Goal: Task Accomplishment & Management: Use online tool/utility

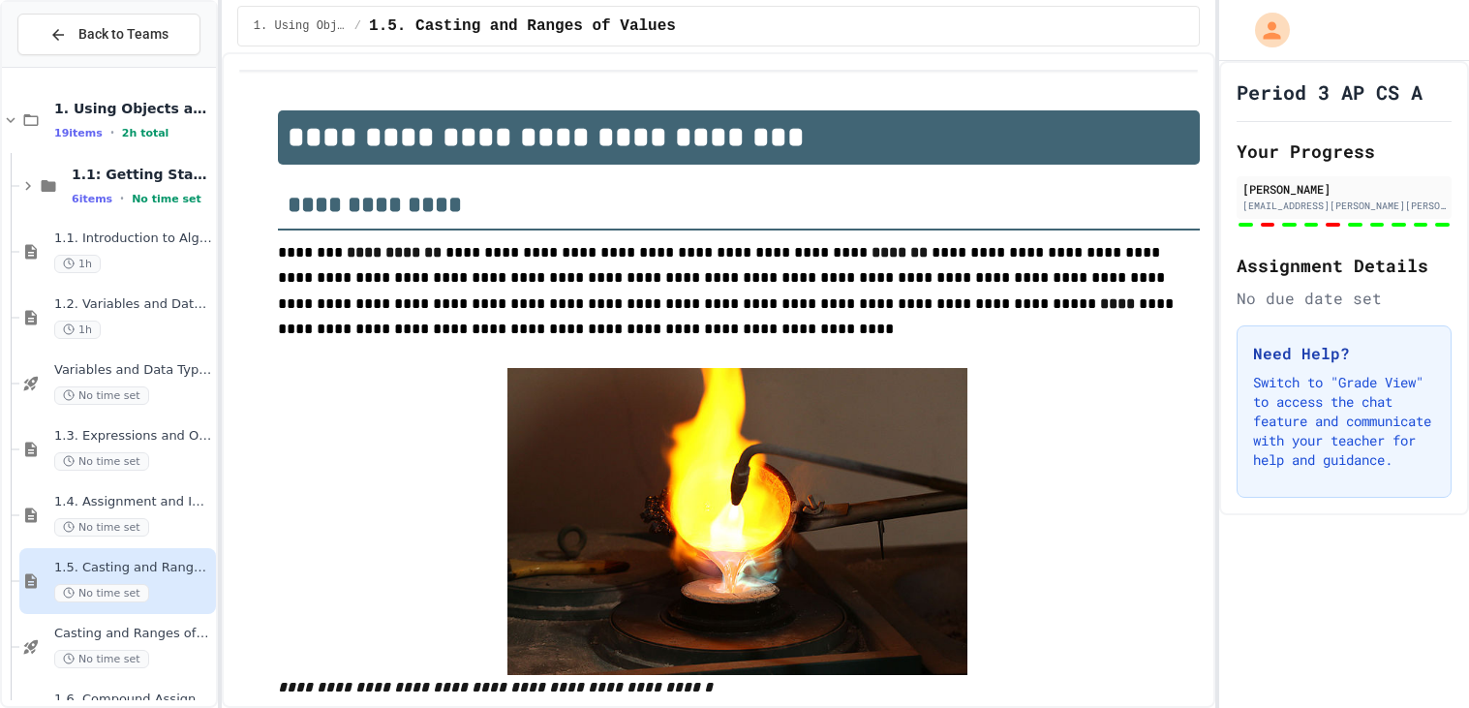
scroll to position [385, 0]
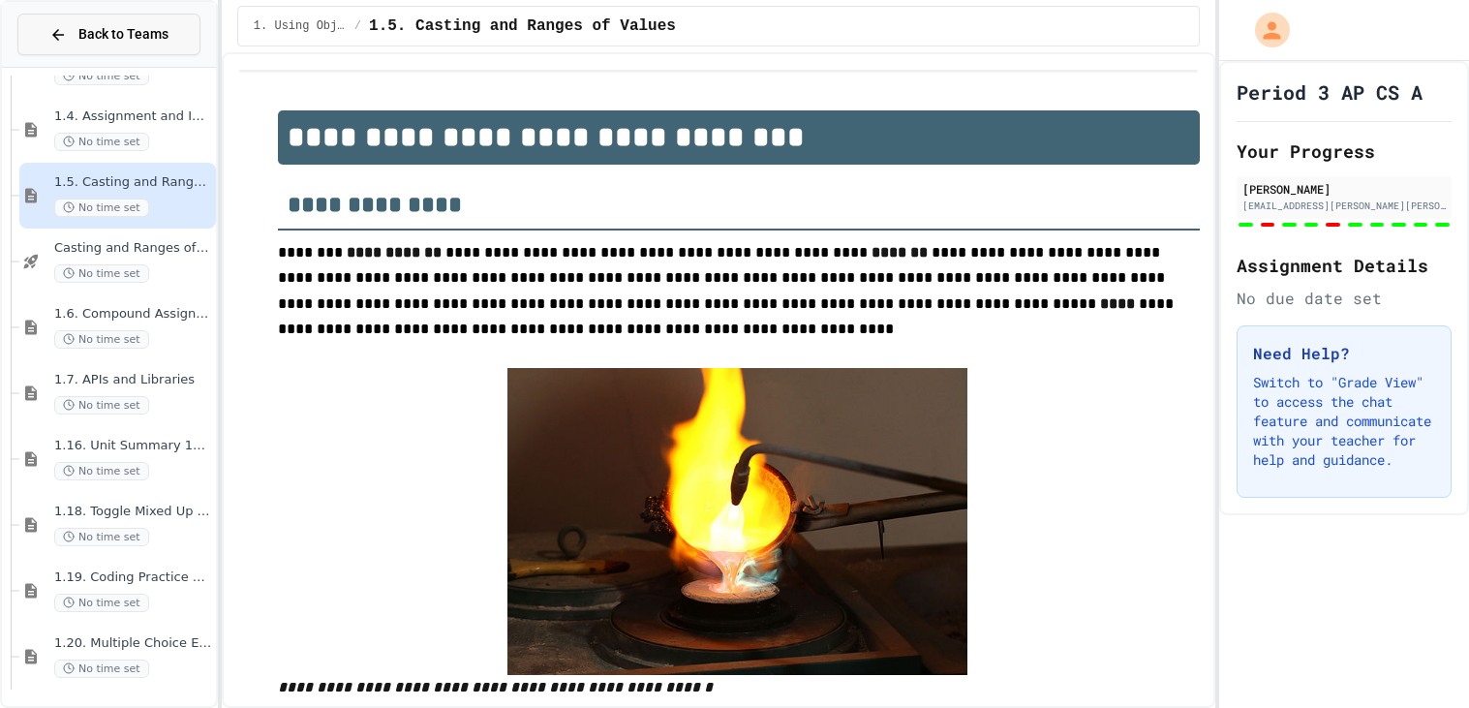
click at [107, 45] on button "Back to Teams" at bounding box center [108, 35] width 183 height 42
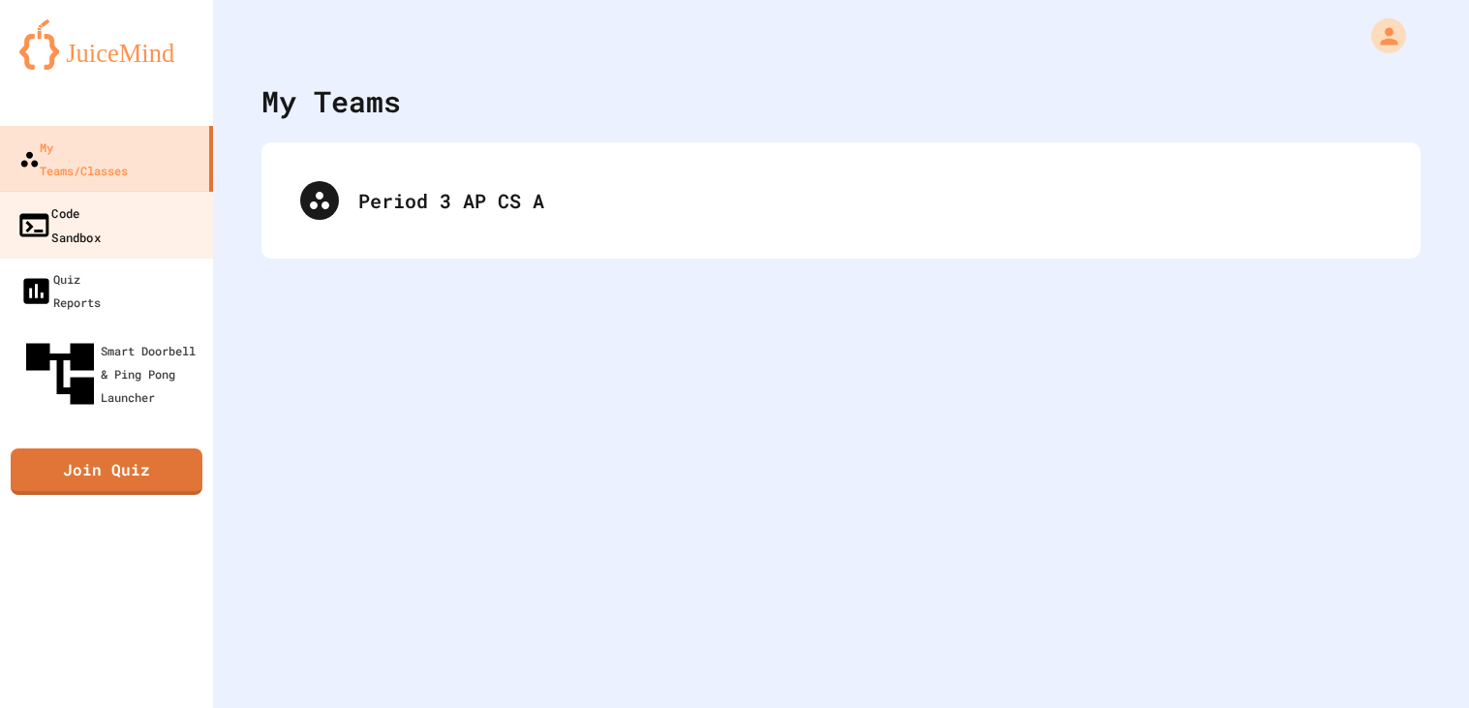
click at [121, 204] on link "Code Sandbox" at bounding box center [107, 225] width 220 height 68
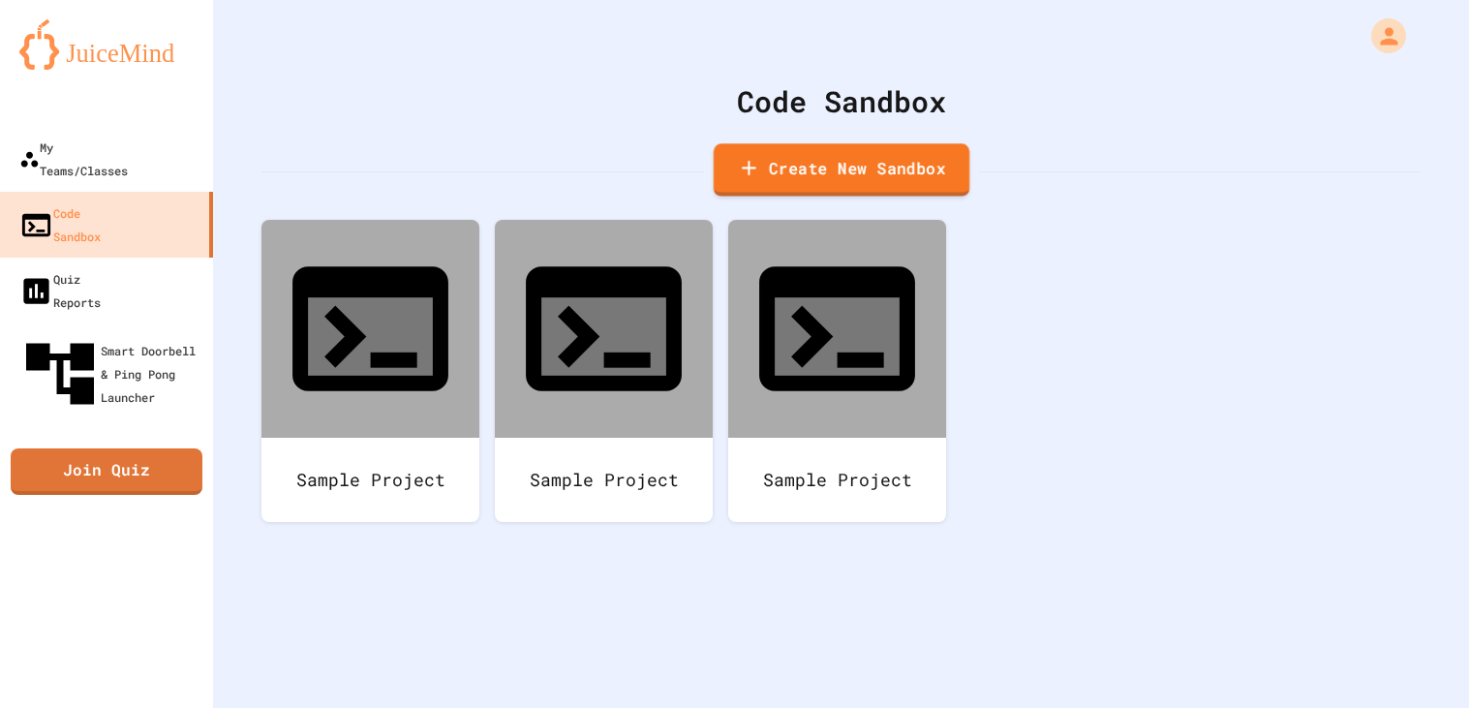
click at [822, 159] on link "Create New Sandbox" at bounding box center [841, 169] width 256 height 53
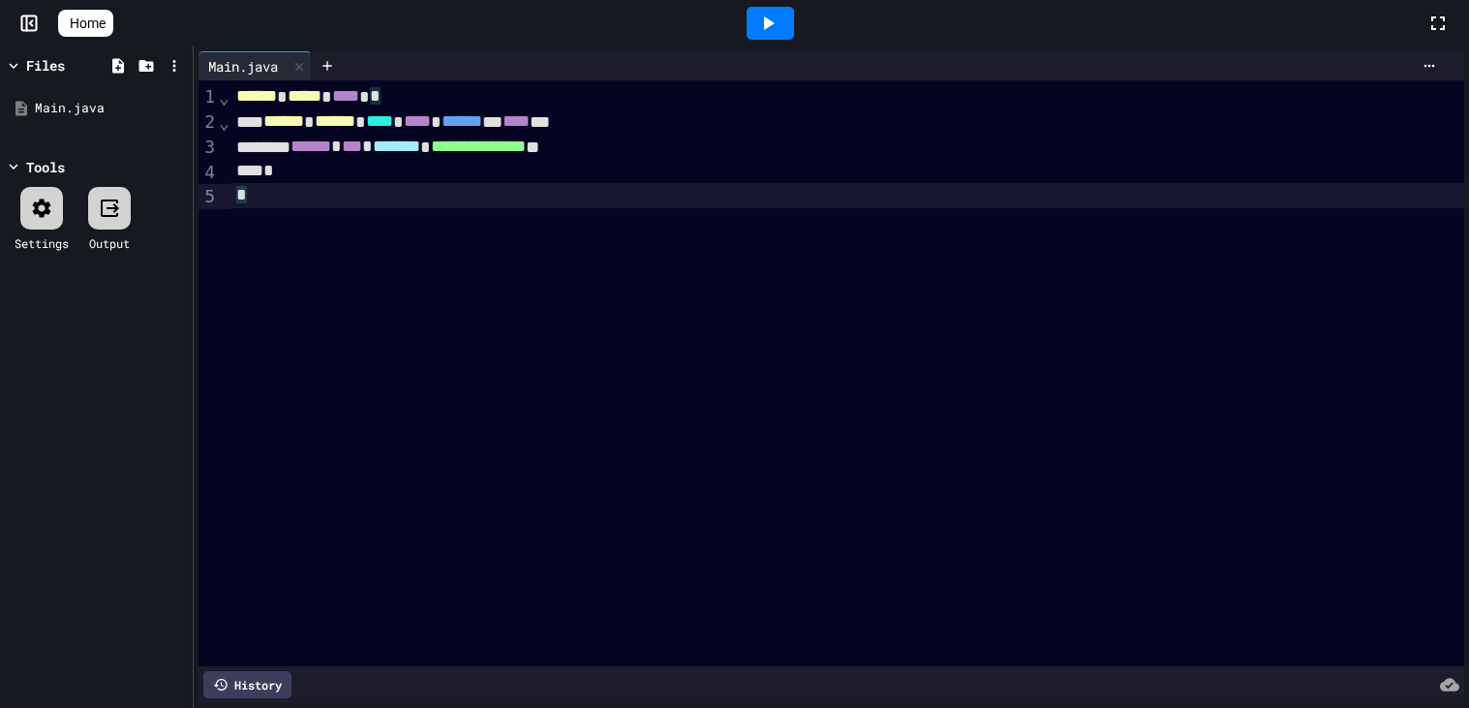
click at [342, 228] on div "**********" at bounding box center [847, 373] width 1234 height 586
click at [179, 111] on icon at bounding box center [175, 108] width 17 height 17
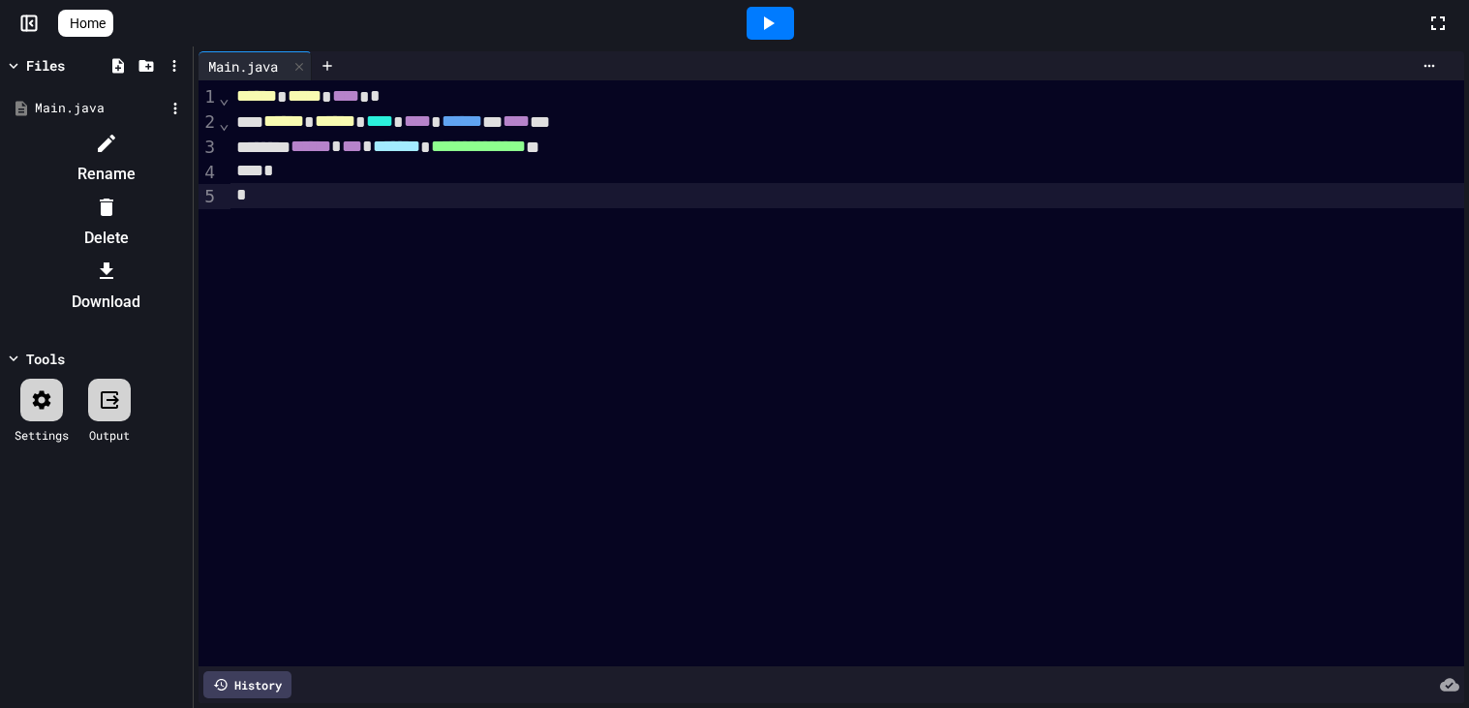
click at [188, 128] on li "Rename" at bounding box center [106, 159] width 164 height 62
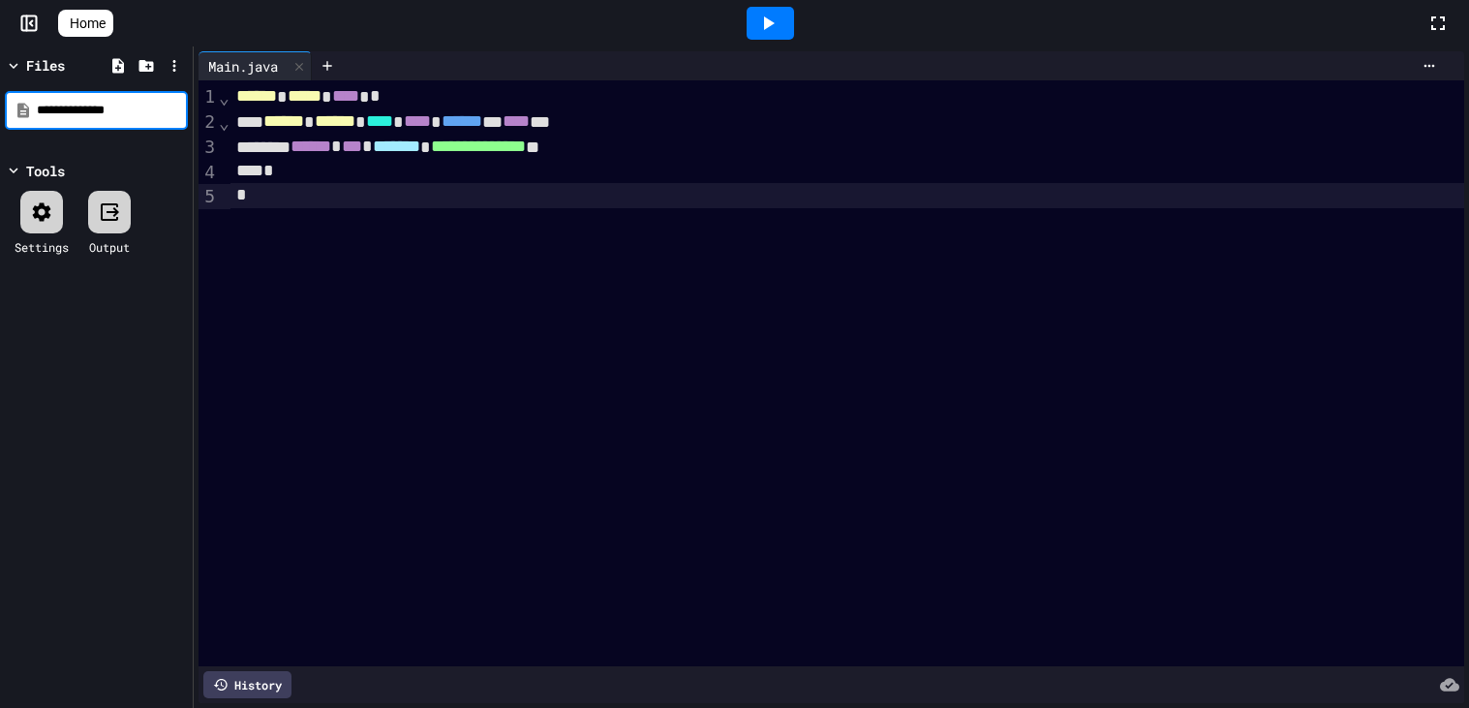
type input "**********"
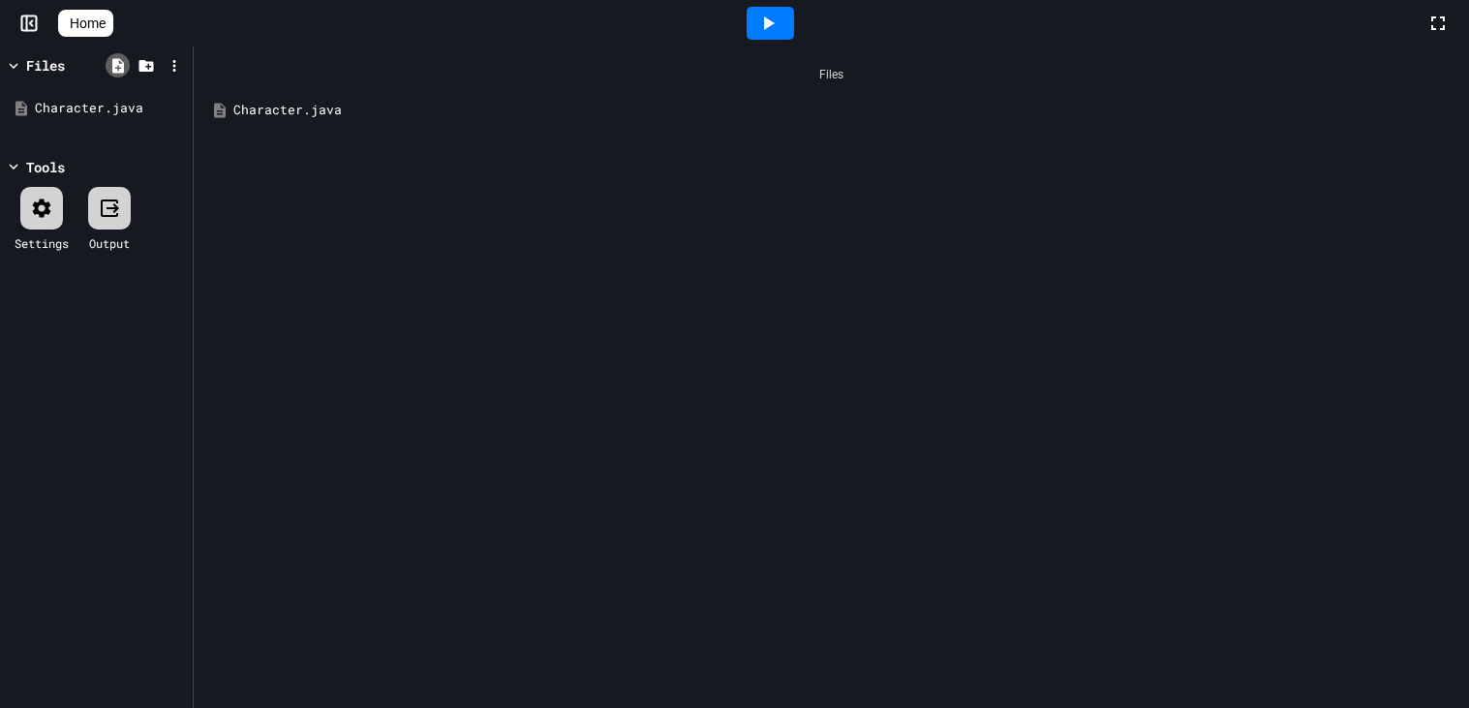
click at [112, 72] on icon at bounding box center [118, 65] width 12 height 15
click at [119, 73] on icon at bounding box center [117, 65] width 17 height 17
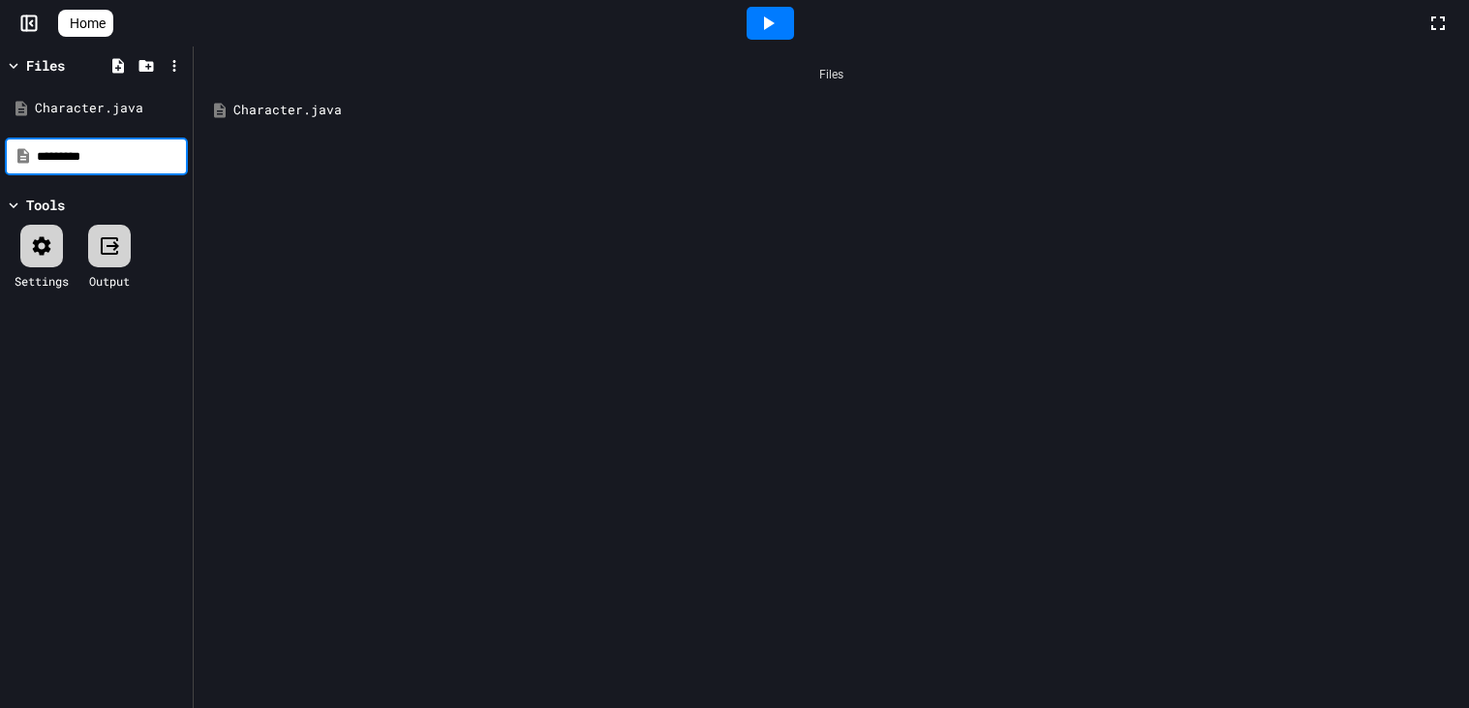
type input "*********"
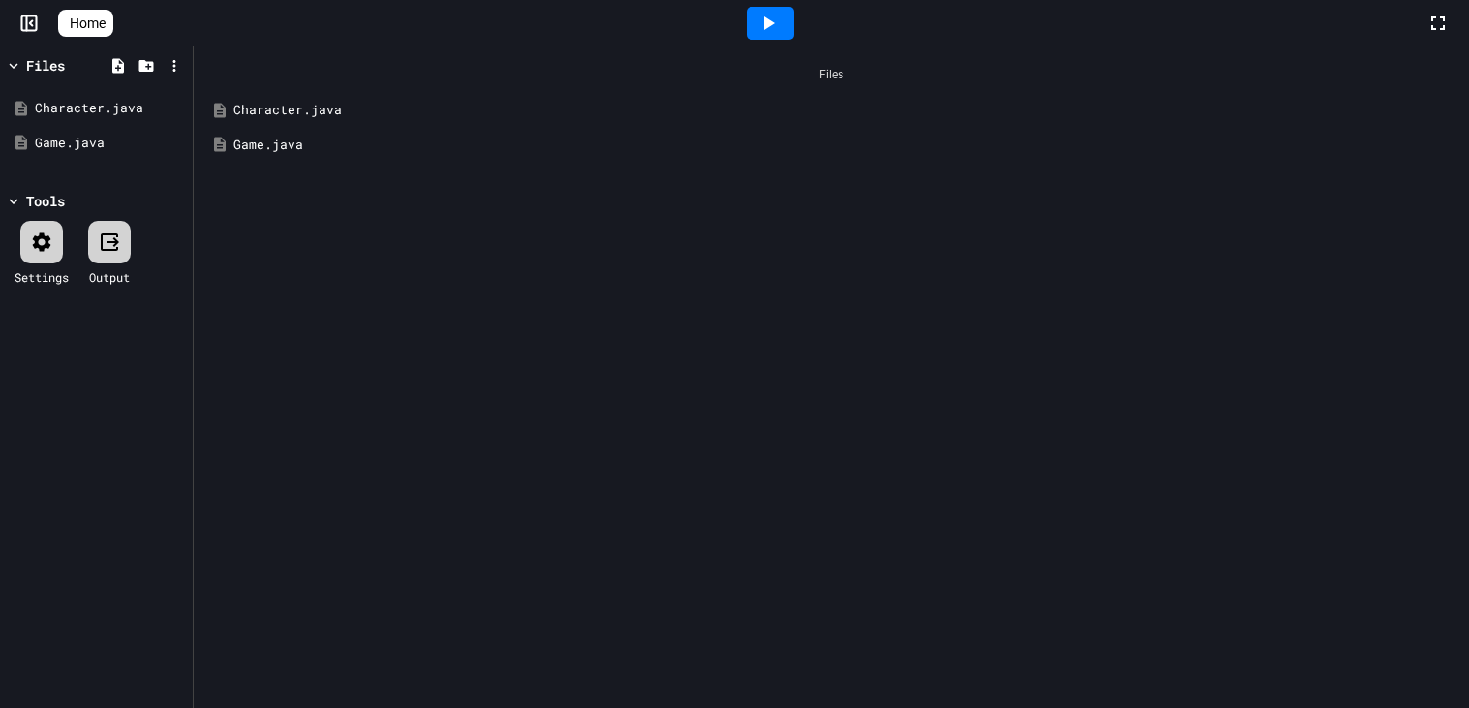
click at [281, 107] on div "Character.java" at bounding box center [845, 110] width 1224 height 19
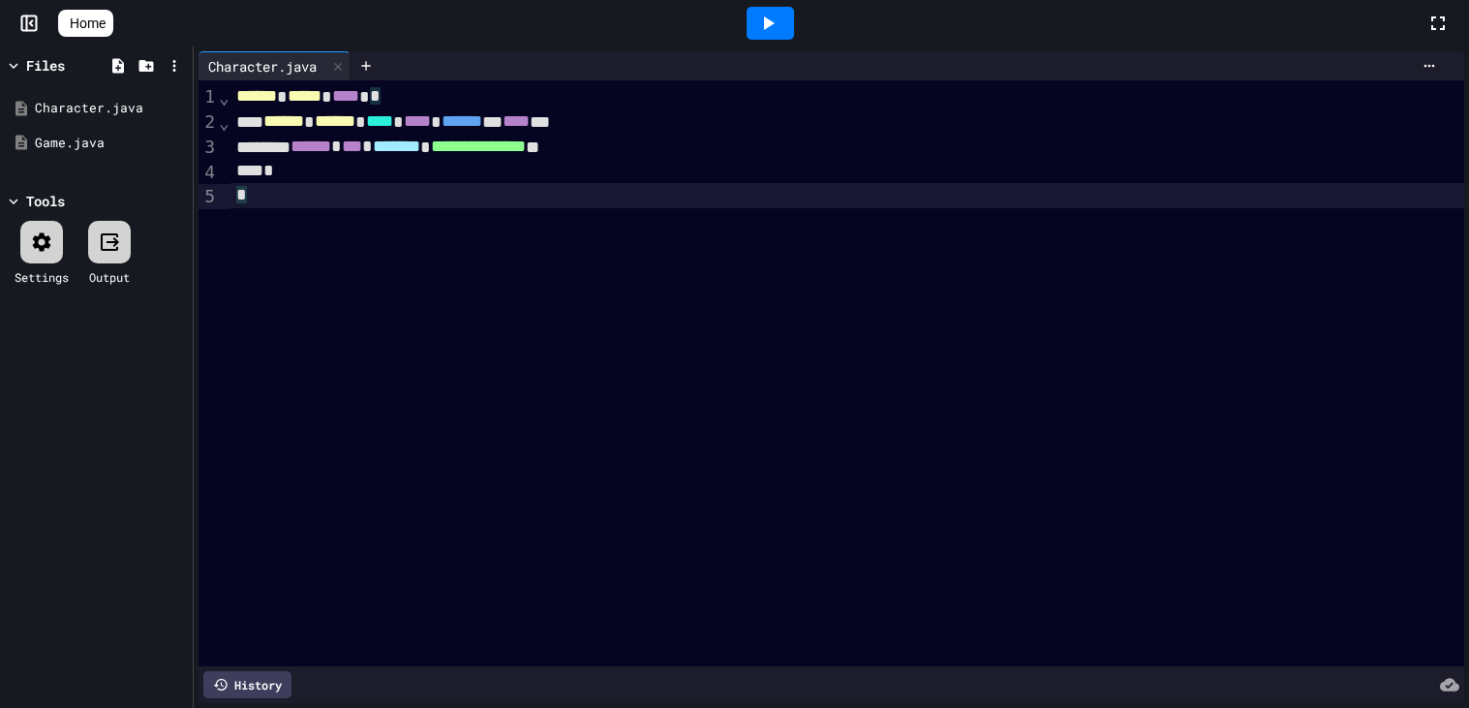
drag, startPoint x: 374, startPoint y: 310, endPoint x: 155, endPoint y: 6, distance: 374.6
click at [155, 6] on div "**********" at bounding box center [734, 354] width 1469 height 708
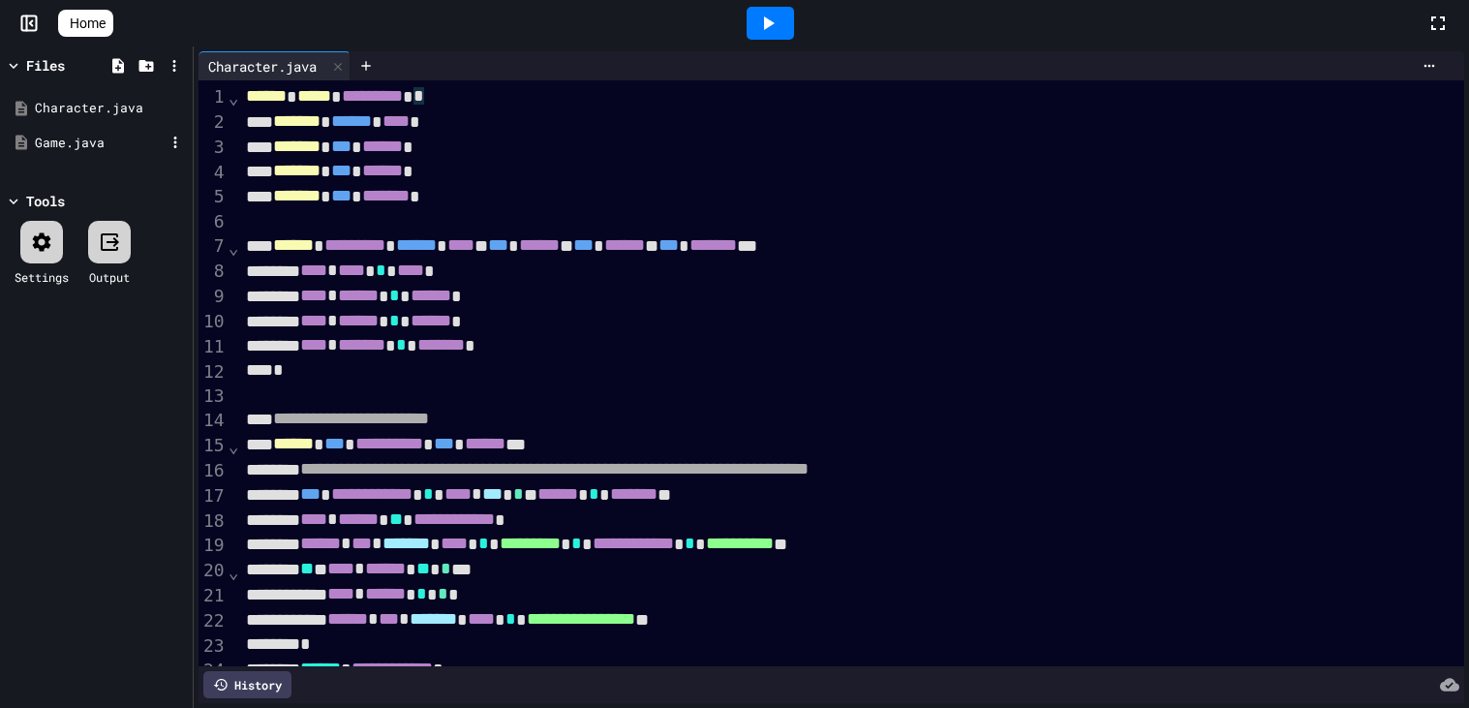
click at [90, 150] on div "Game.java" at bounding box center [100, 143] width 130 height 19
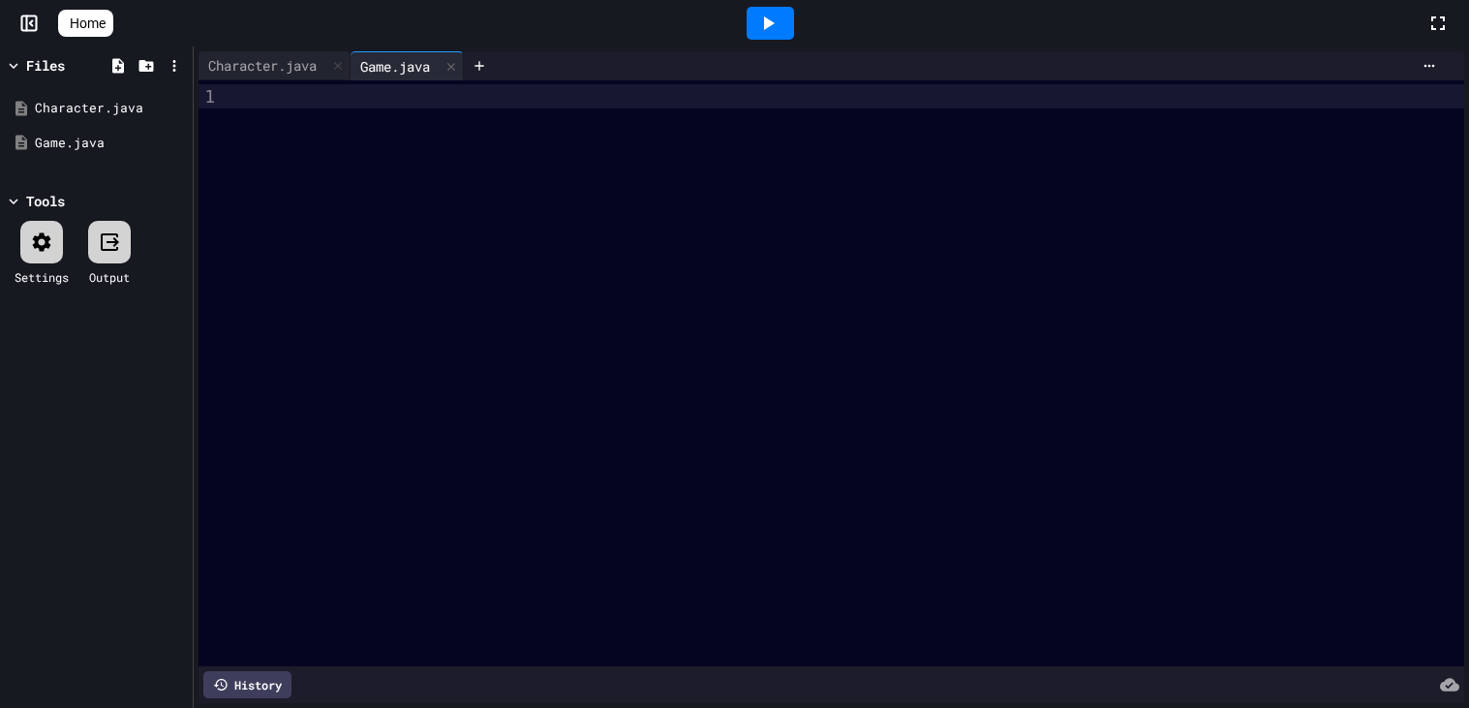
click at [405, 197] on div at bounding box center [847, 373] width 1234 height 586
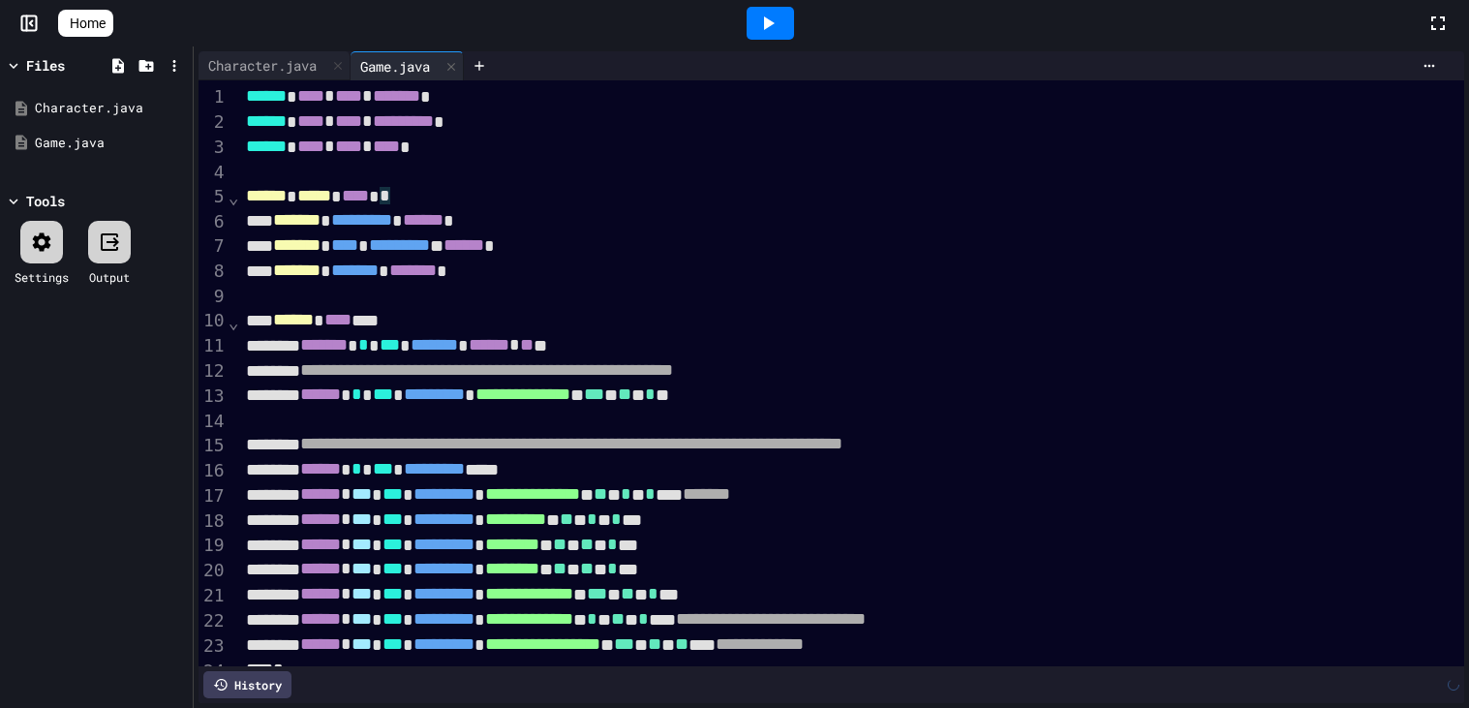
scroll to position [1856, 0]
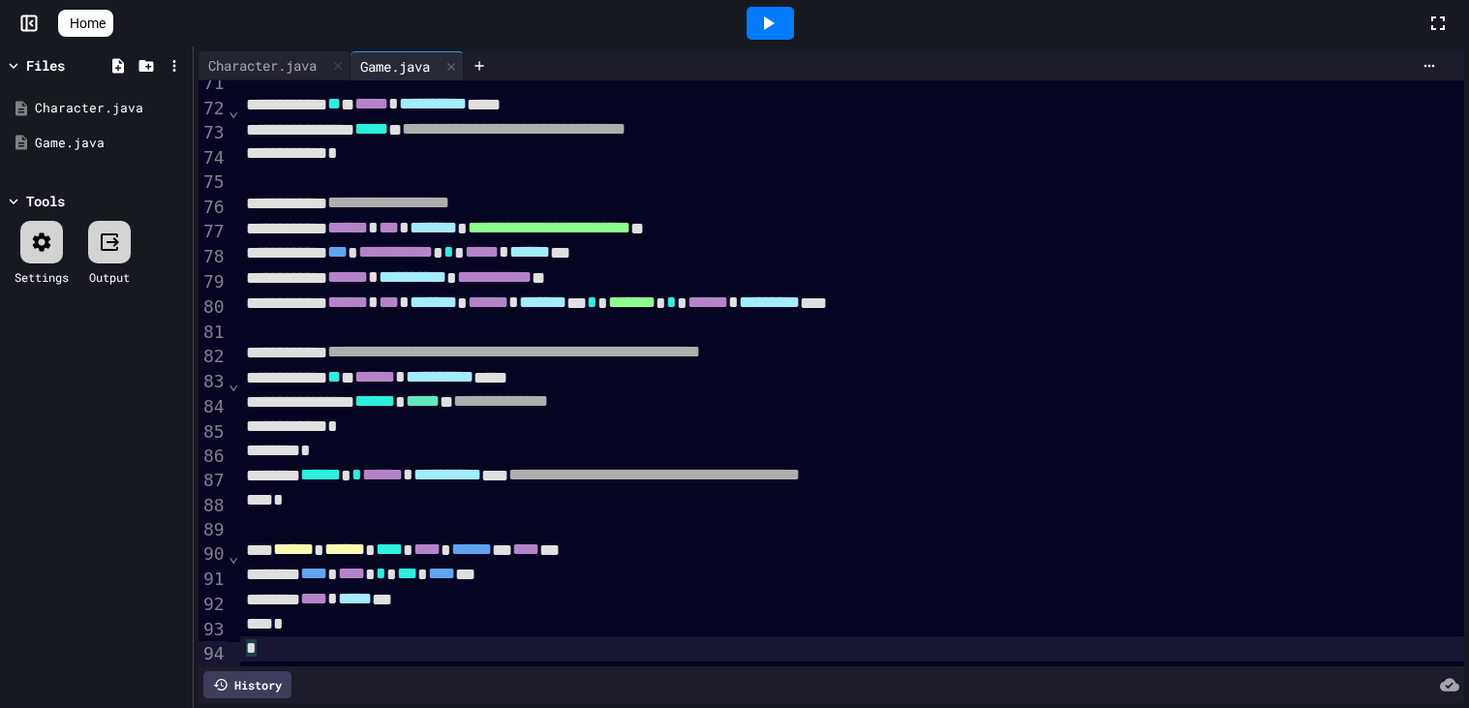
click at [36, 227] on div at bounding box center [41, 242] width 43 height 43
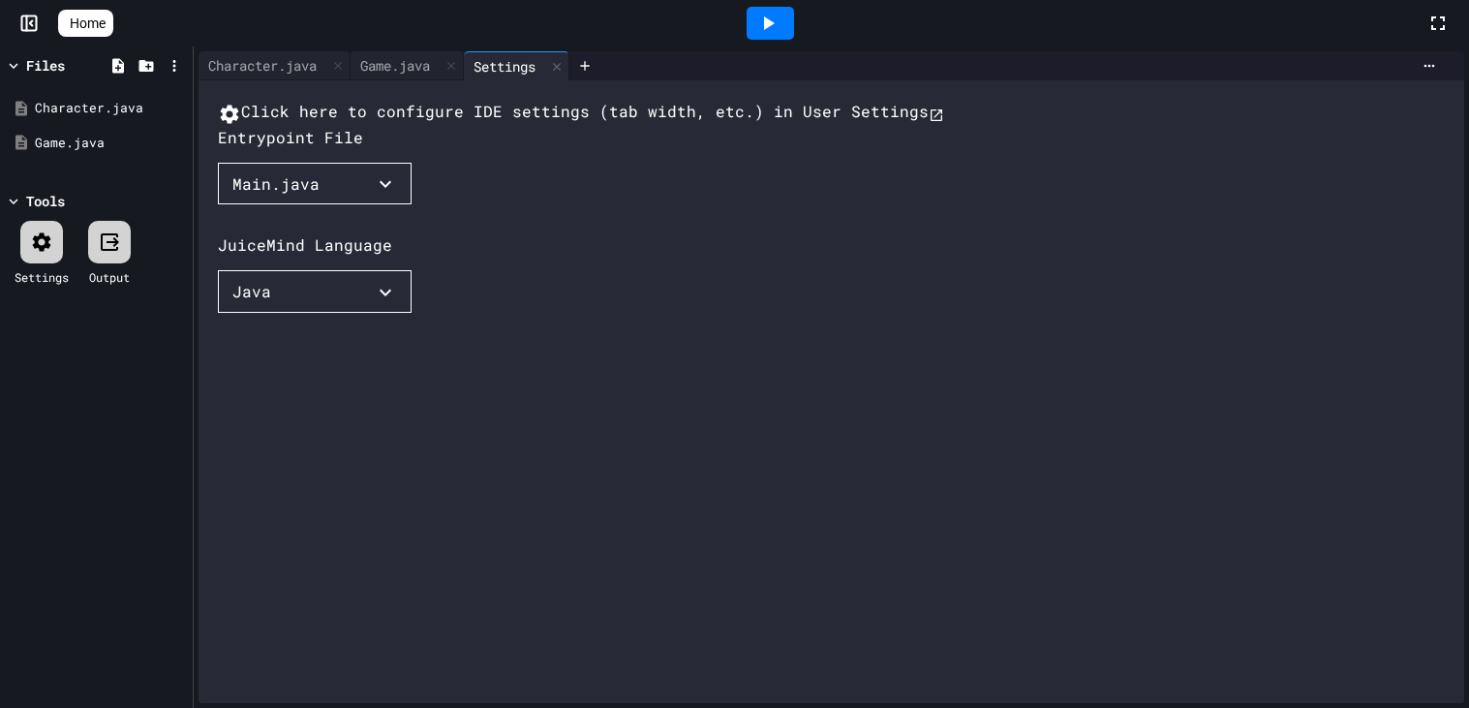
click at [337, 205] on button "Main.java" at bounding box center [315, 184] width 194 height 43
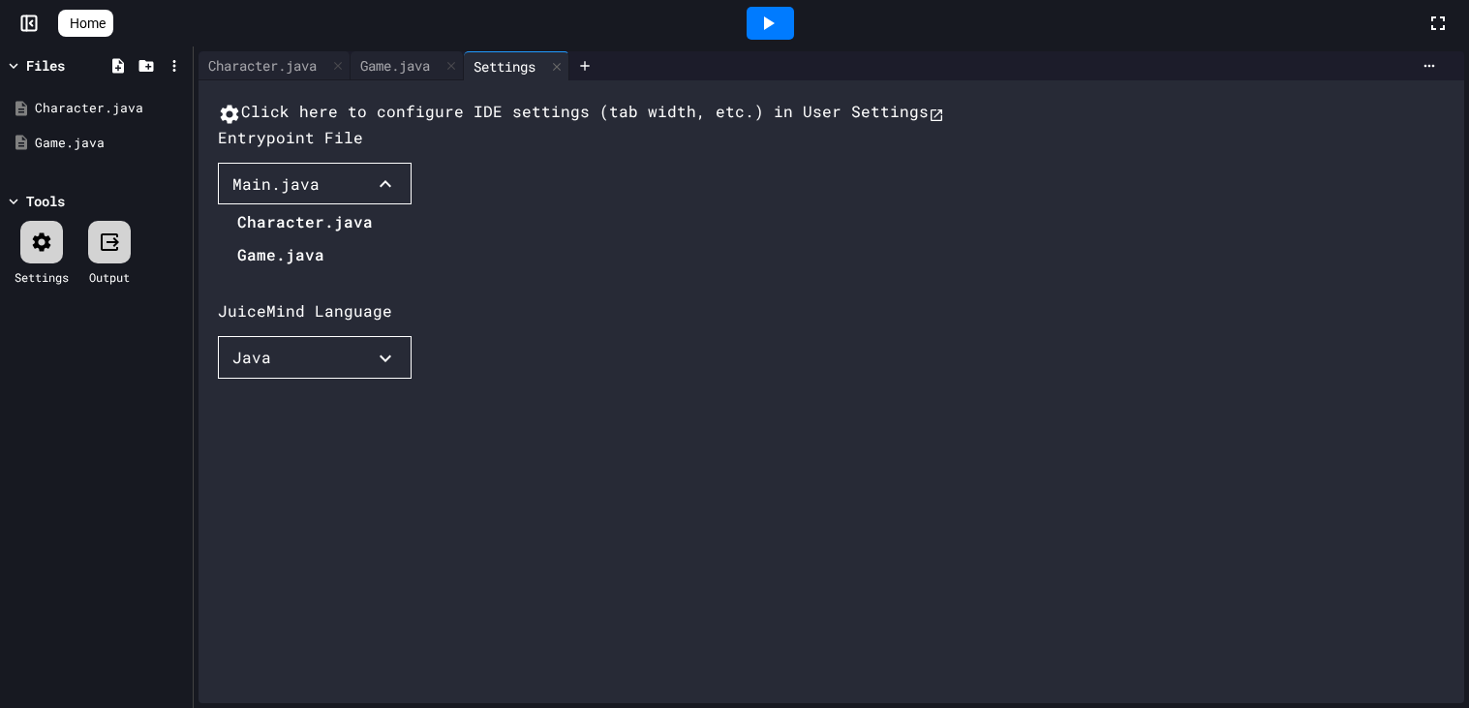
click at [309, 237] on li "Character.java" at bounding box center [305, 221] width 136 height 31
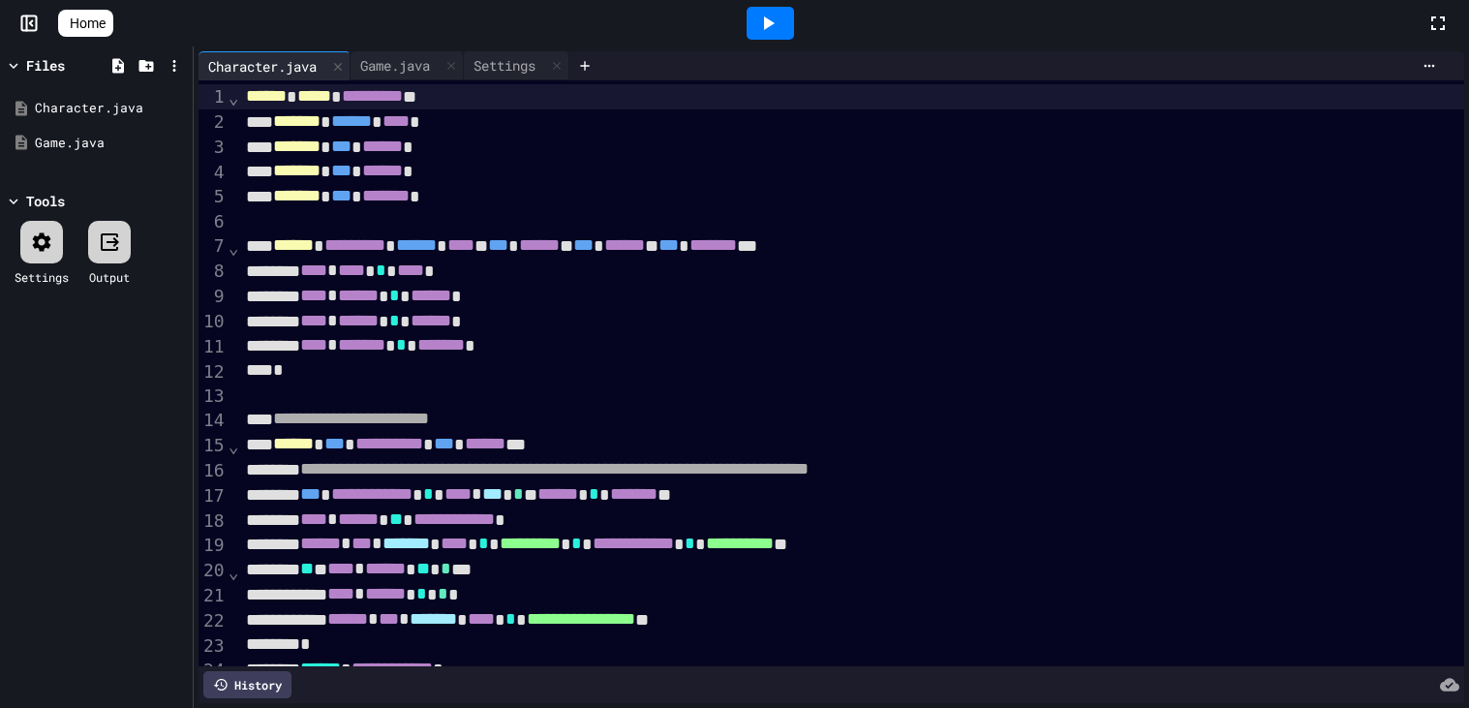
click at [37, 239] on icon at bounding box center [42, 241] width 18 height 18
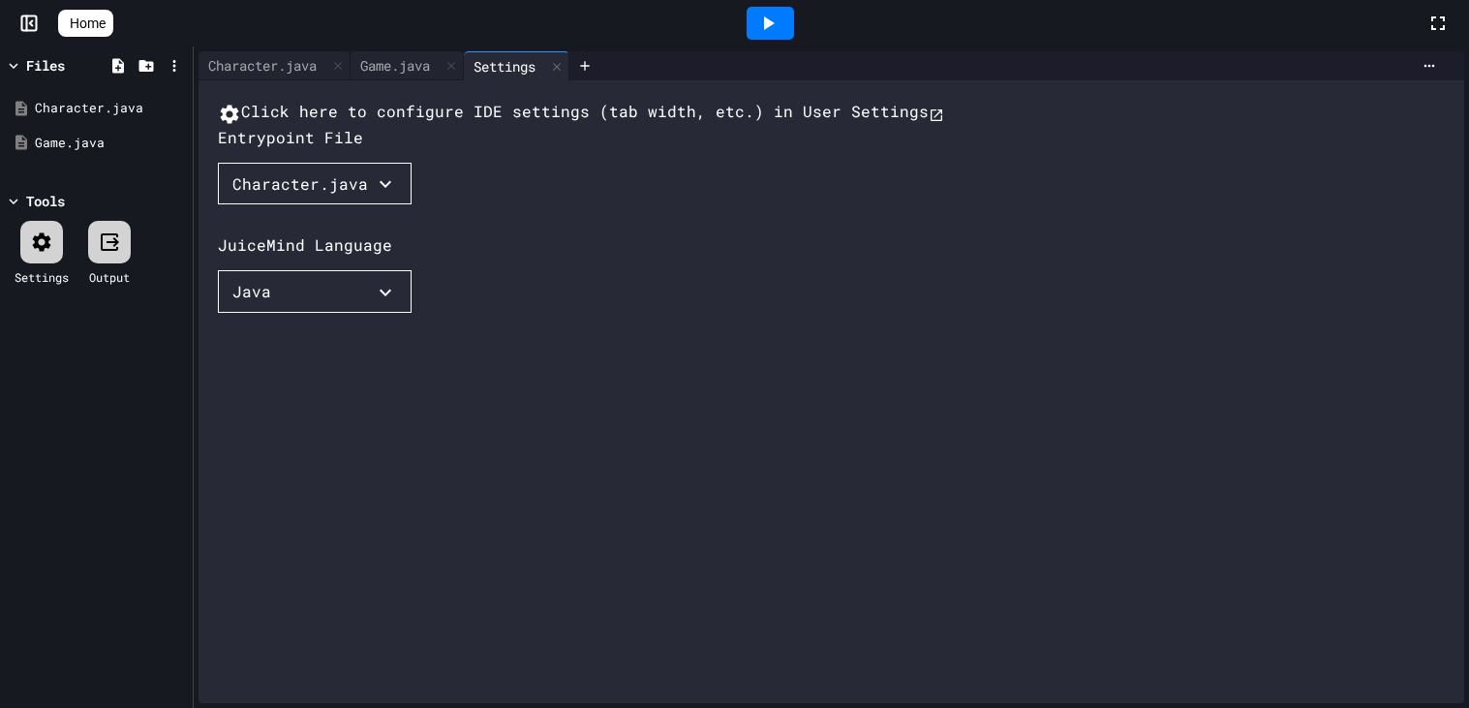
click at [313, 196] on div "Character.java" at bounding box center [300, 183] width 136 height 23
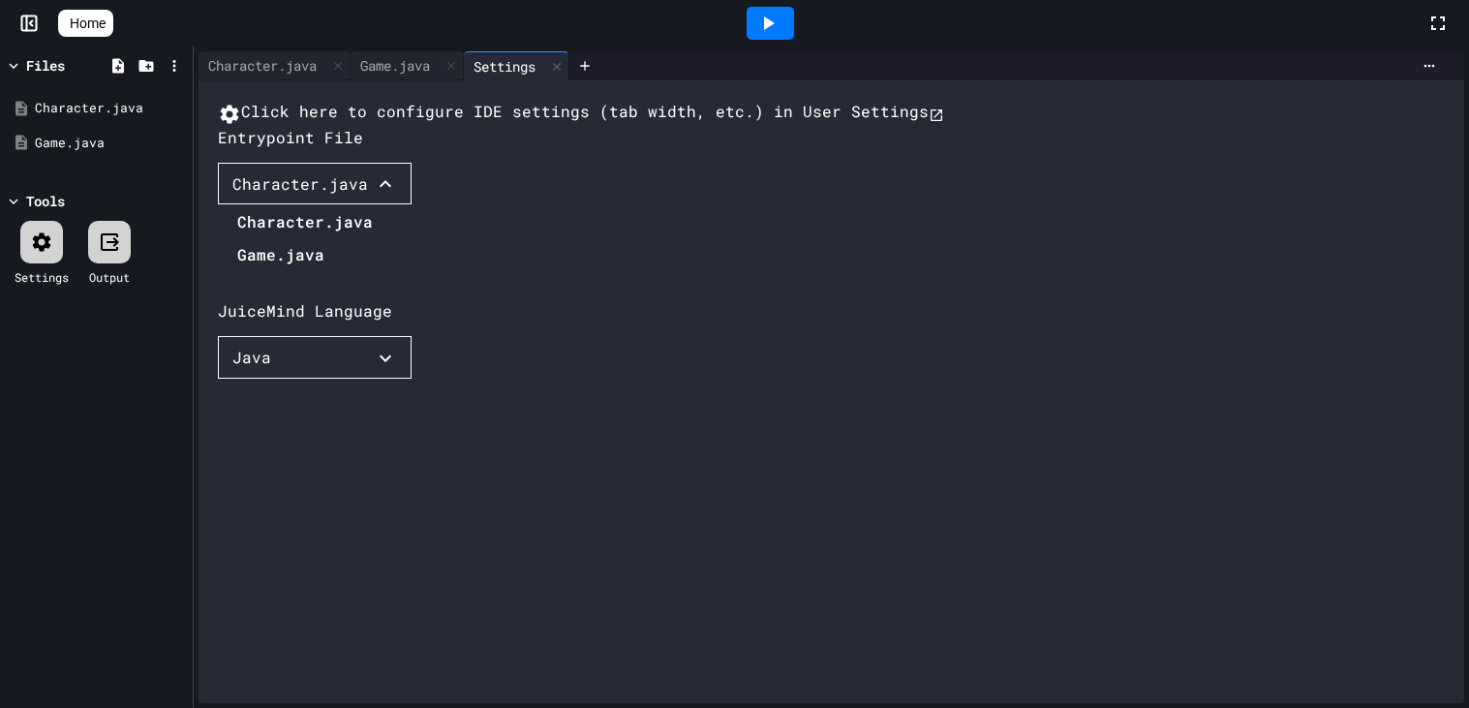
click at [304, 270] on li "Game.java" at bounding box center [305, 254] width 136 height 31
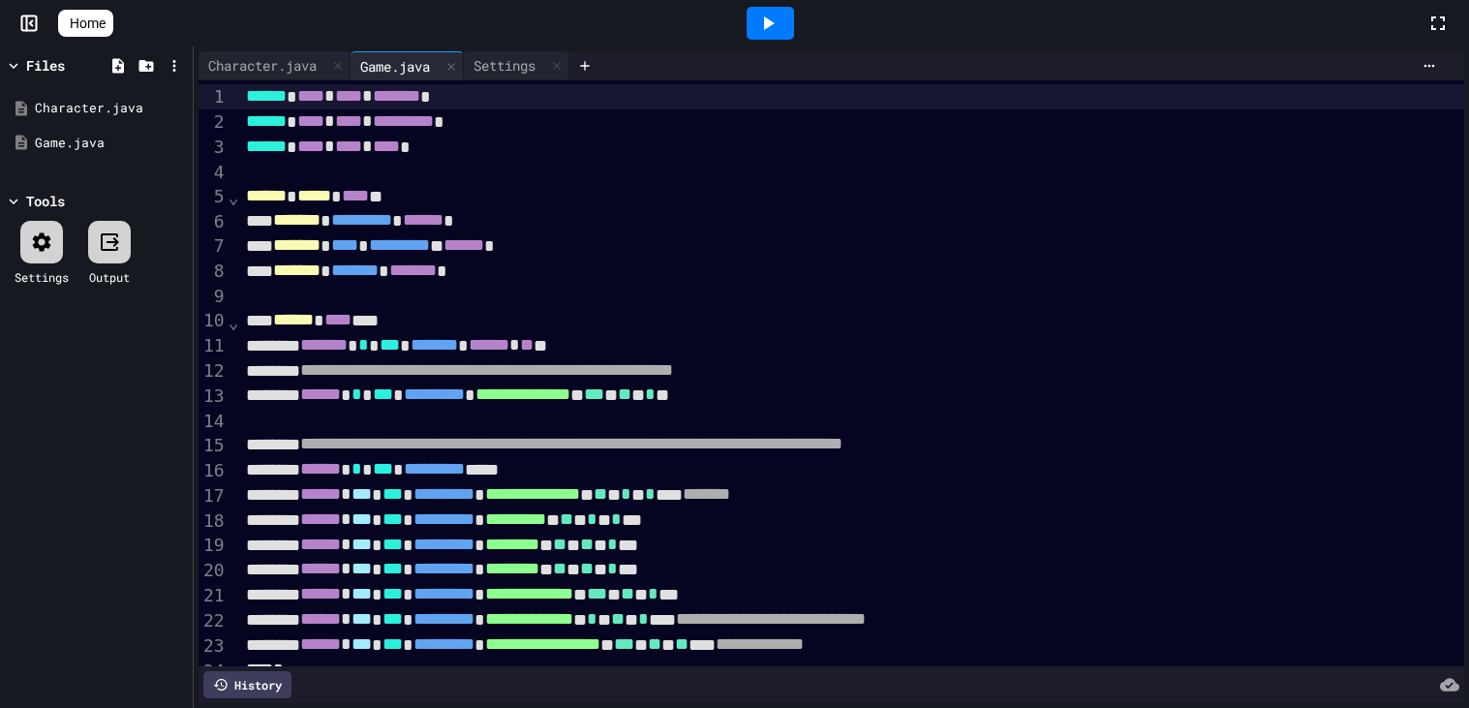
click at [777, 30] on icon at bounding box center [767, 23] width 23 height 23
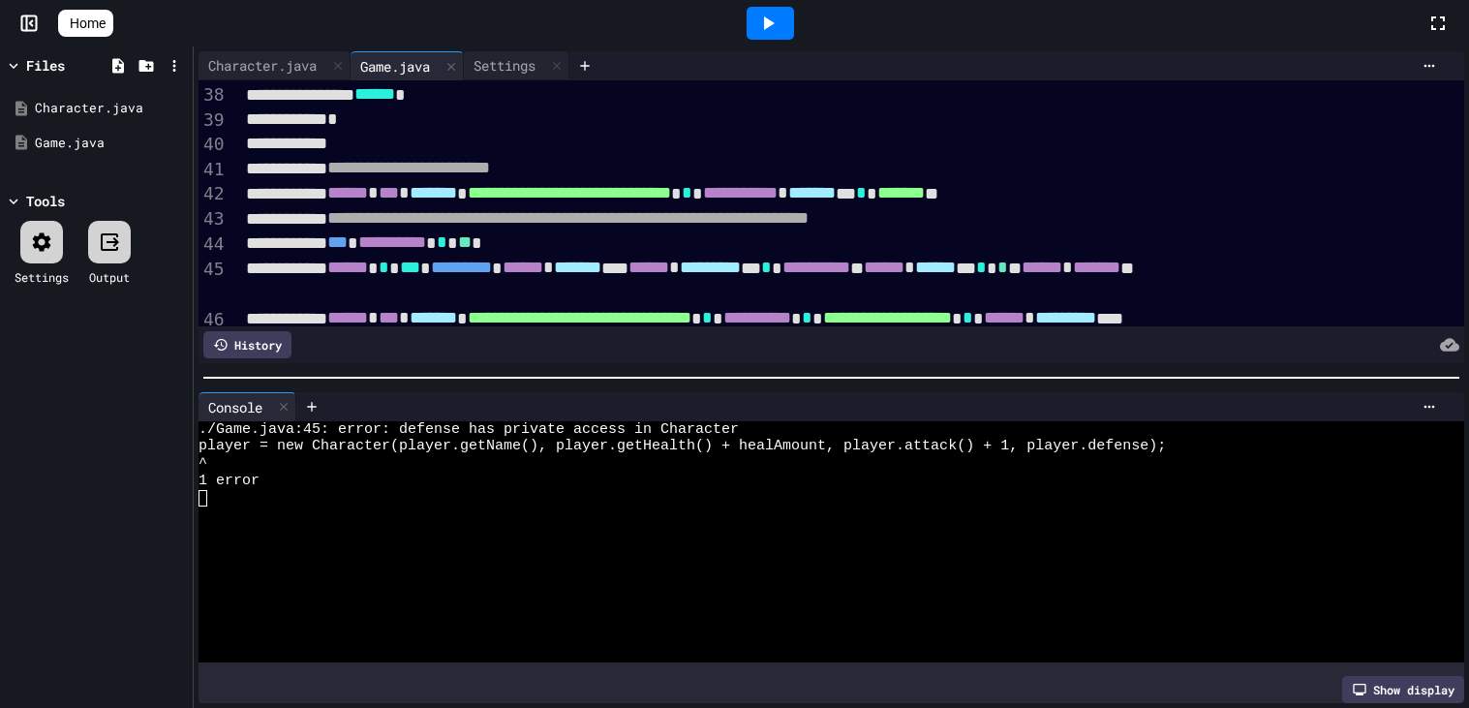
scroll to position [863, 0]
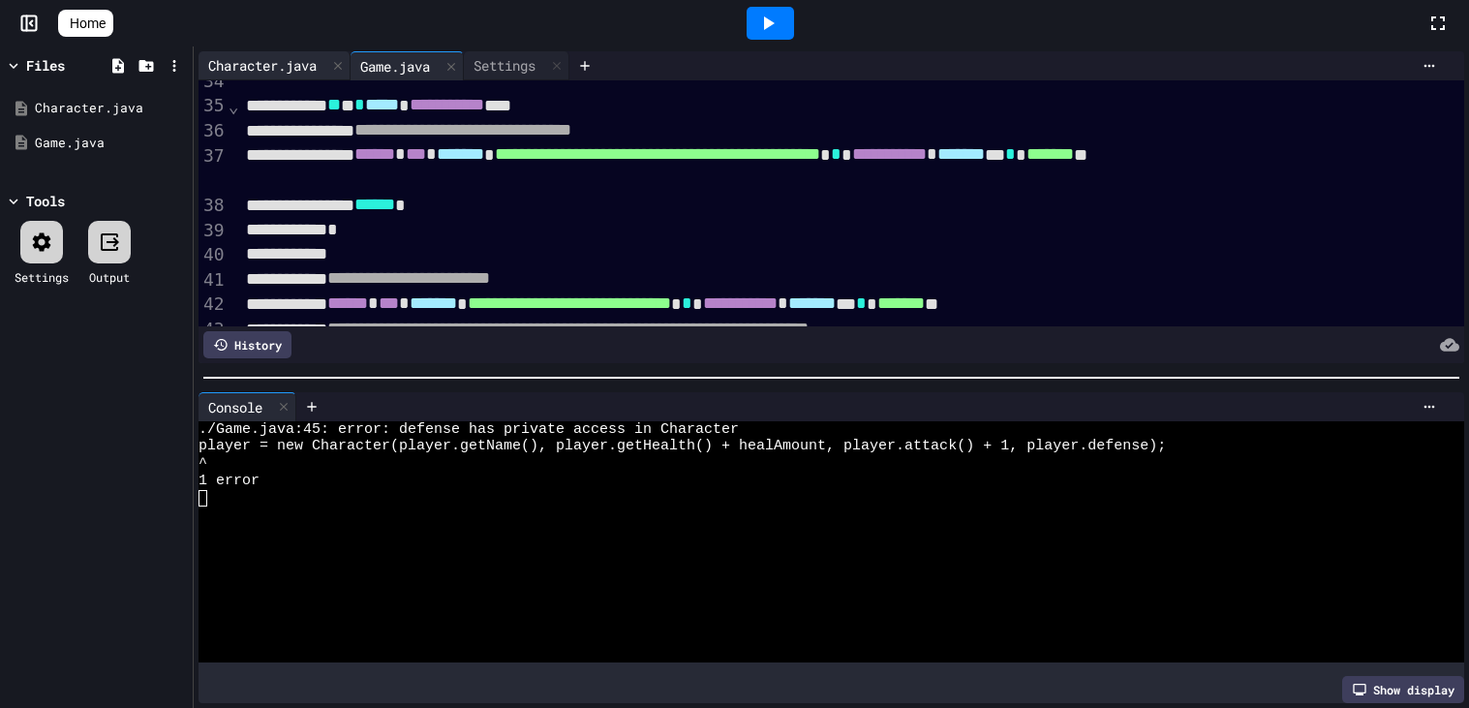
click at [278, 67] on div "Character.java" at bounding box center [262, 65] width 128 height 20
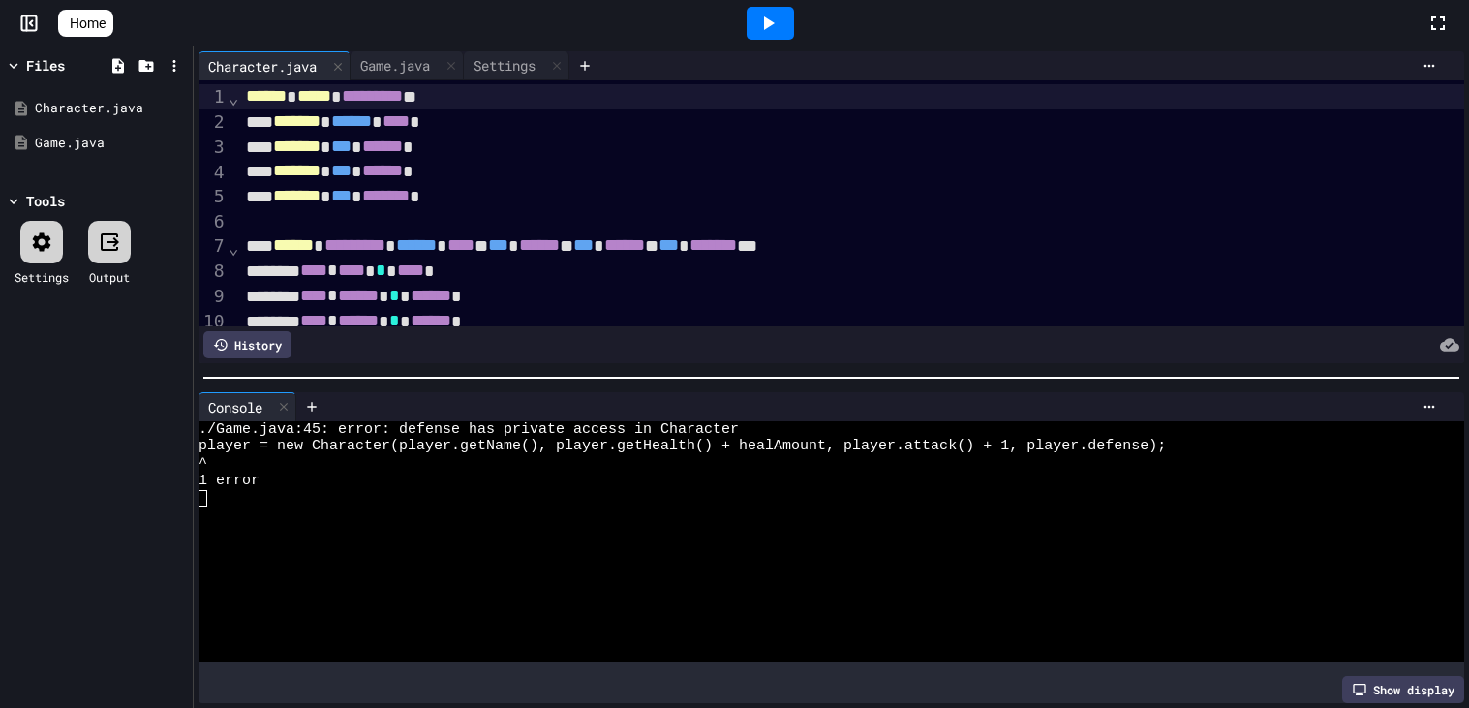
click at [351, 137] on span "***" at bounding box center [341, 145] width 20 height 17
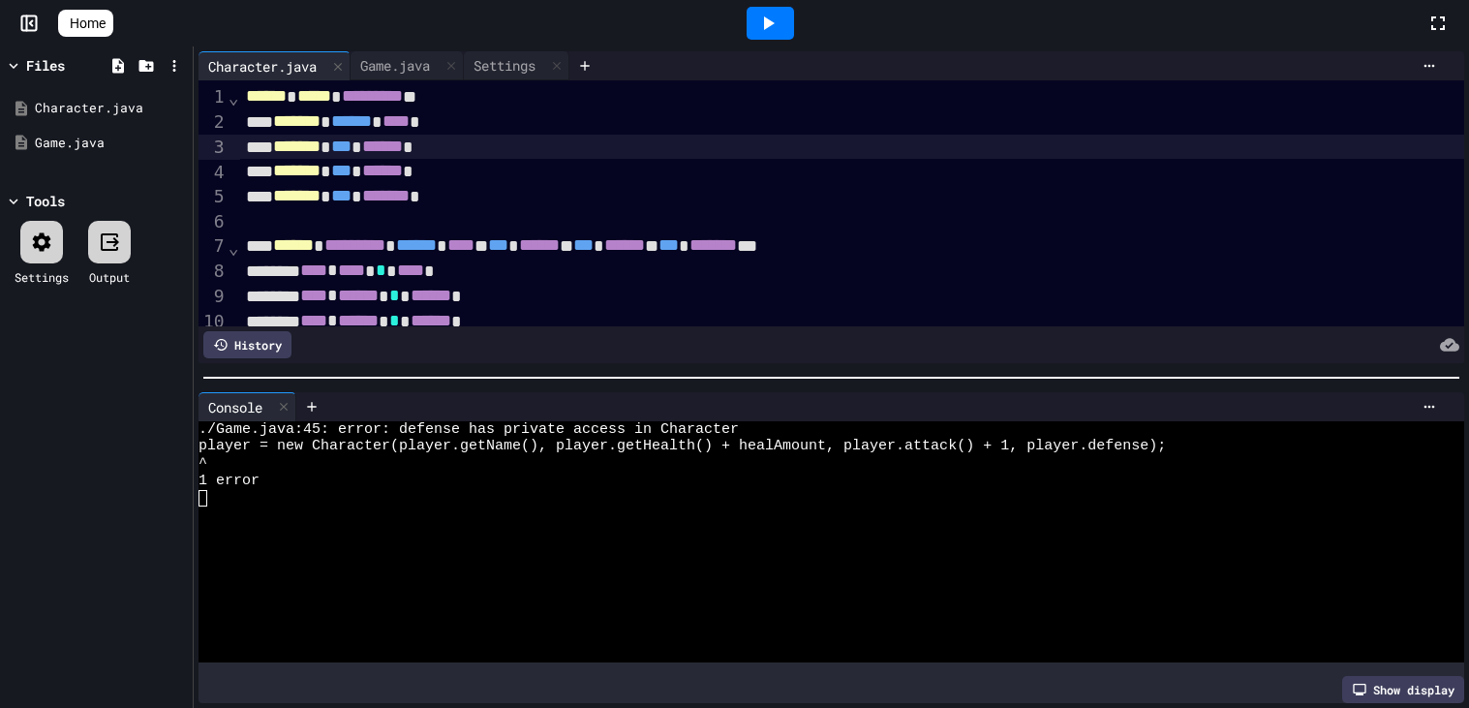
click at [351, 137] on span "***" at bounding box center [341, 145] width 20 height 17
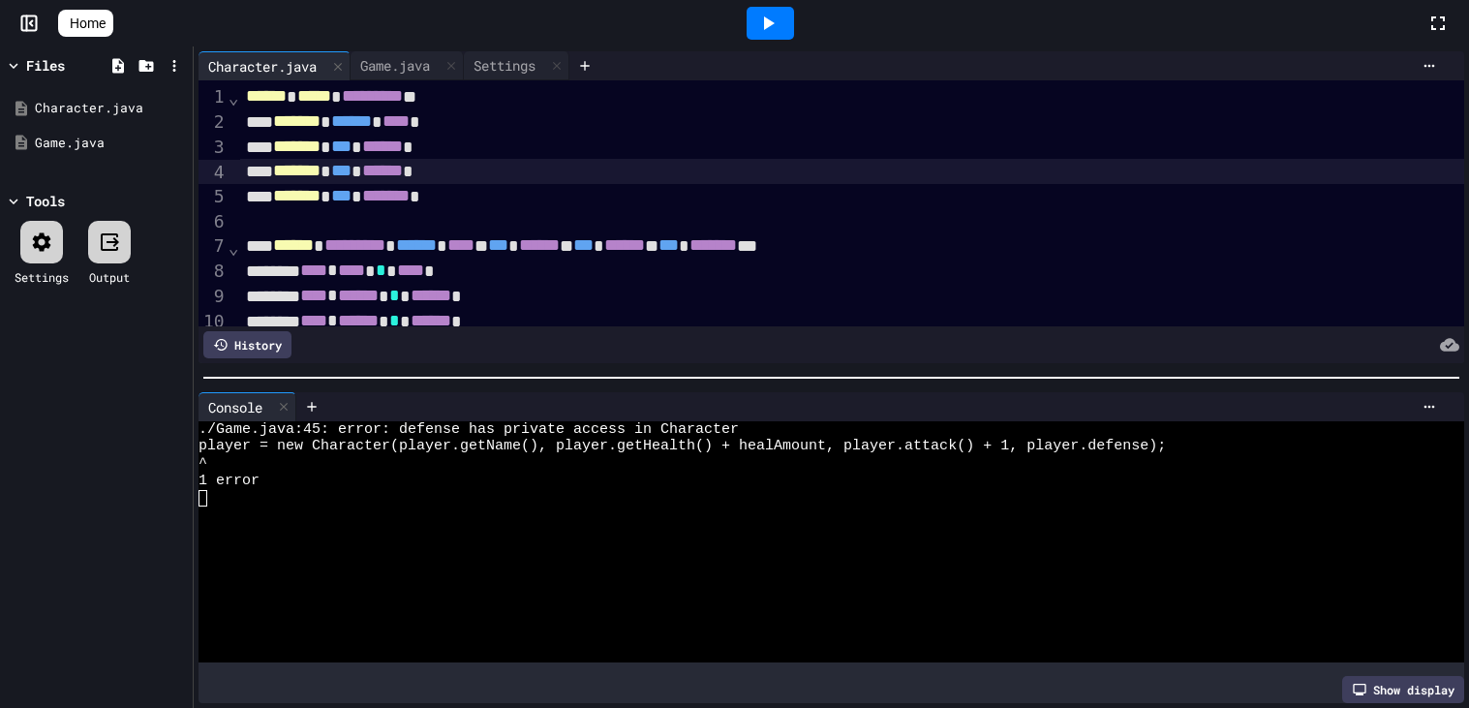
click at [351, 137] on span "***" at bounding box center [341, 145] width 20 height 17
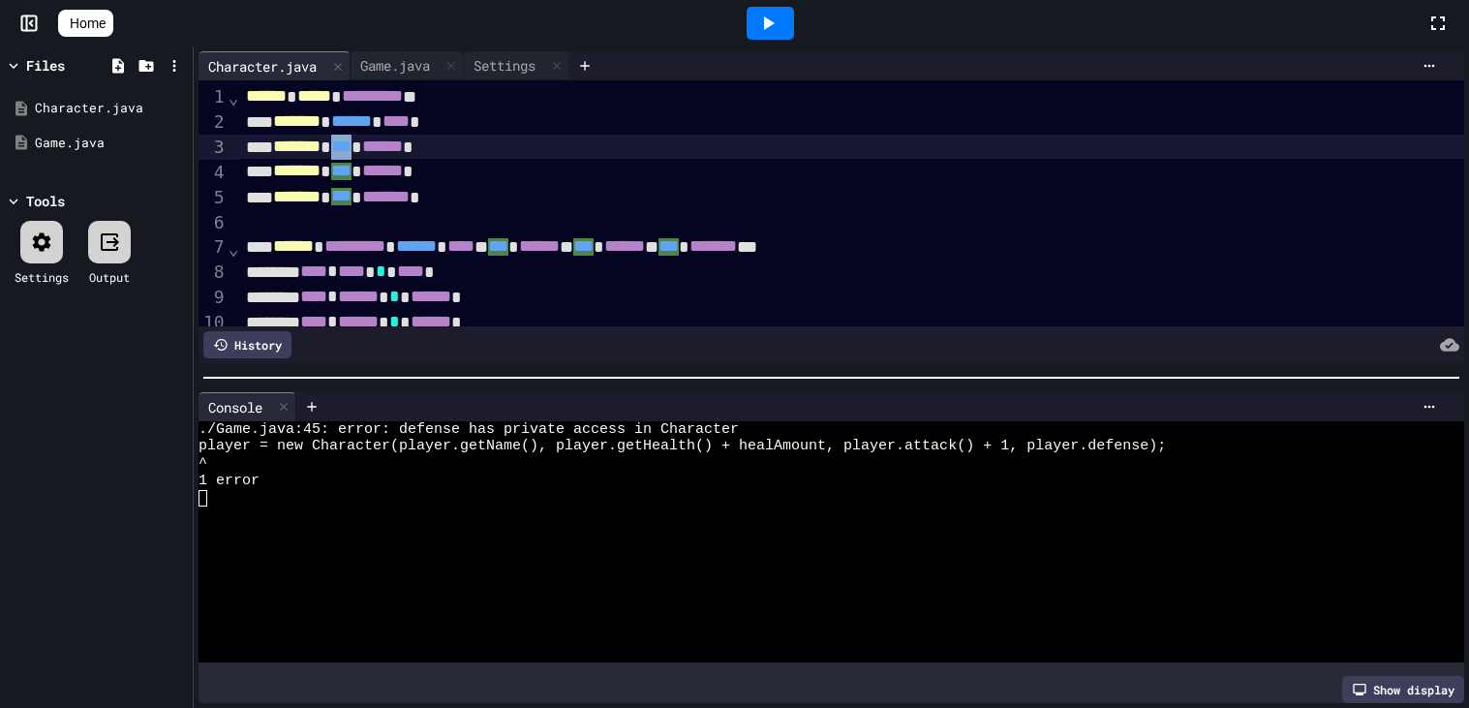
click at [351, 137] on span "***" at bounding box center [341, 145] width 20 height 17
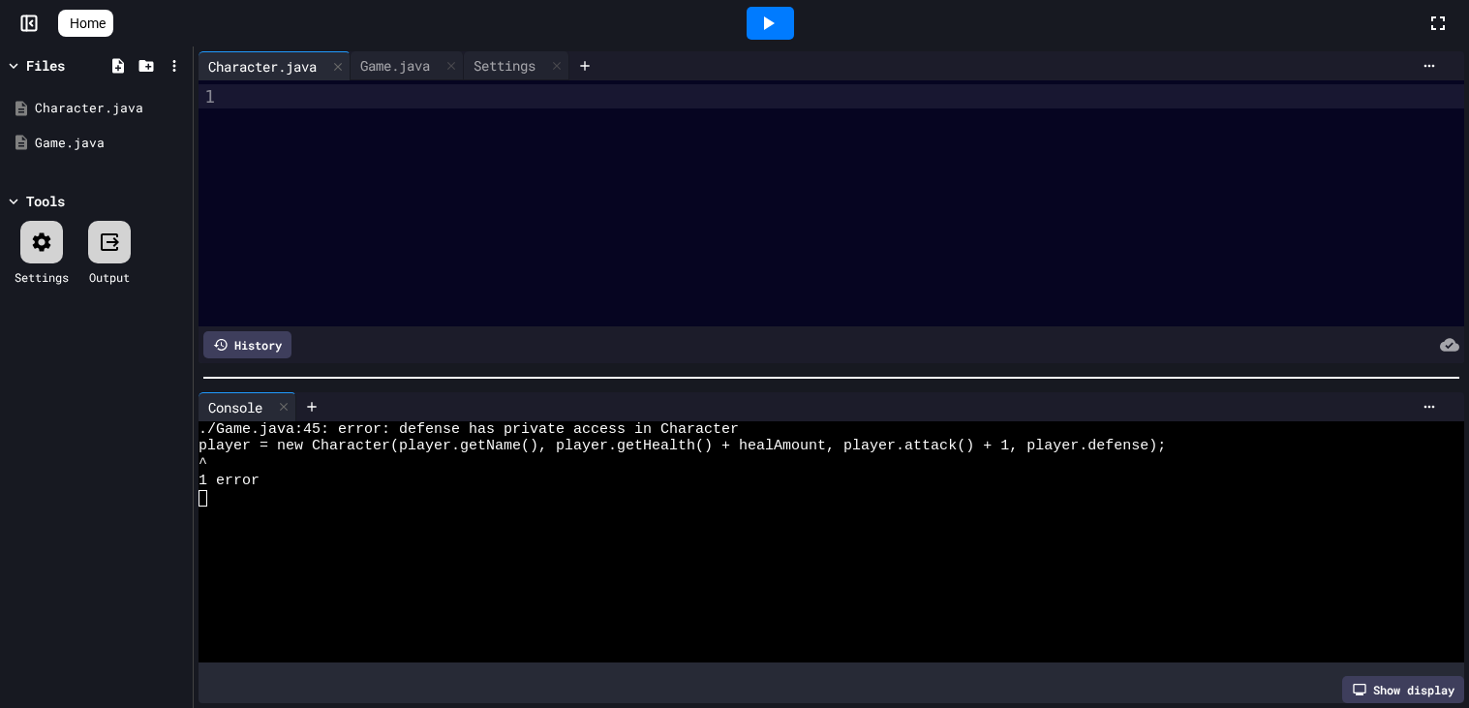
scroll to position [579, 0]
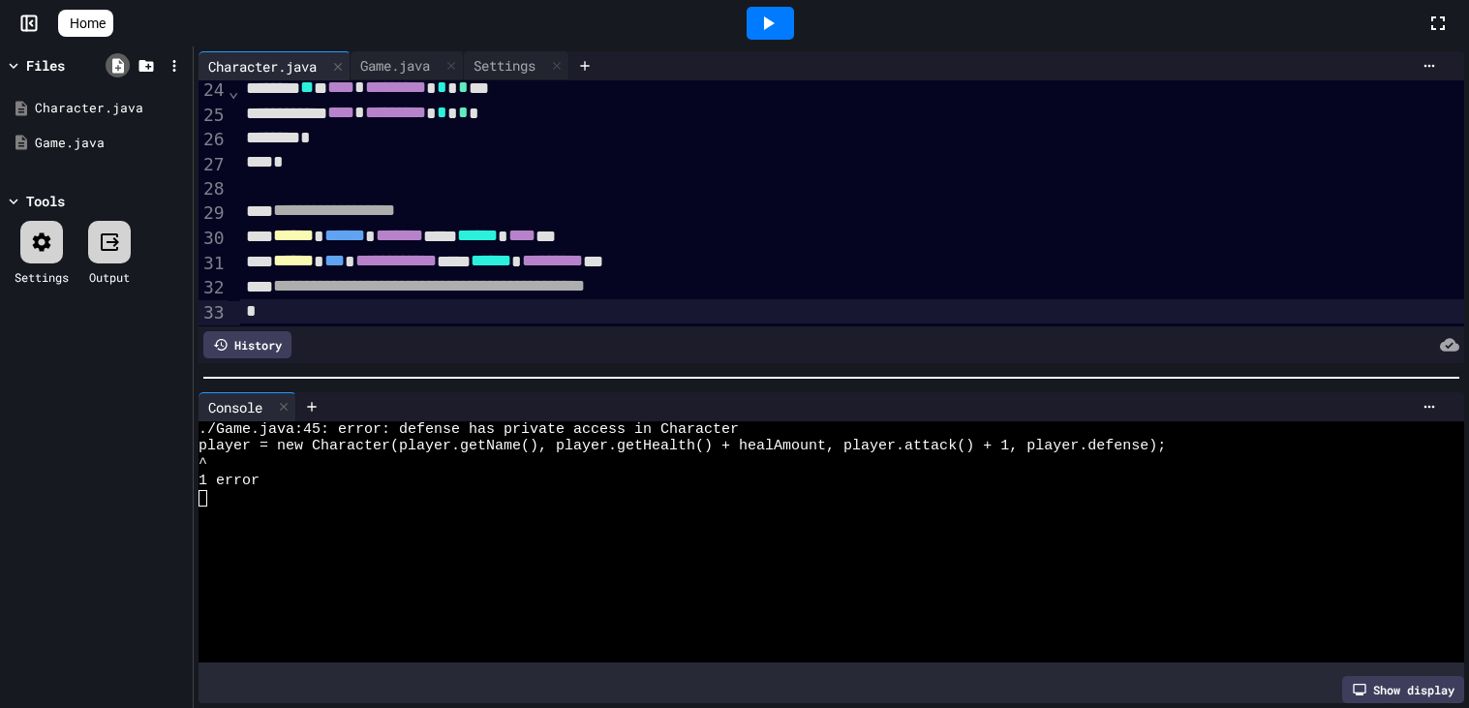
click at [119, 58] on icon at bounding box center [118, 65] width 12 height 15
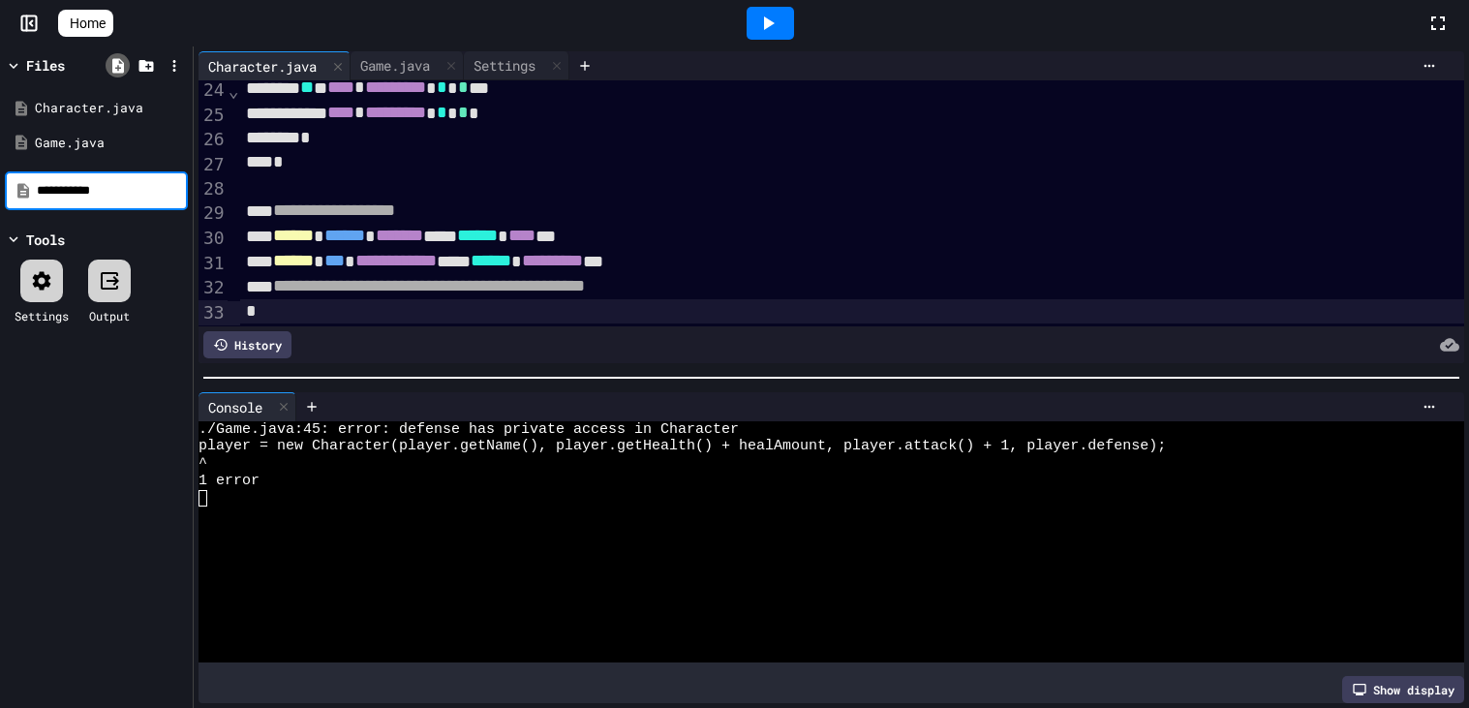
type input "**********"
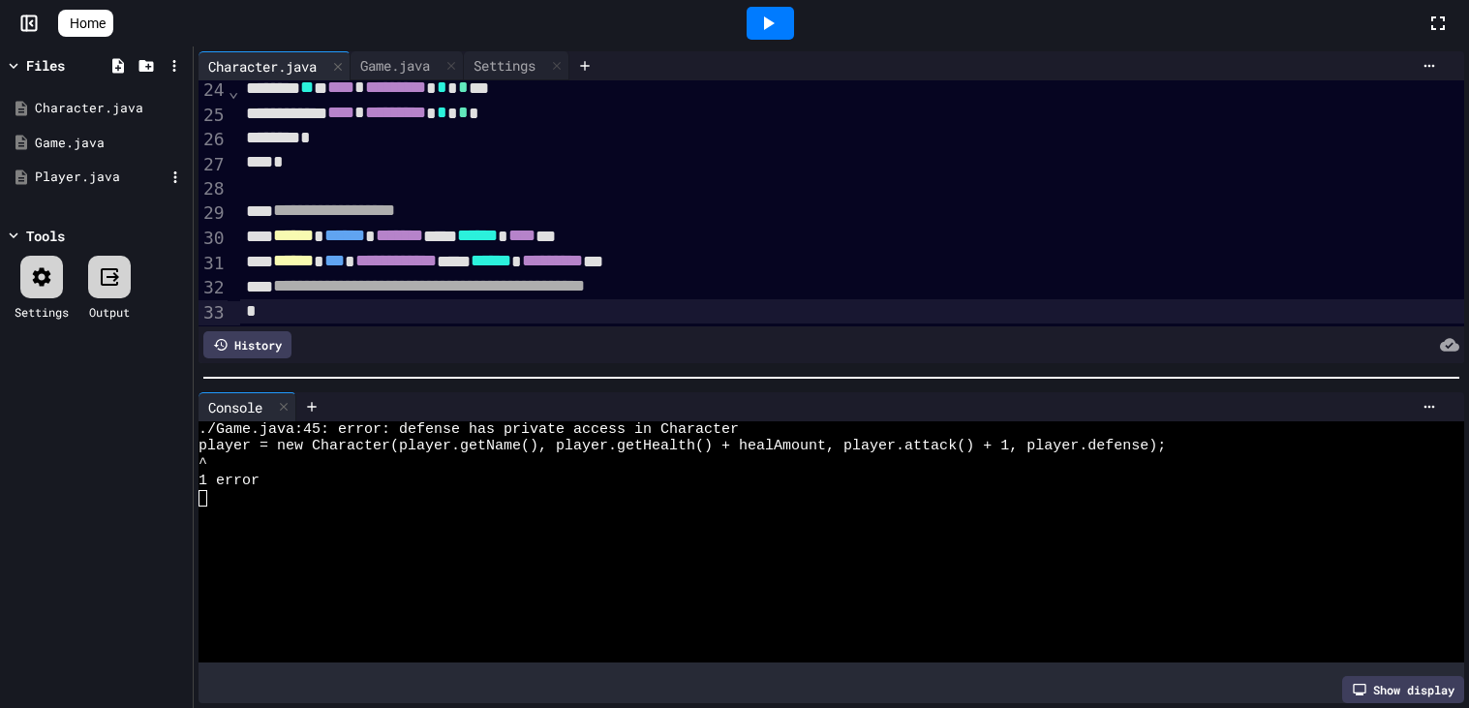
click at [122, 190] on div "Player.java" at bounding box center [96, 177] width 183 height 35
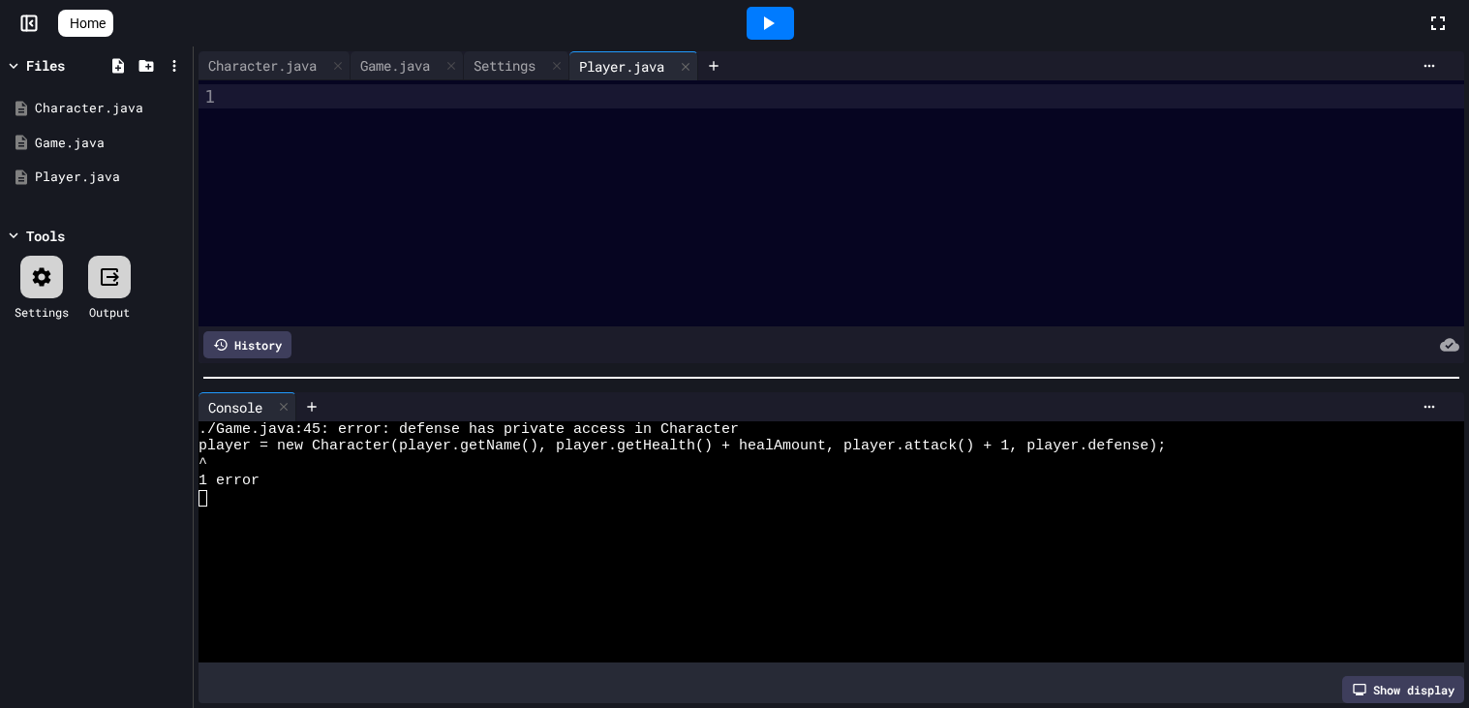
click at [569, 203] on div at bounding box center [847, 203] width 1234 height 246
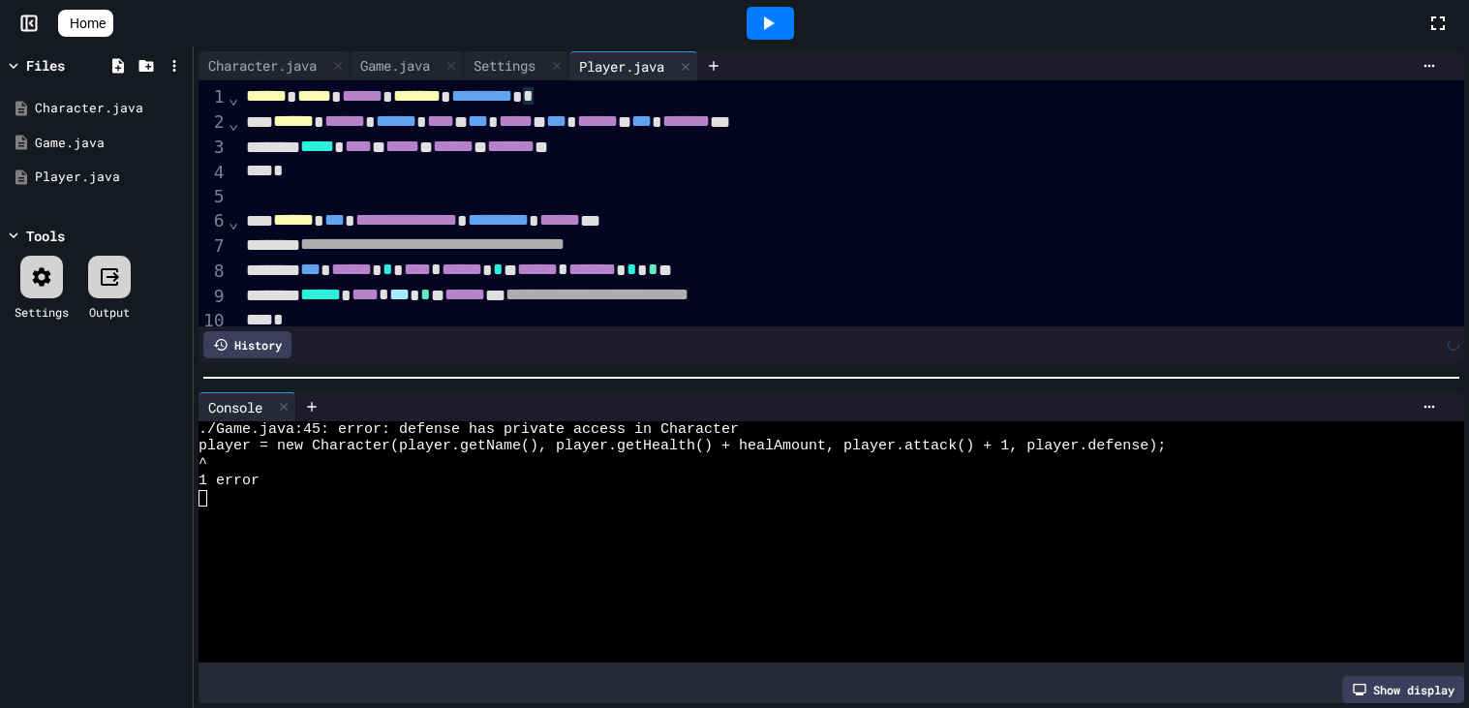
scroll to position [206, 0]
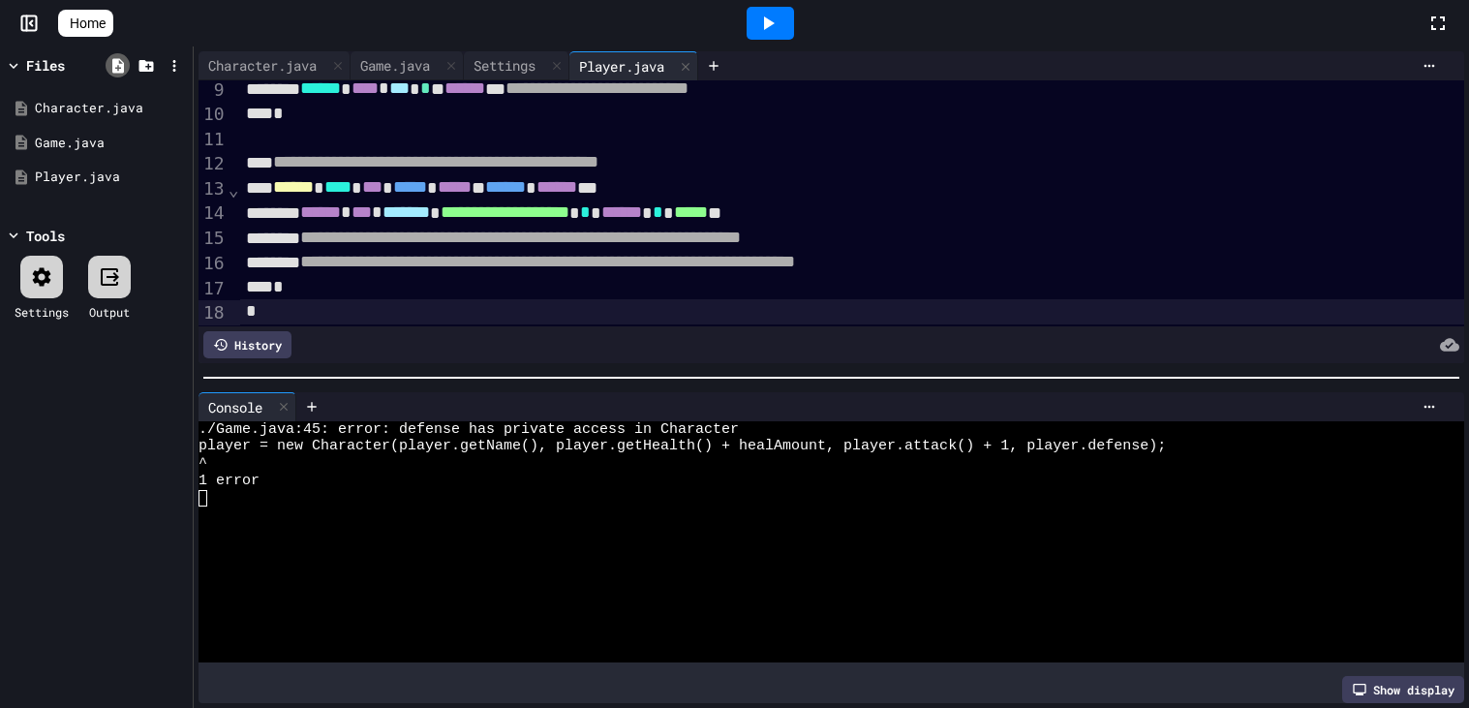
click at [120, 69] on icon at bounding box center [118, 65] width 12 height 15
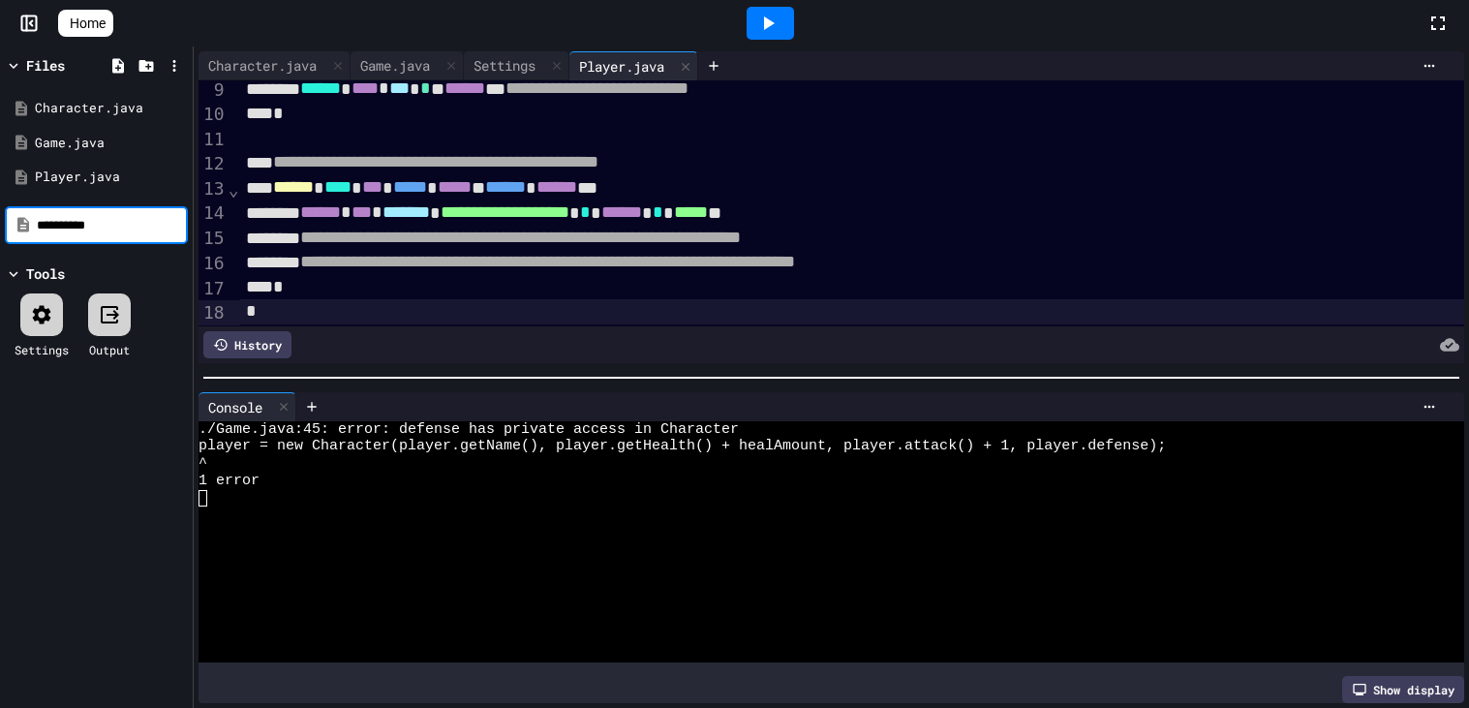
type input "**********"
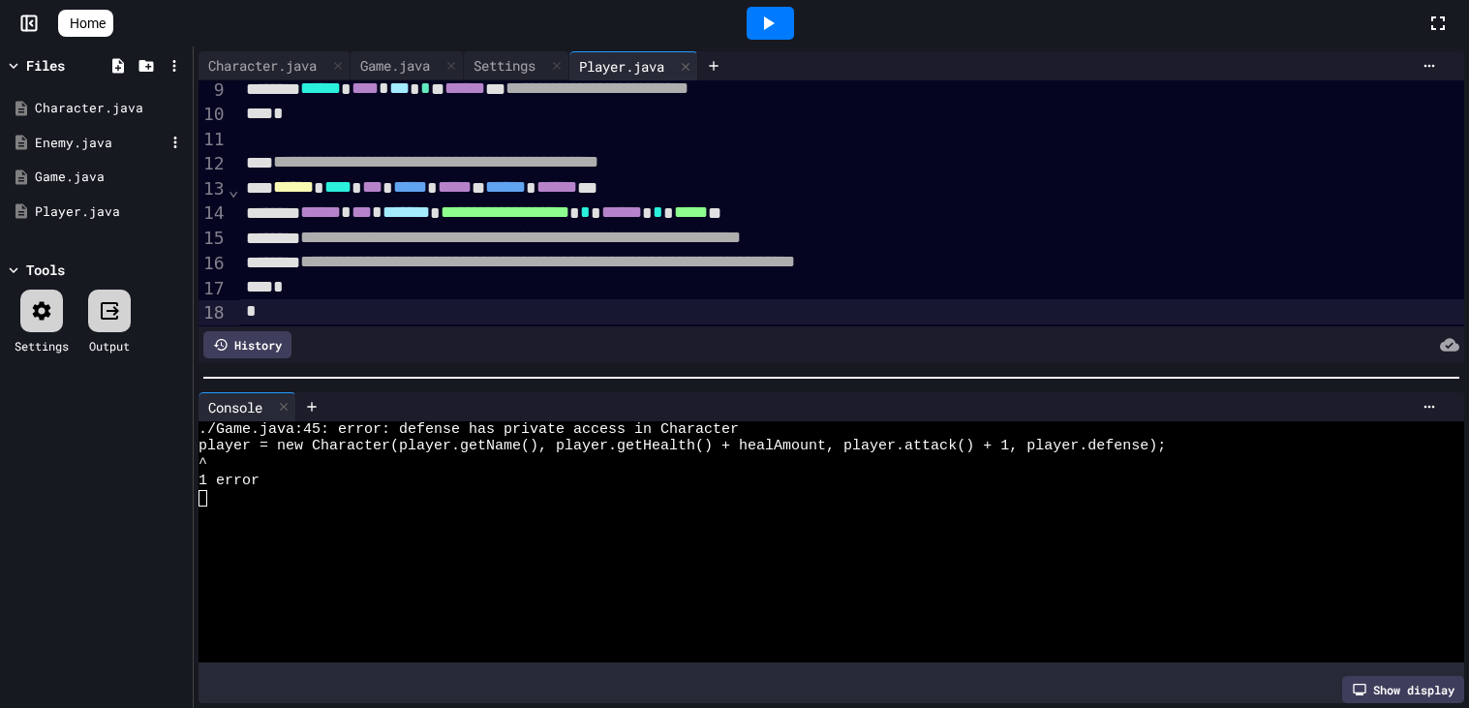
click at [77, 146] on div "Enemy.java" at bounding box center [100, 143] width 130 height 19
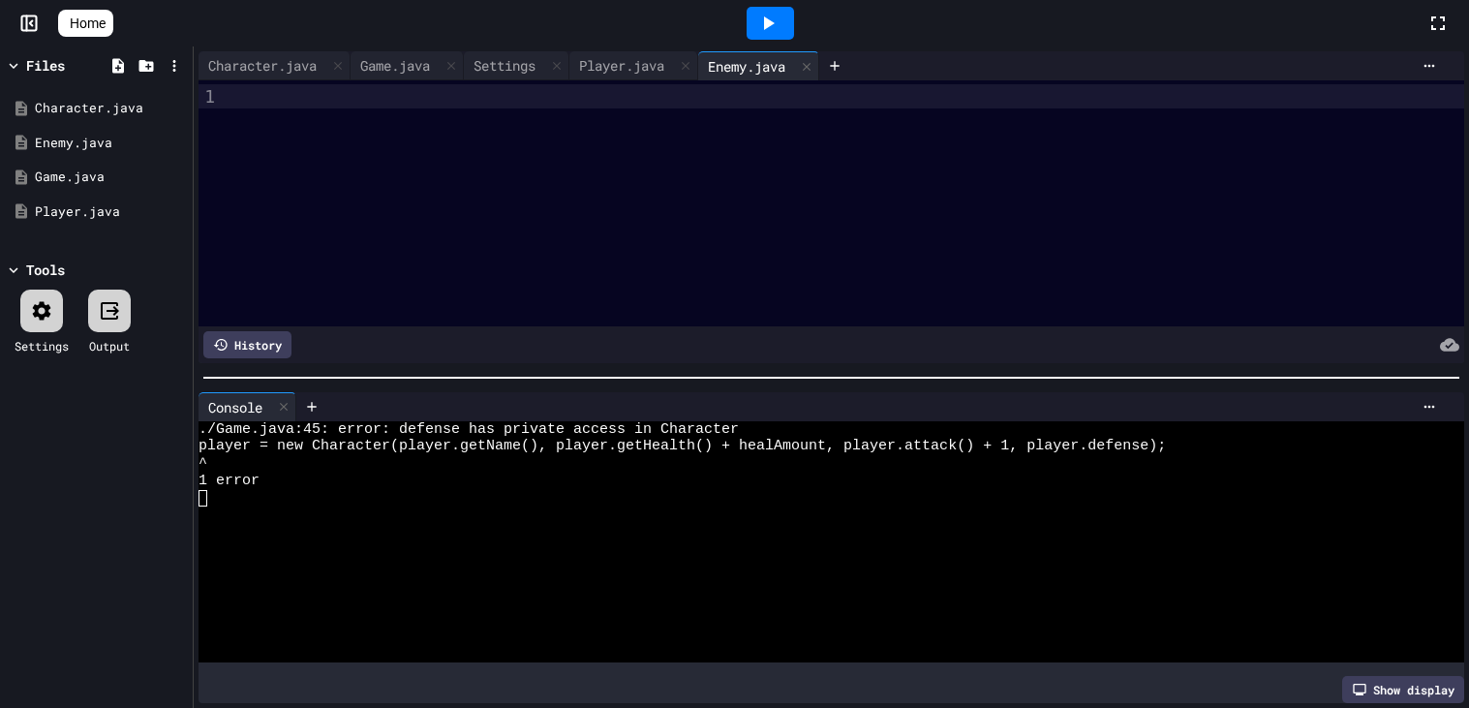
click at [421, 189] on div at bounding box center [847, 203] width 1234 height 246
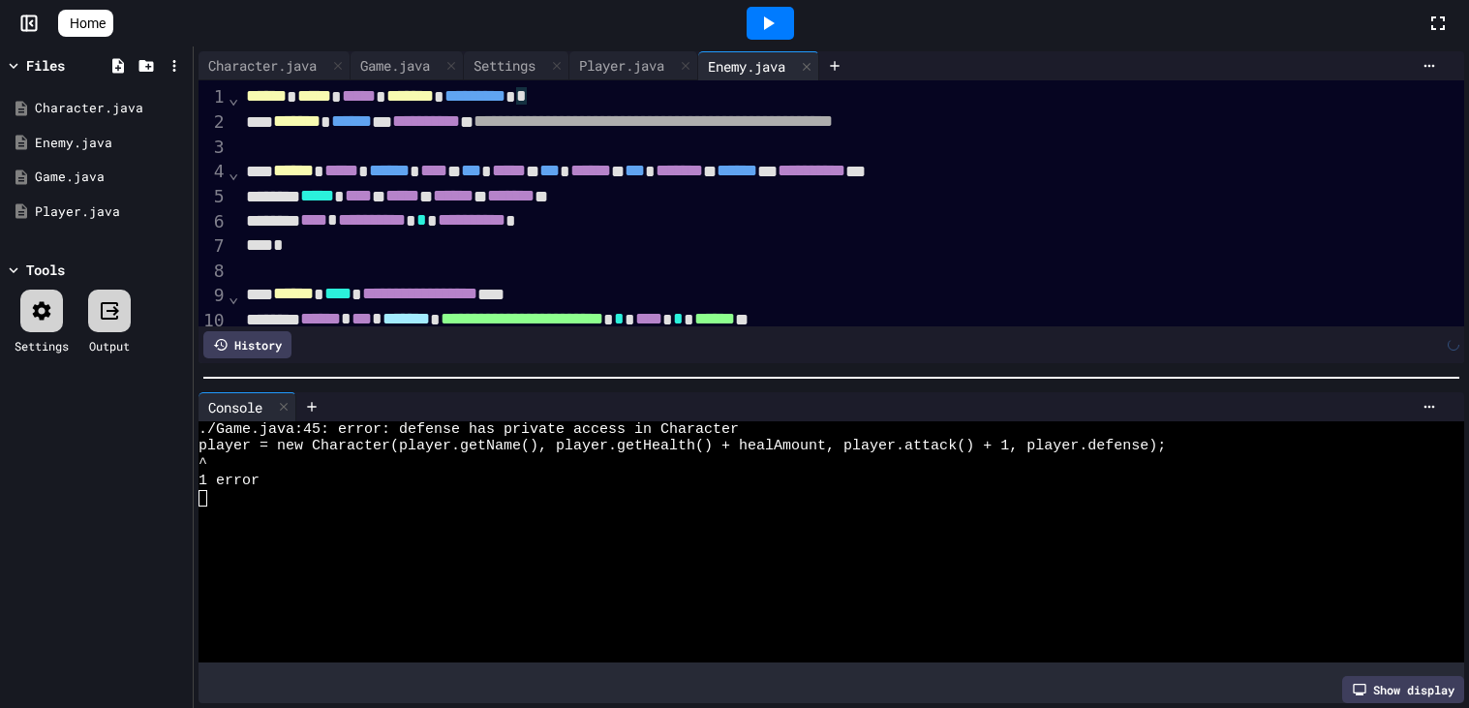
scroll to position [355, 0]
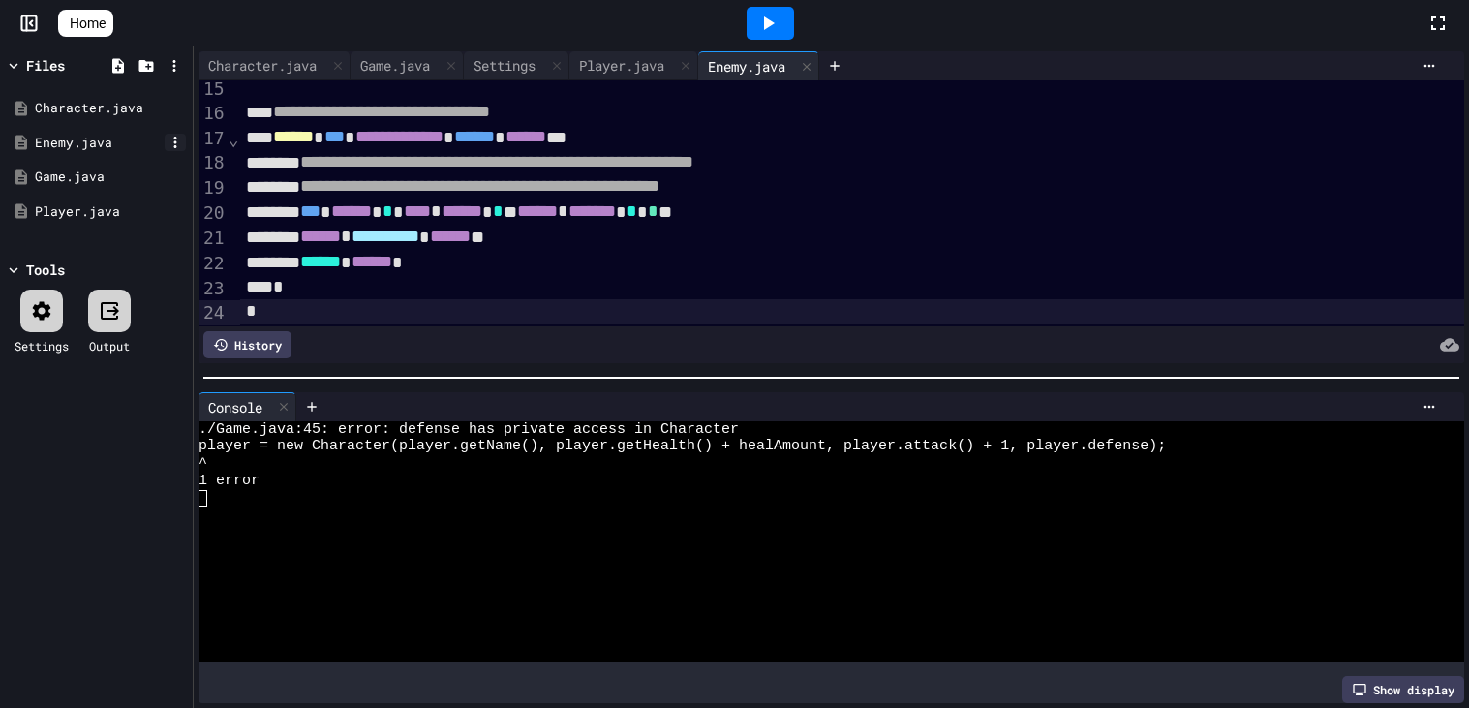
click at [178, 141] on icon at bounding box center [175, 142] width 17 height 17
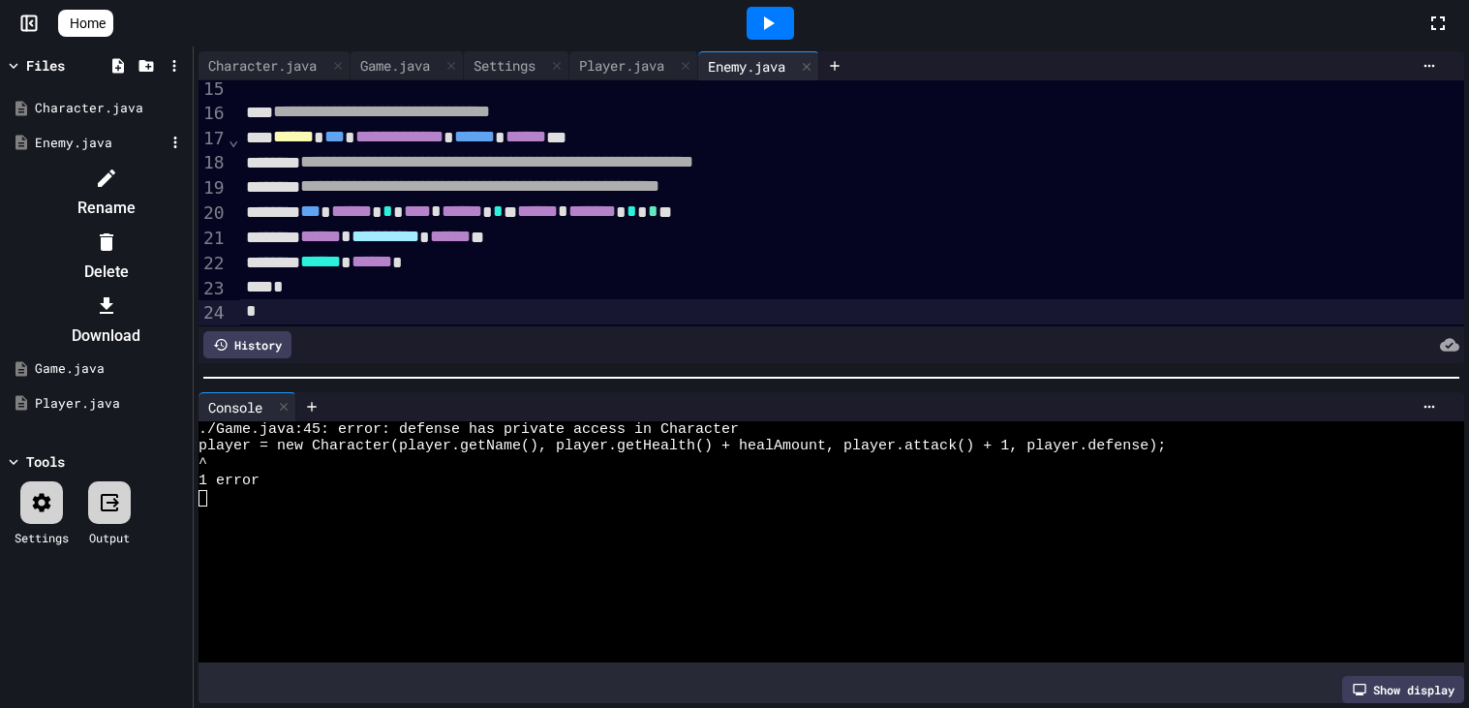
click at [188, 226] on li "Delete" at bounding box center [106, 257] width 164 height 62
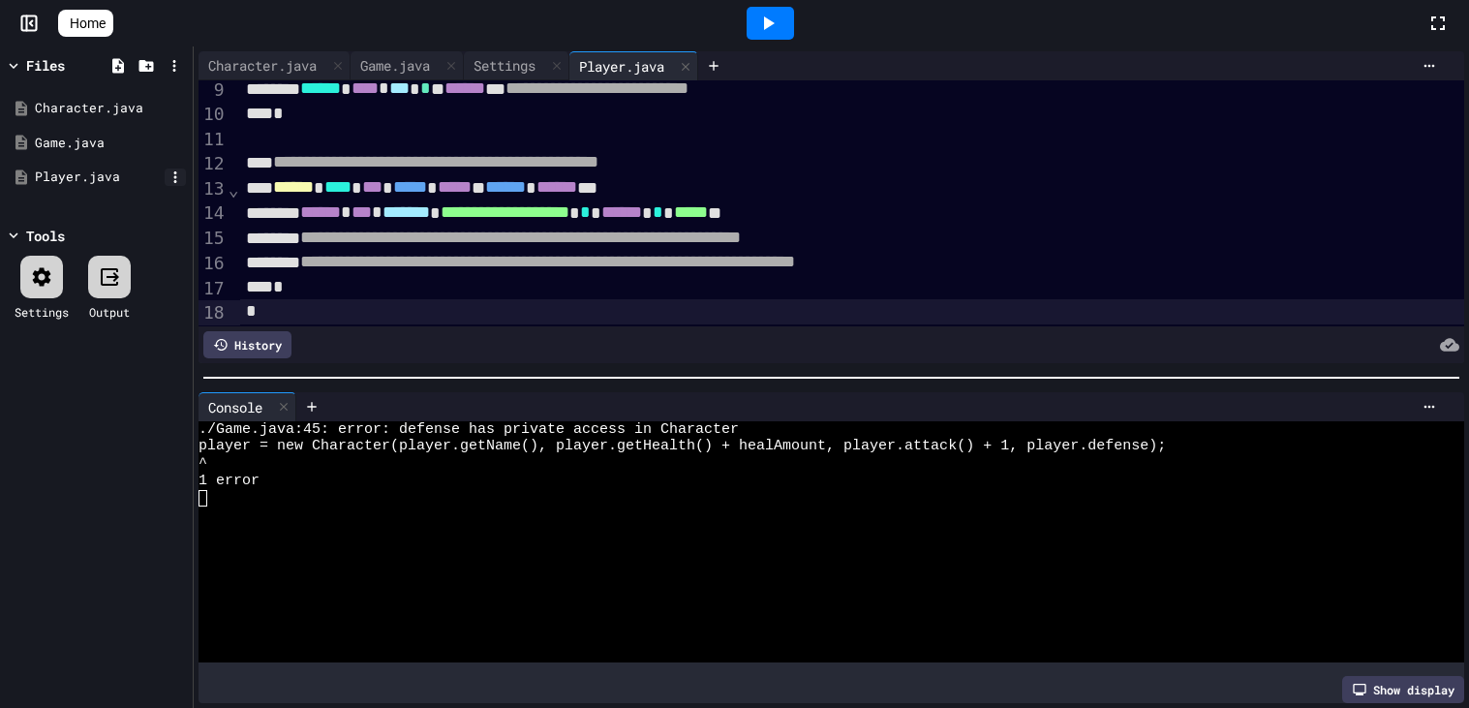
click at [173, 184] on icon at bounding box center [175, 176] width 17 height 17
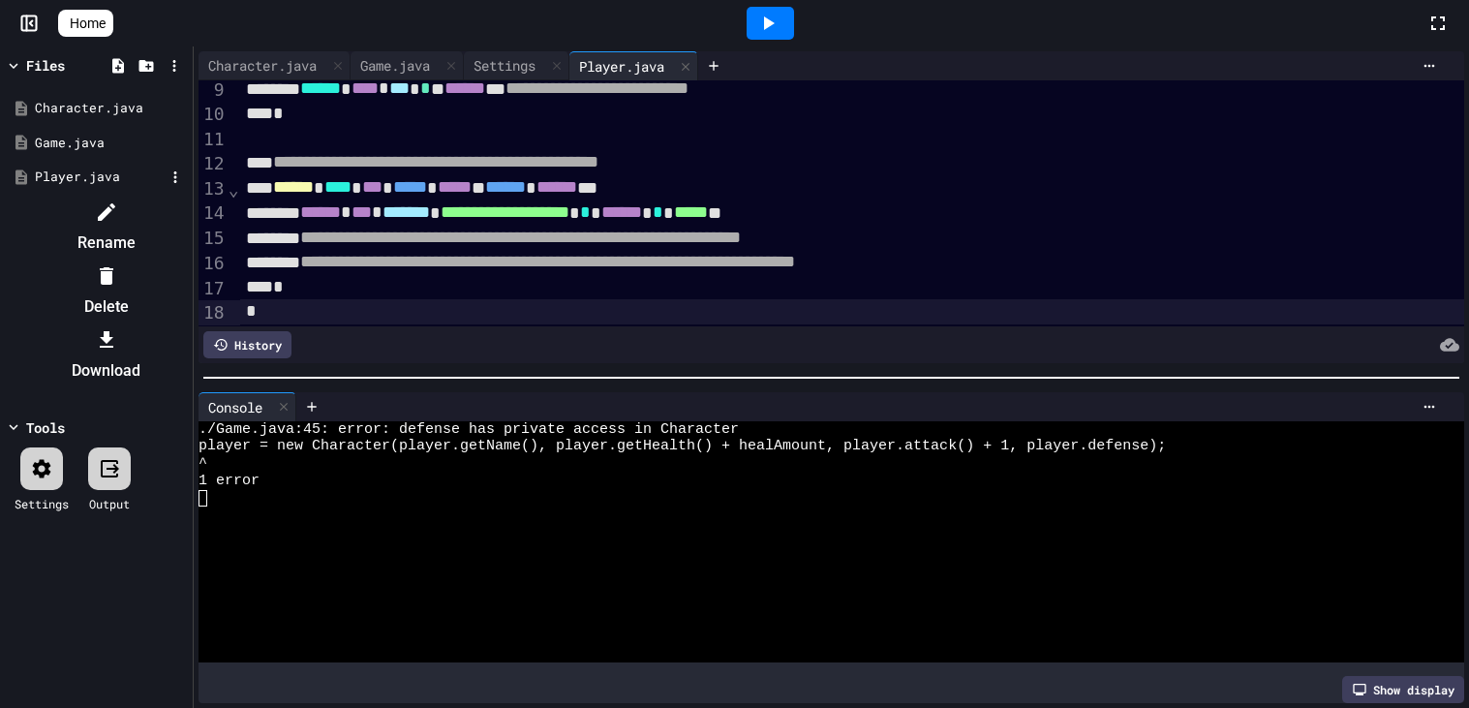
click at [188, 260] on div at bounding box center [106, 275] width 164 height 31
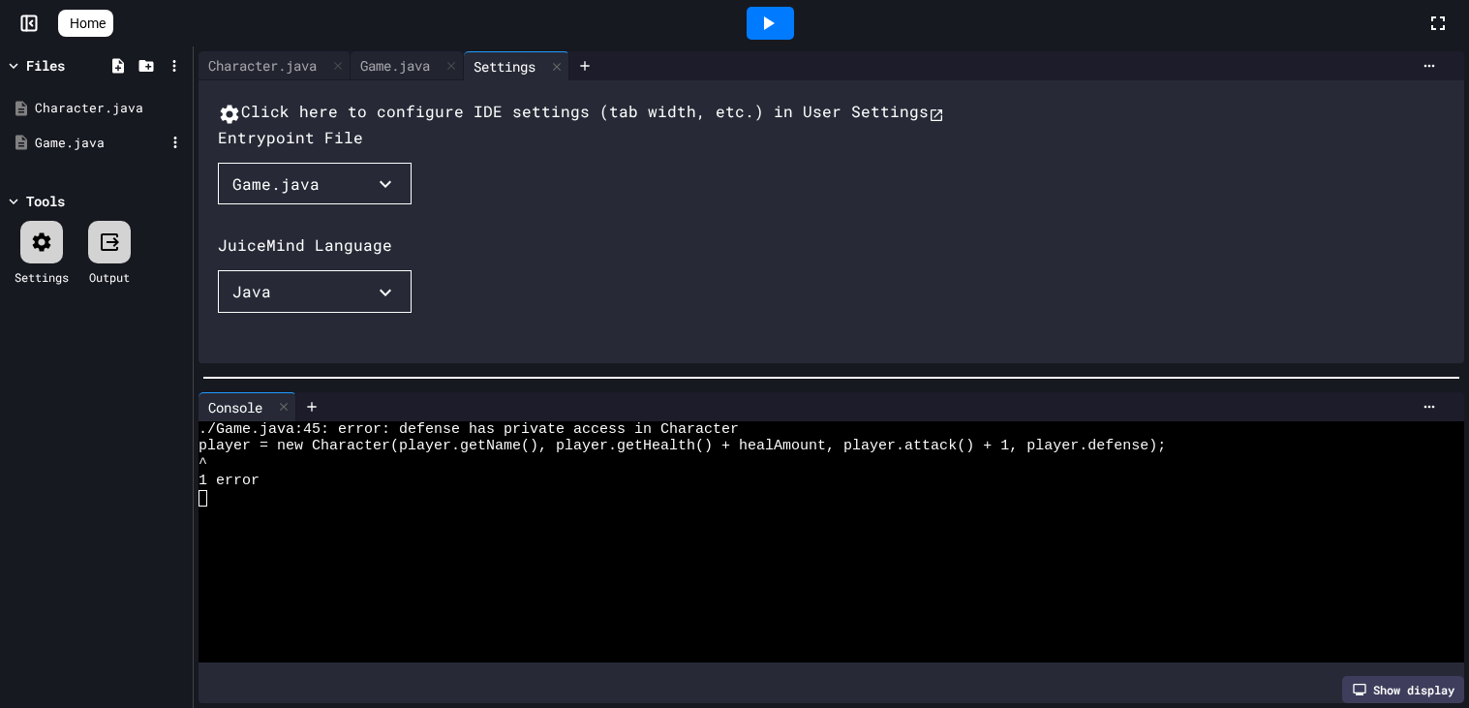
click at [167, 152] on div "Game.java" at bounding box center [96, 143] width 183 height 35
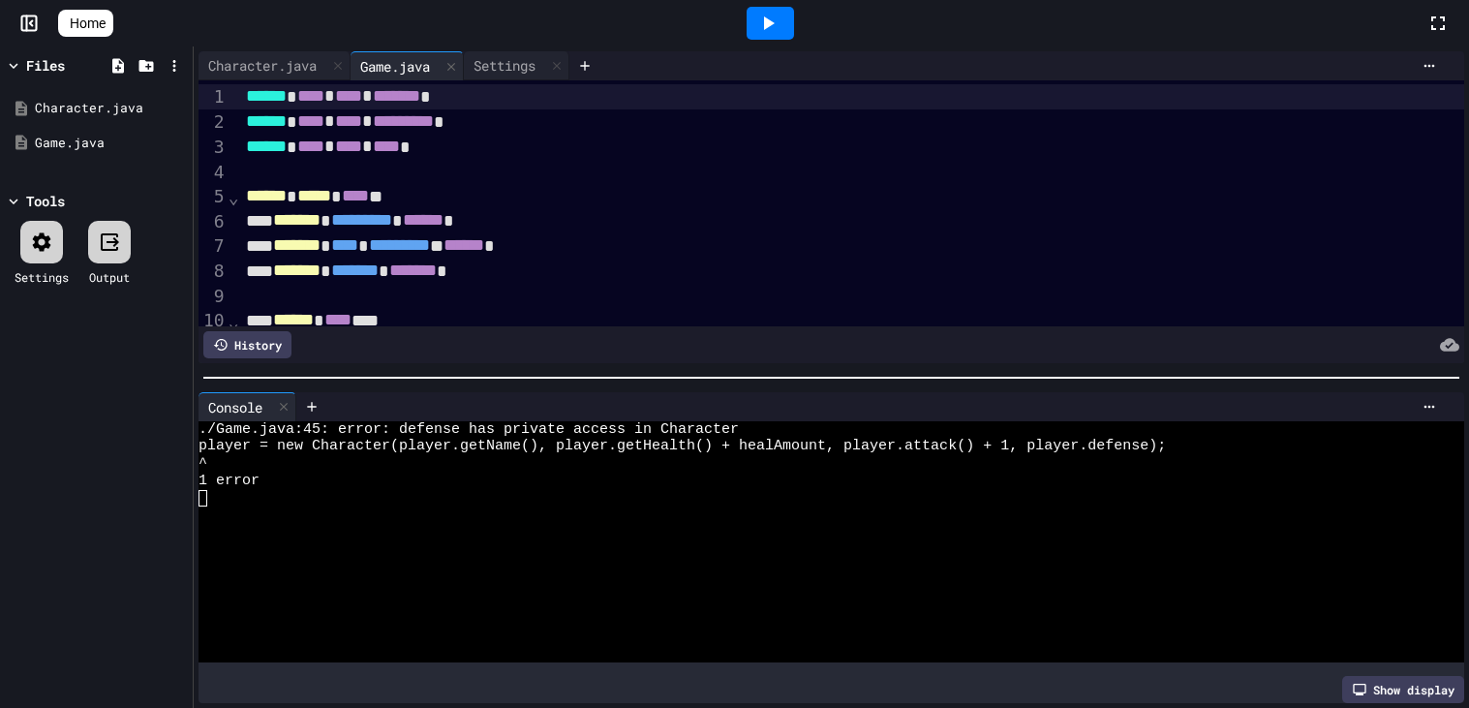
click at [171, 162] on div "Character.java Game.java" at bounding box center [96, 125] width 183 height 92
click at [178, 145] on icon at bounding box center [175, 142] width 17 height 17
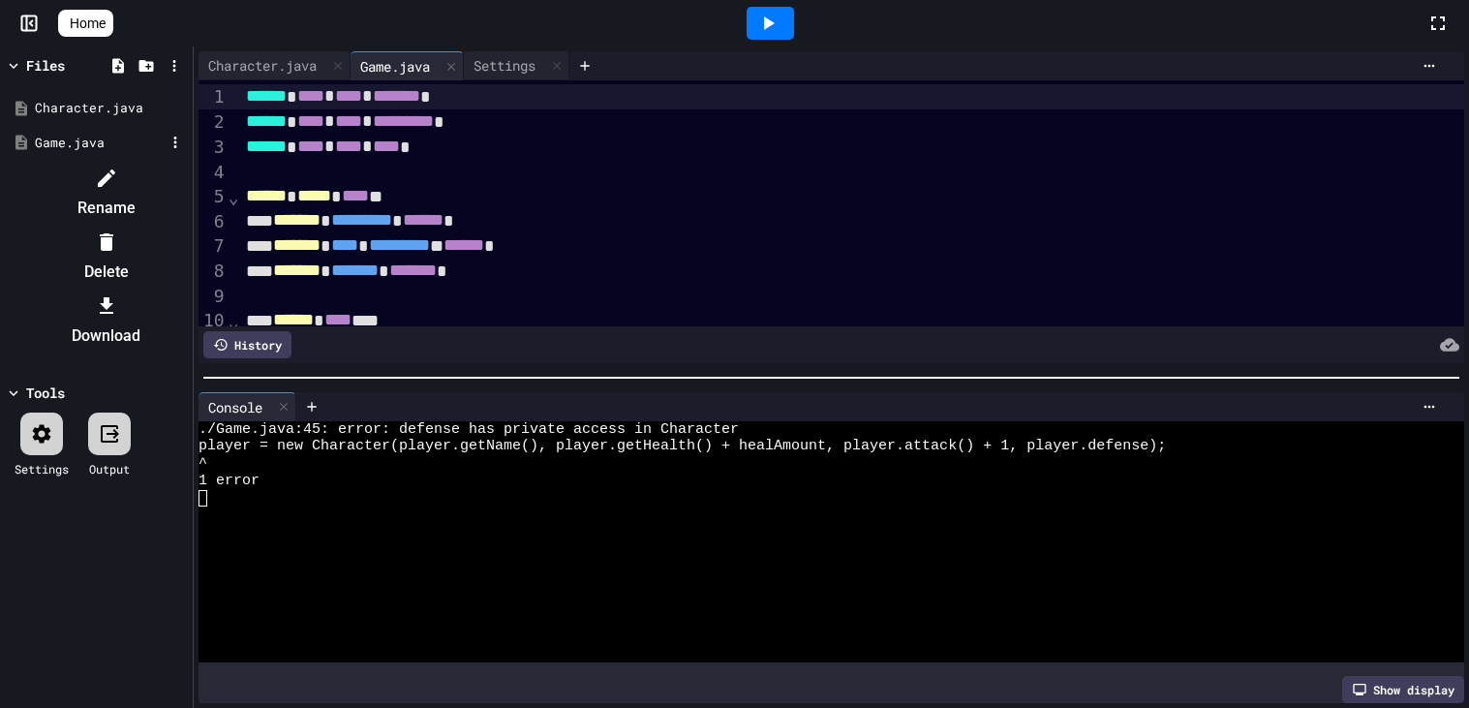
click at [118, 230] on icon at bounding box center [106, 241] width 23 height 23
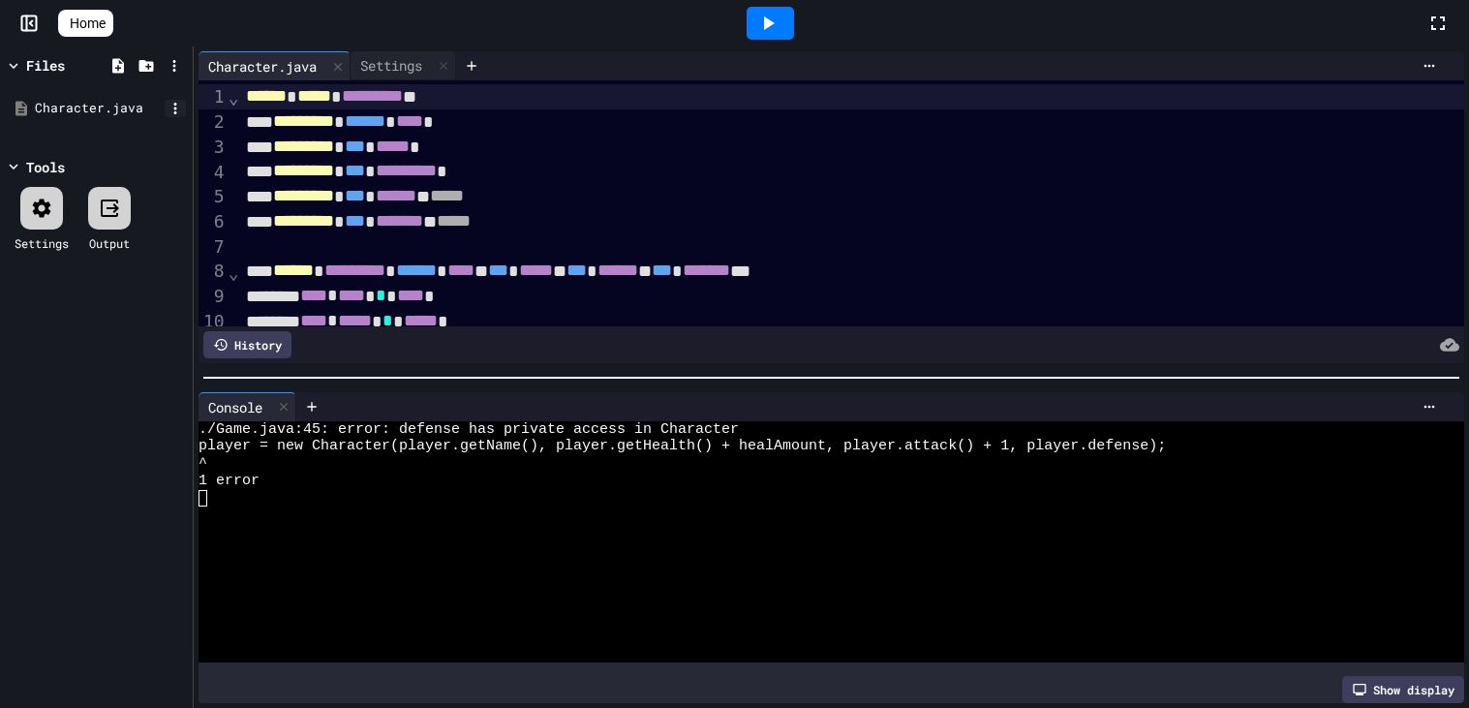
click at [175, 113] on icon at bounding box center [175, 109] width 3 height 12
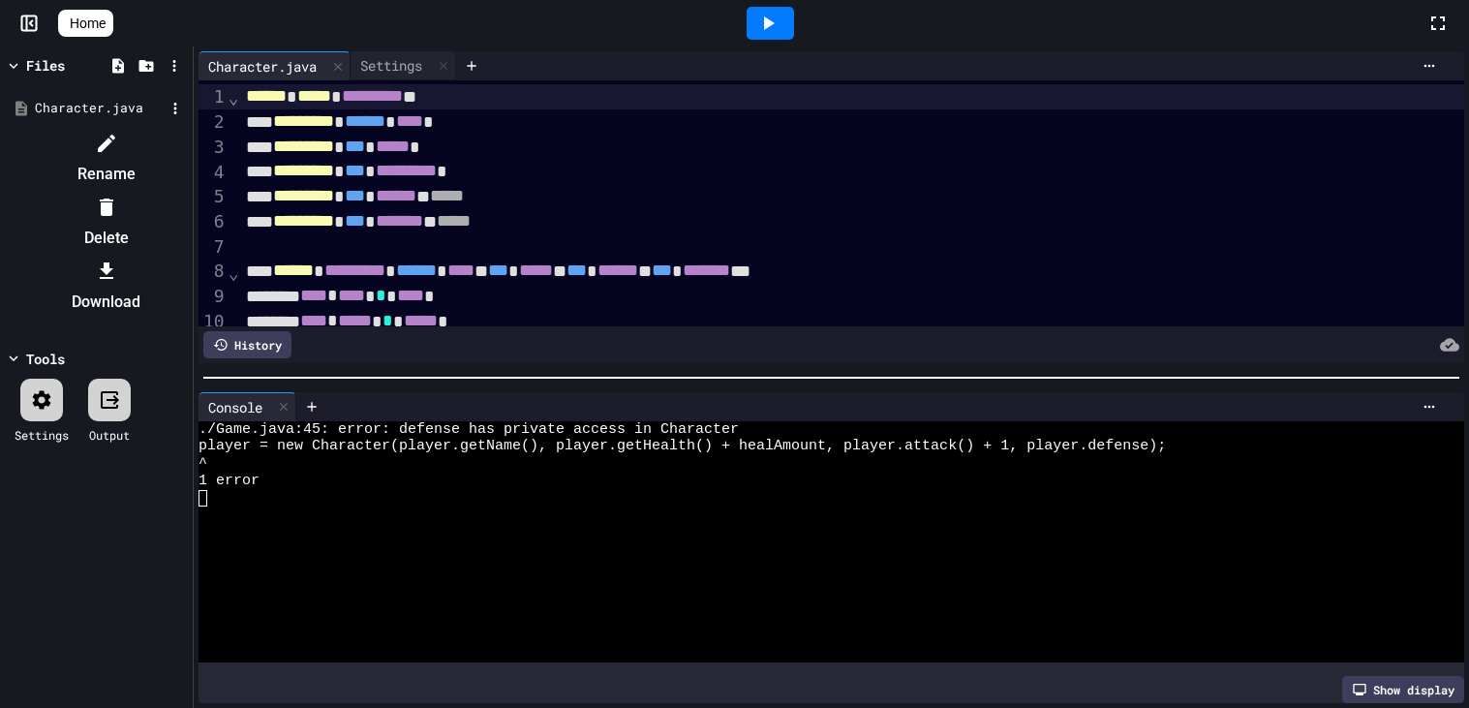
click at [113, 198] on icon at bounding box center [107, 206] width 14 height 17
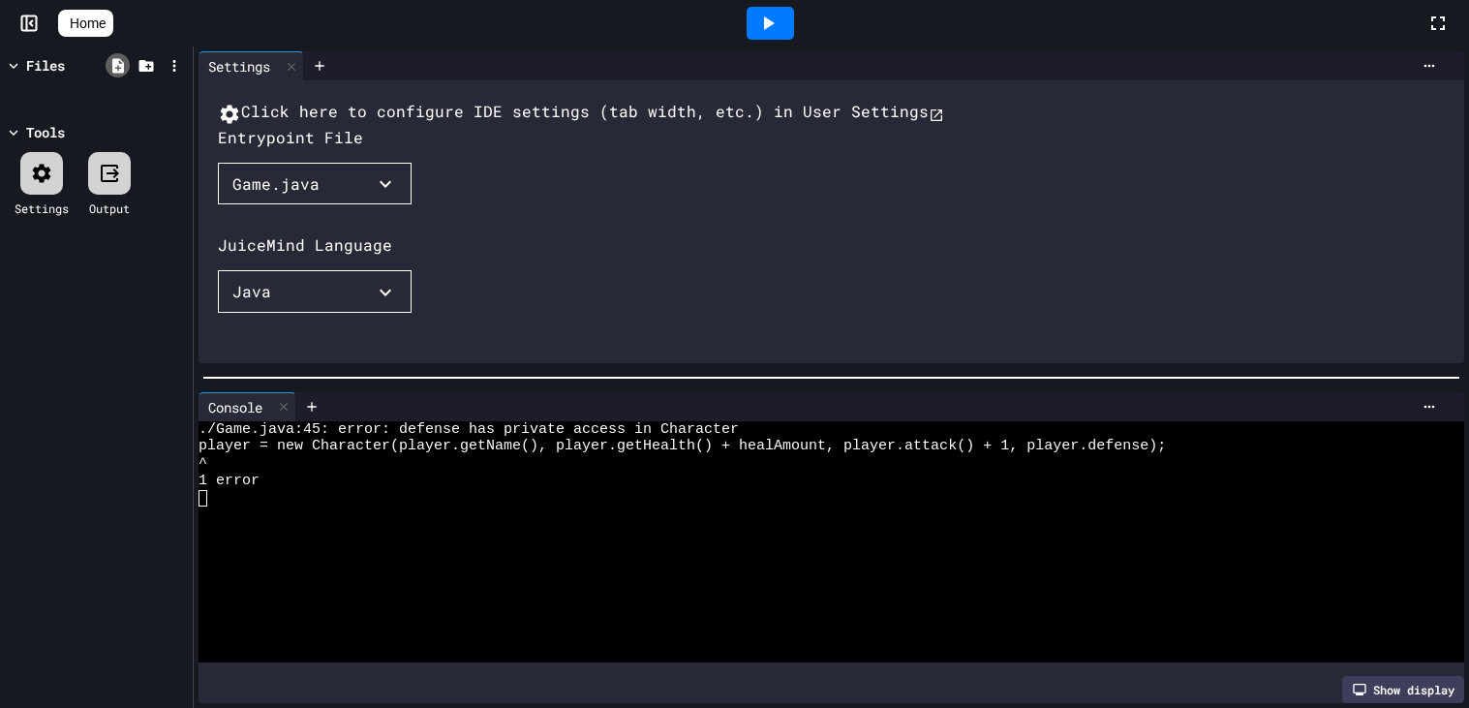
click at [120, 64] on icon at bounding box center [118, 65] width 12 height 15
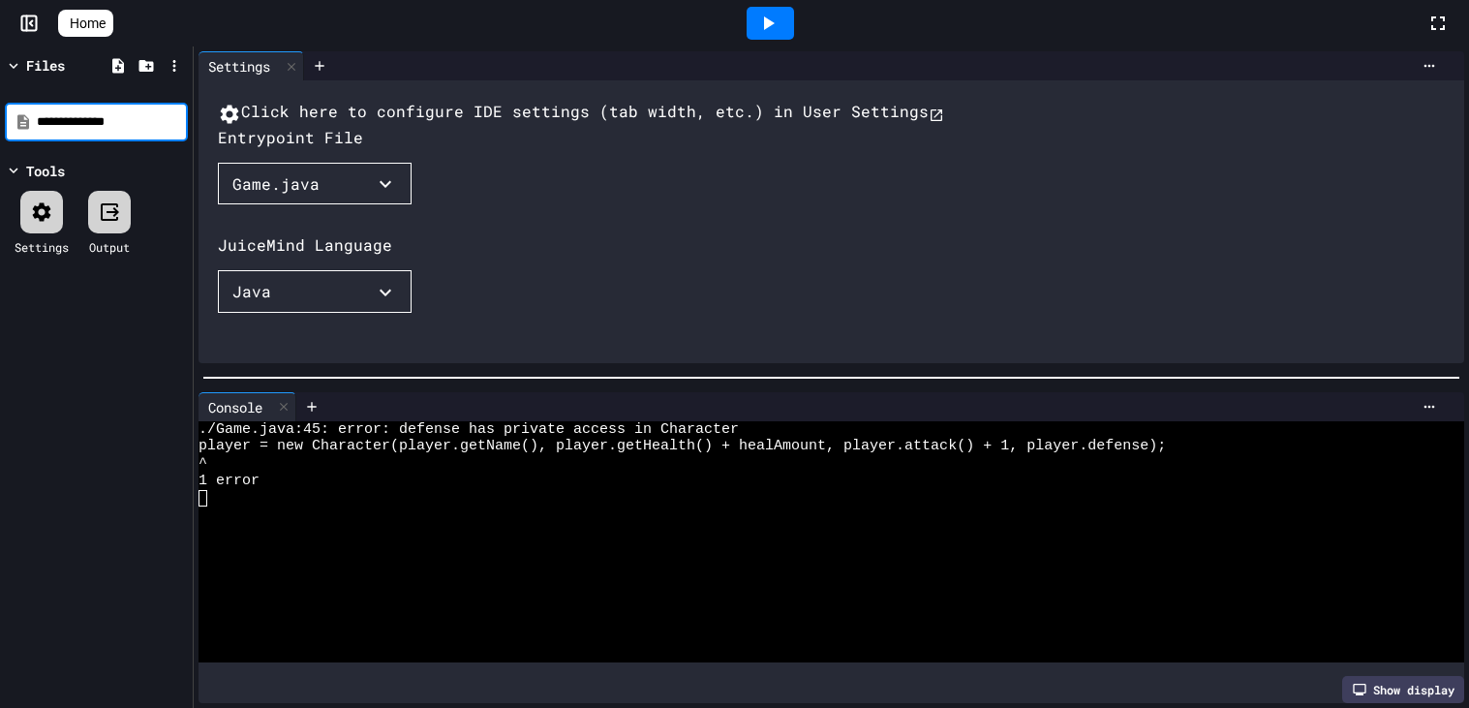
type input "**********"
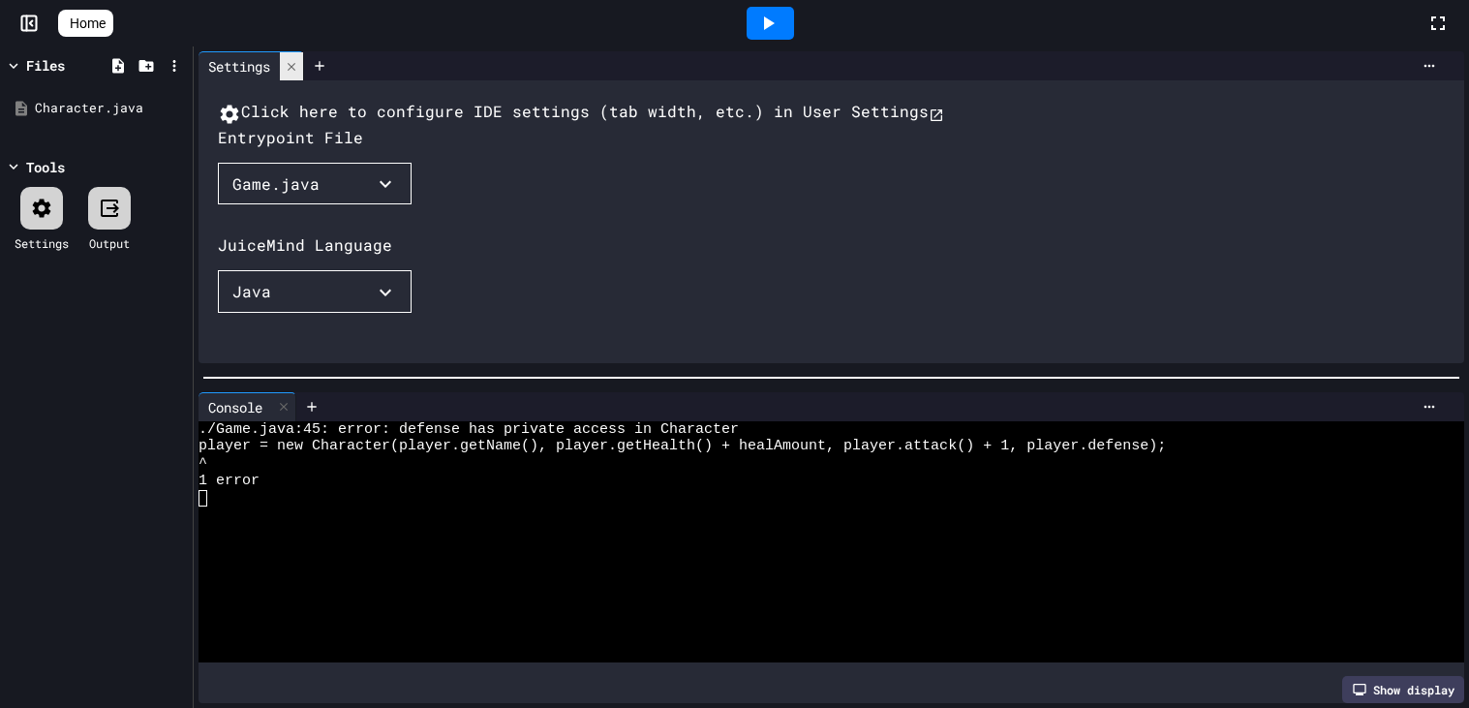
click at [298, 67] on icon at bounding box center [292, 67] width 14 height 14
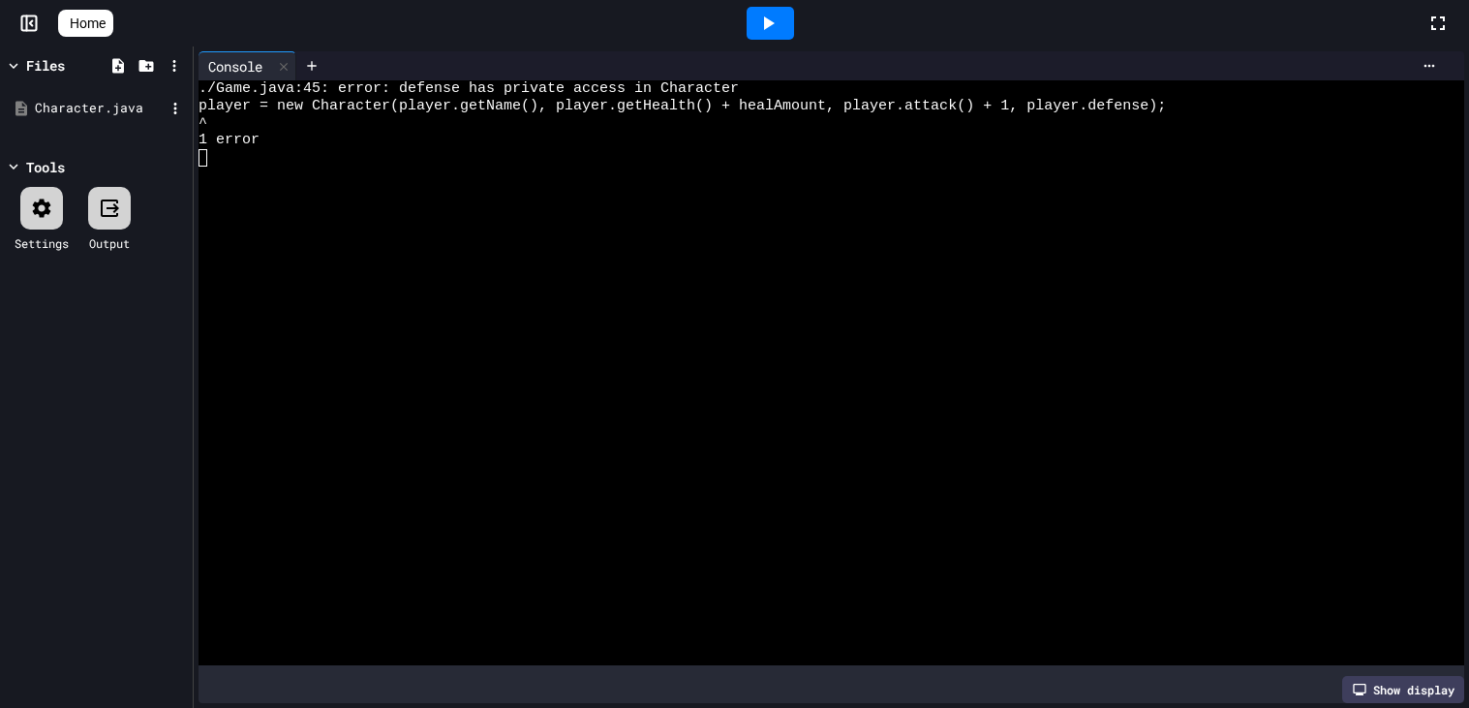
click at [81, 112] on div "Character.java" at bounding box center [100, 108] width 130 height 19
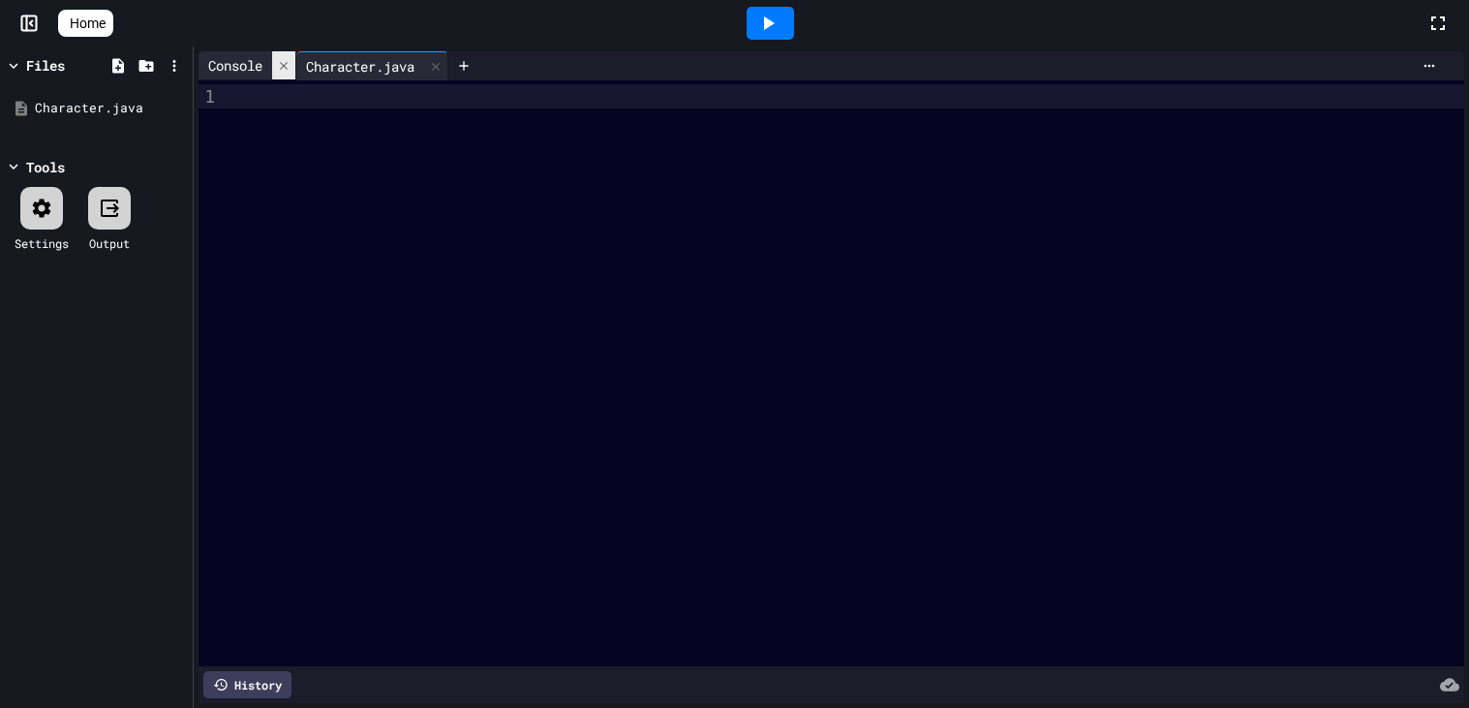
click at [286, 67] on icon at bounding box center [284, 66] width 14 height 14
click at [265, 104] on div at bounding box center [847, 96] width 1234 height 24
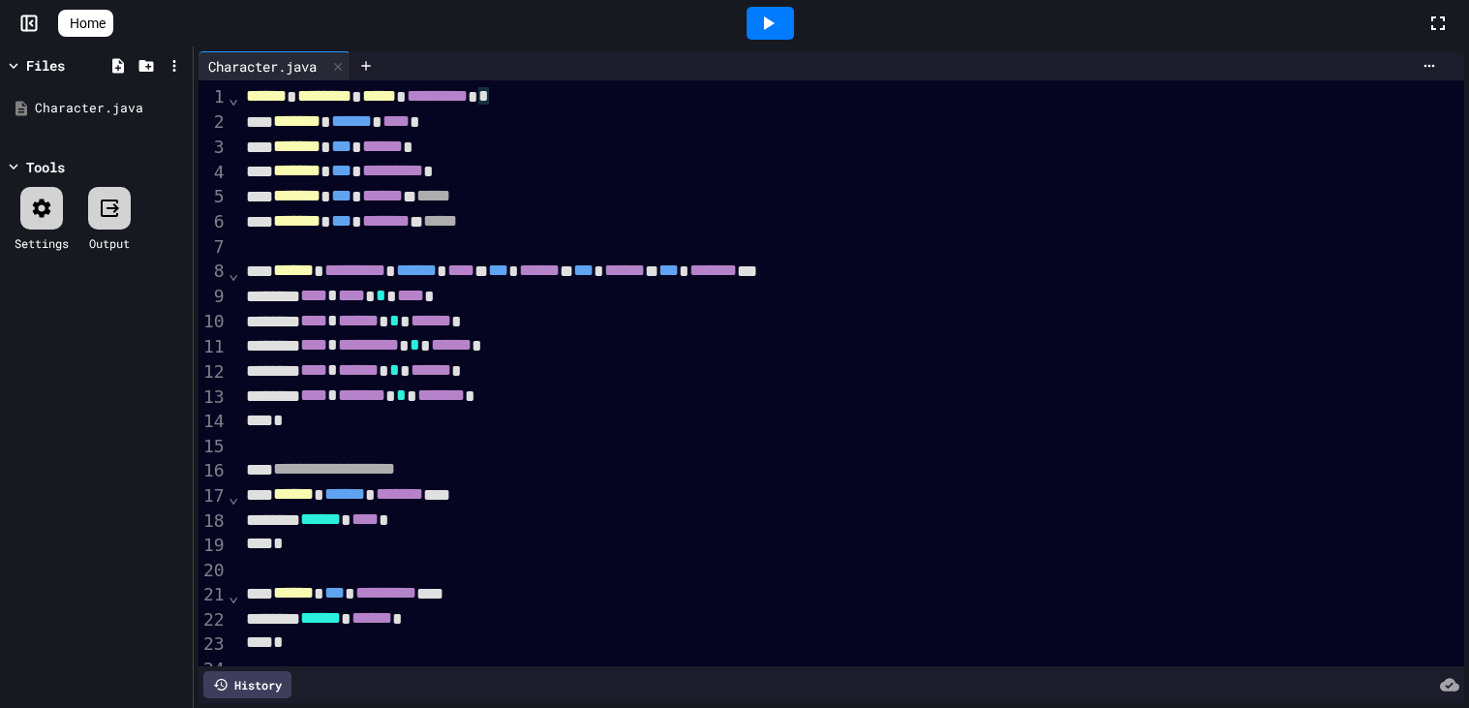
scroll to position [782, 0]
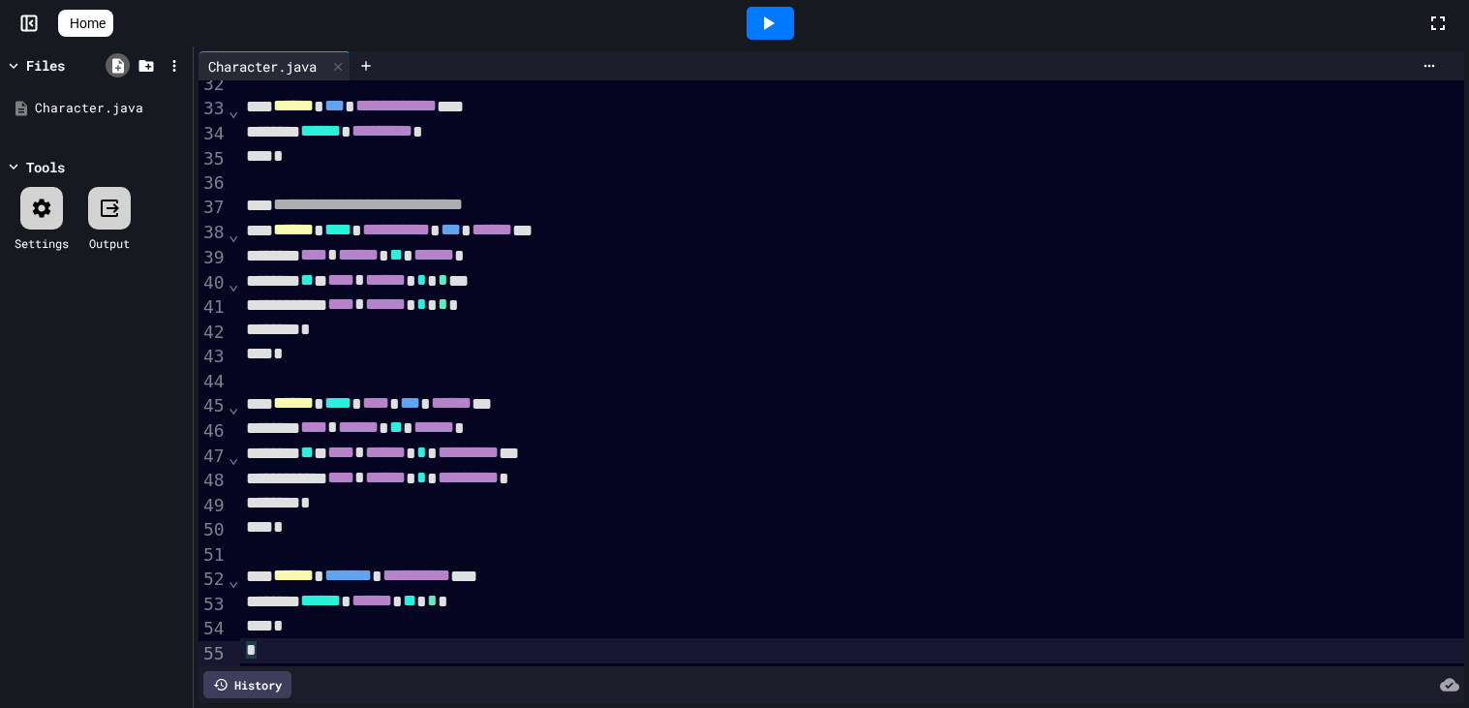
click at [114, 76] on div at bounding box center [118, 65] width 24 height 24
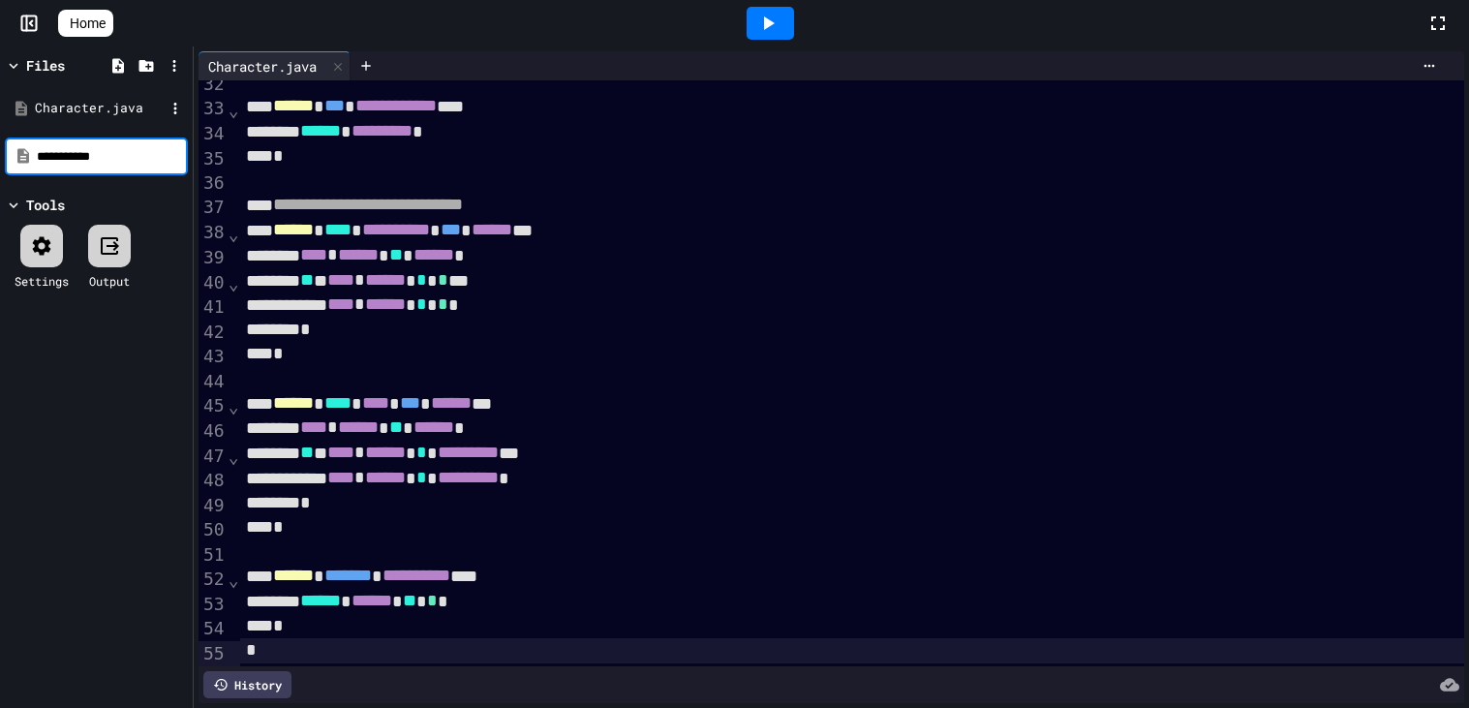
type input "**********"
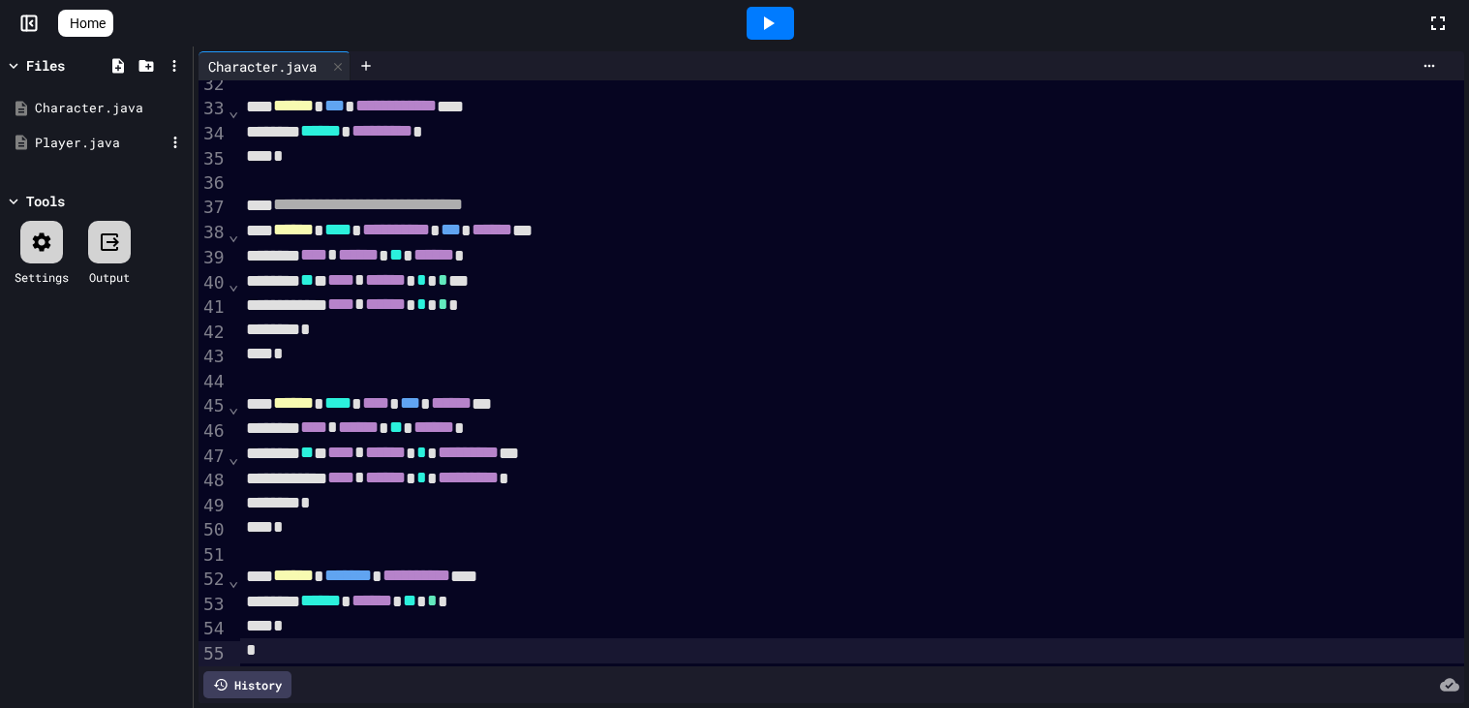
click at [72, 149] on div "Player.java" at bounding box center [100, 143] width 130 height 19
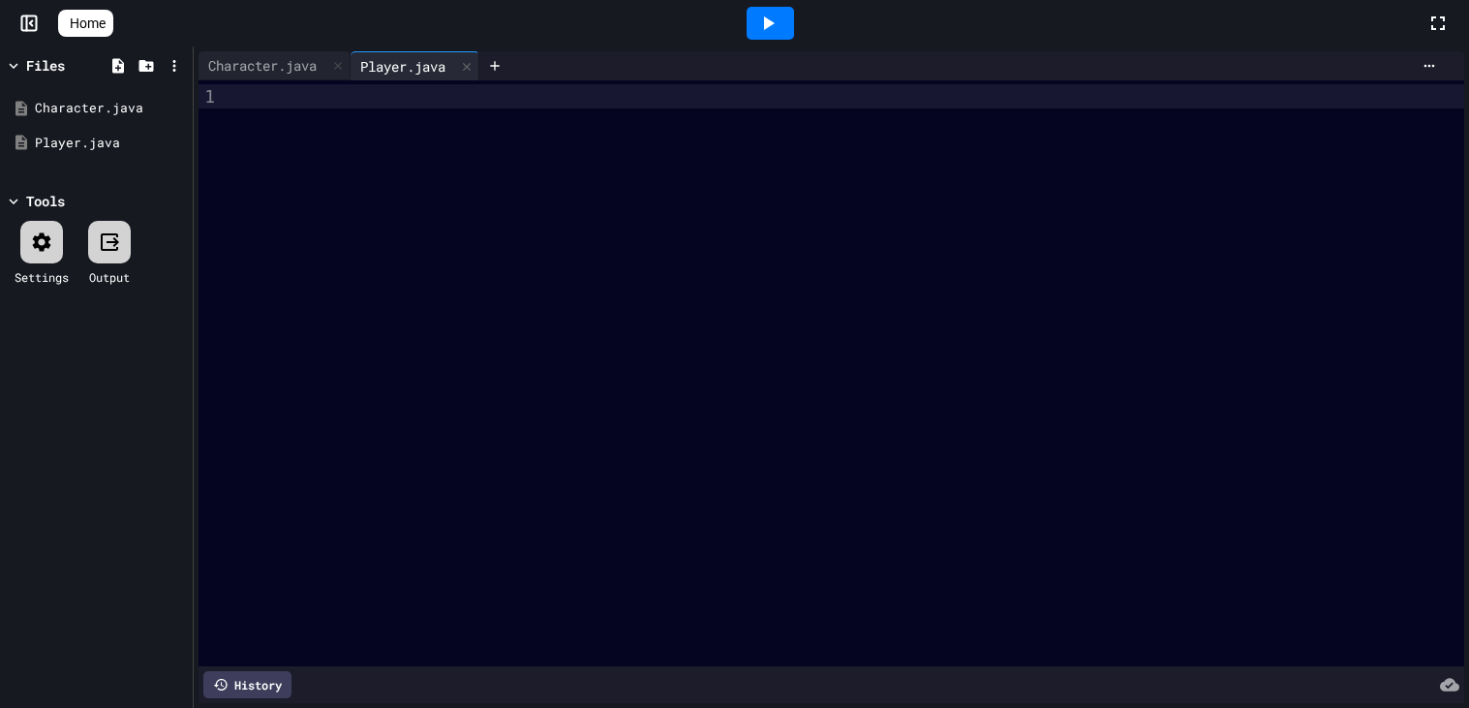
click at [355, 149] on div at bounding box center [847, 373] width 1234 height 586
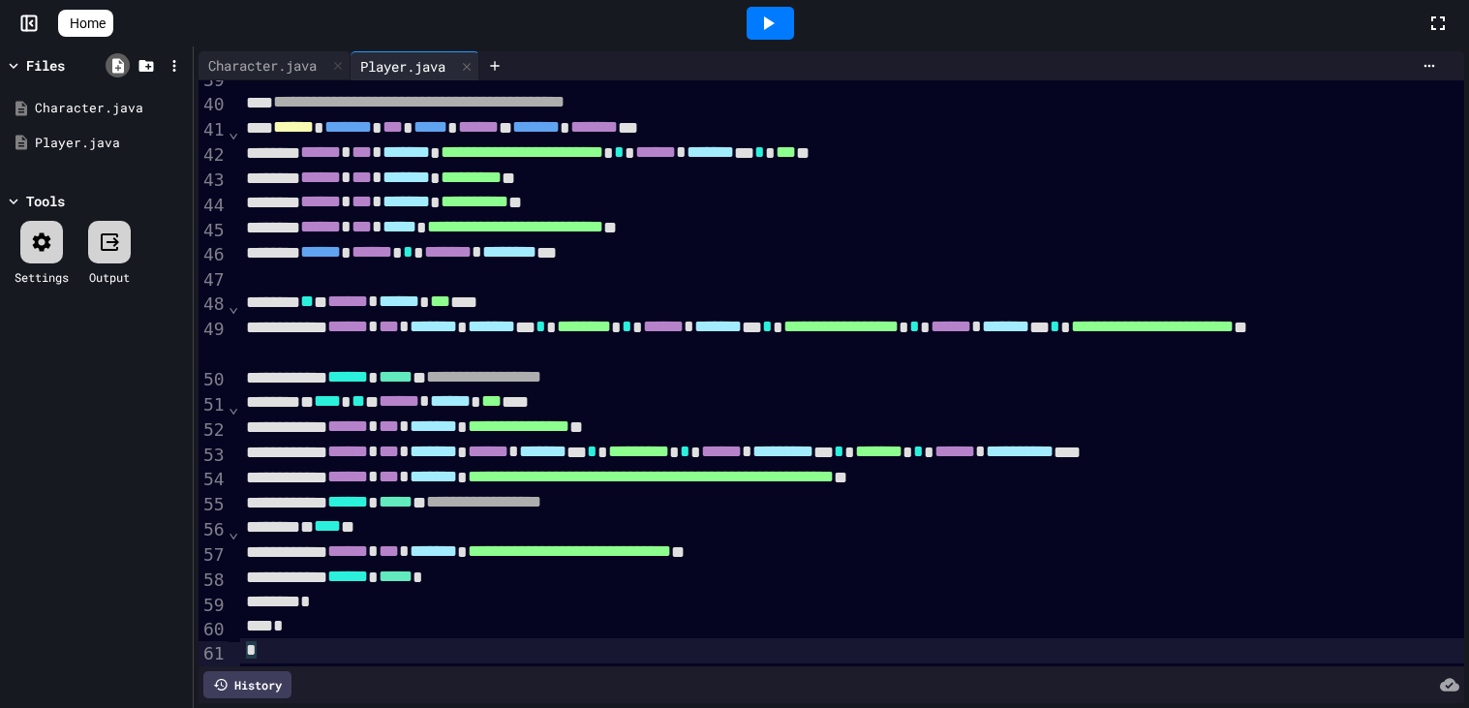
click at [109, 65] on icon at bounding box center [117, 65] width 17 height 17
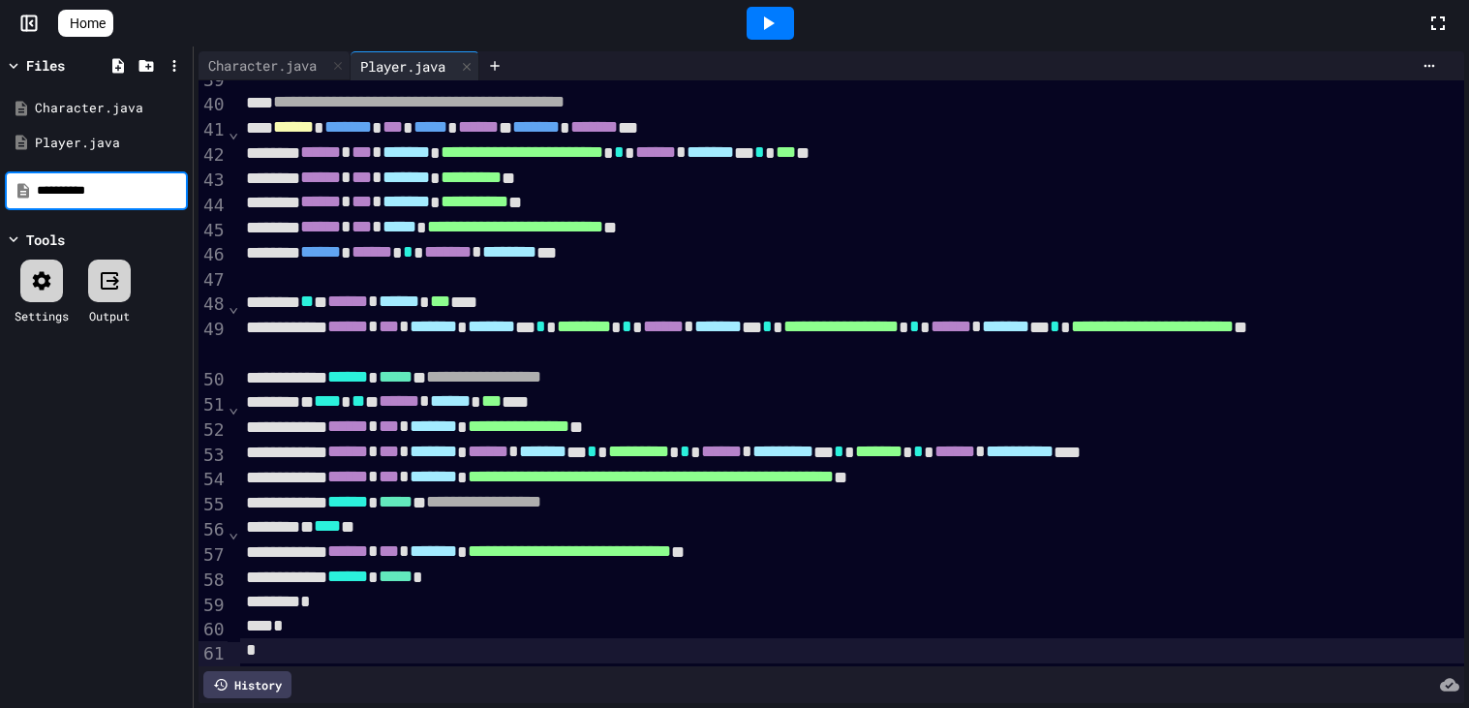
type input "**********"
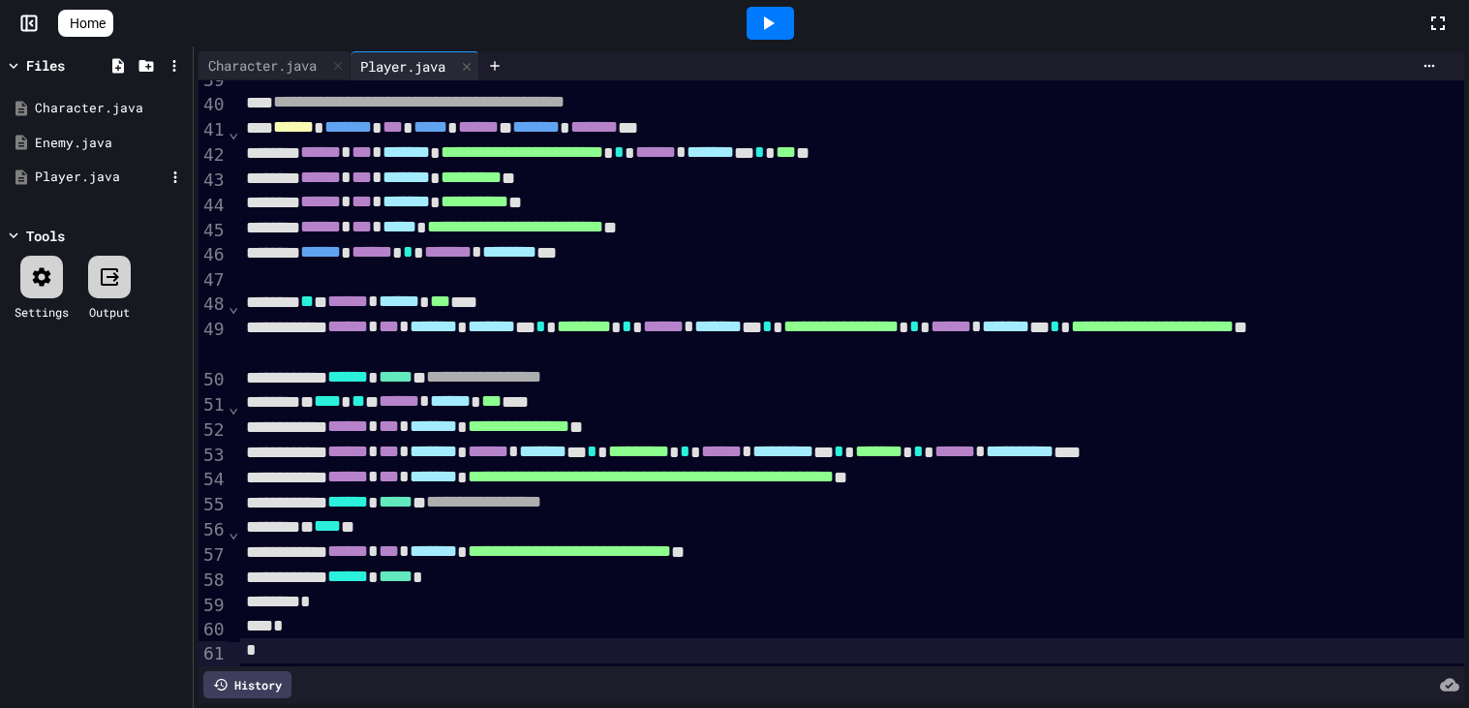
click at [130, 183] on div "Player.java" at bounding box center [100, 177] width 130 height 19
click at [98, 189] on div "Player.java" at bounding box center [96, 177] width 183 height 35
click at [77, 140] on div "Enemy.java" at bounding box center [100, 143] width 130 height 19
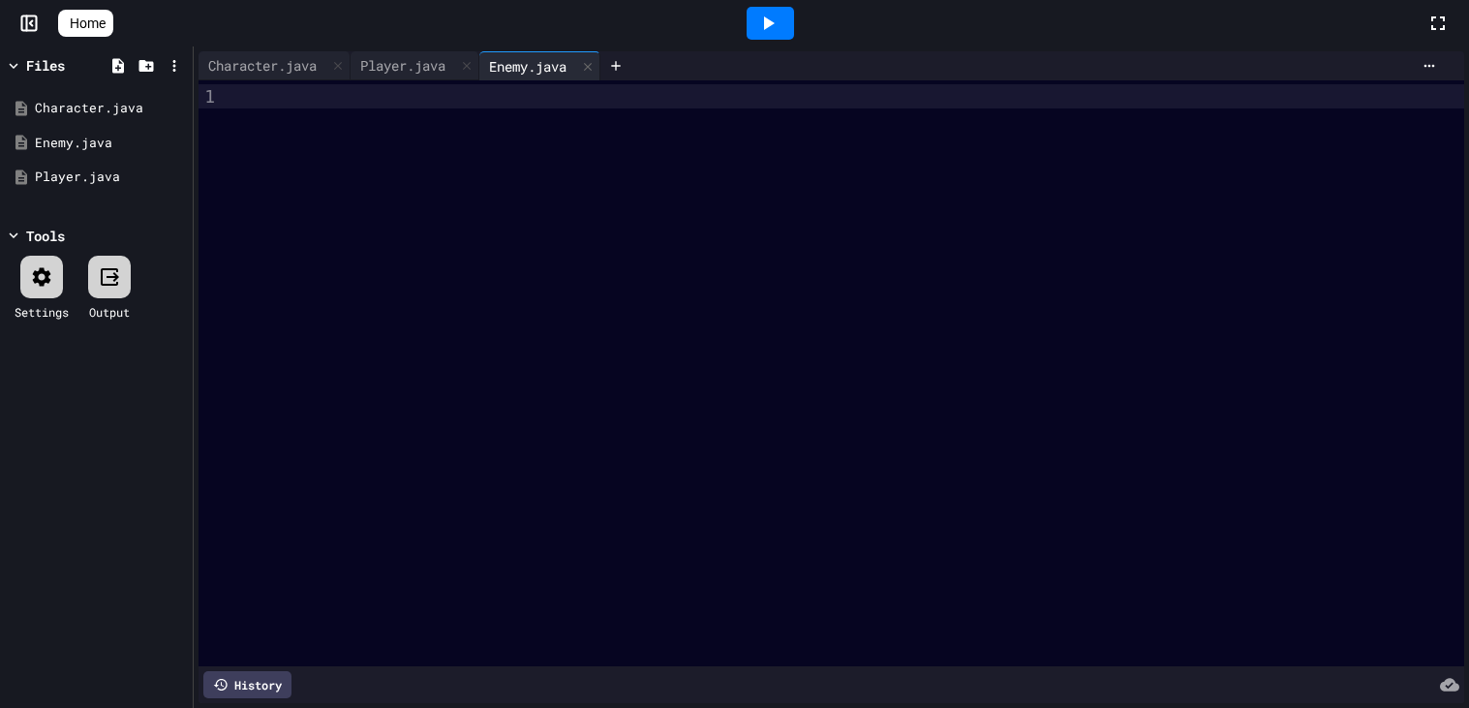
click at [376, 176] on div at bounding box center [847, 373] width 1234 height 586
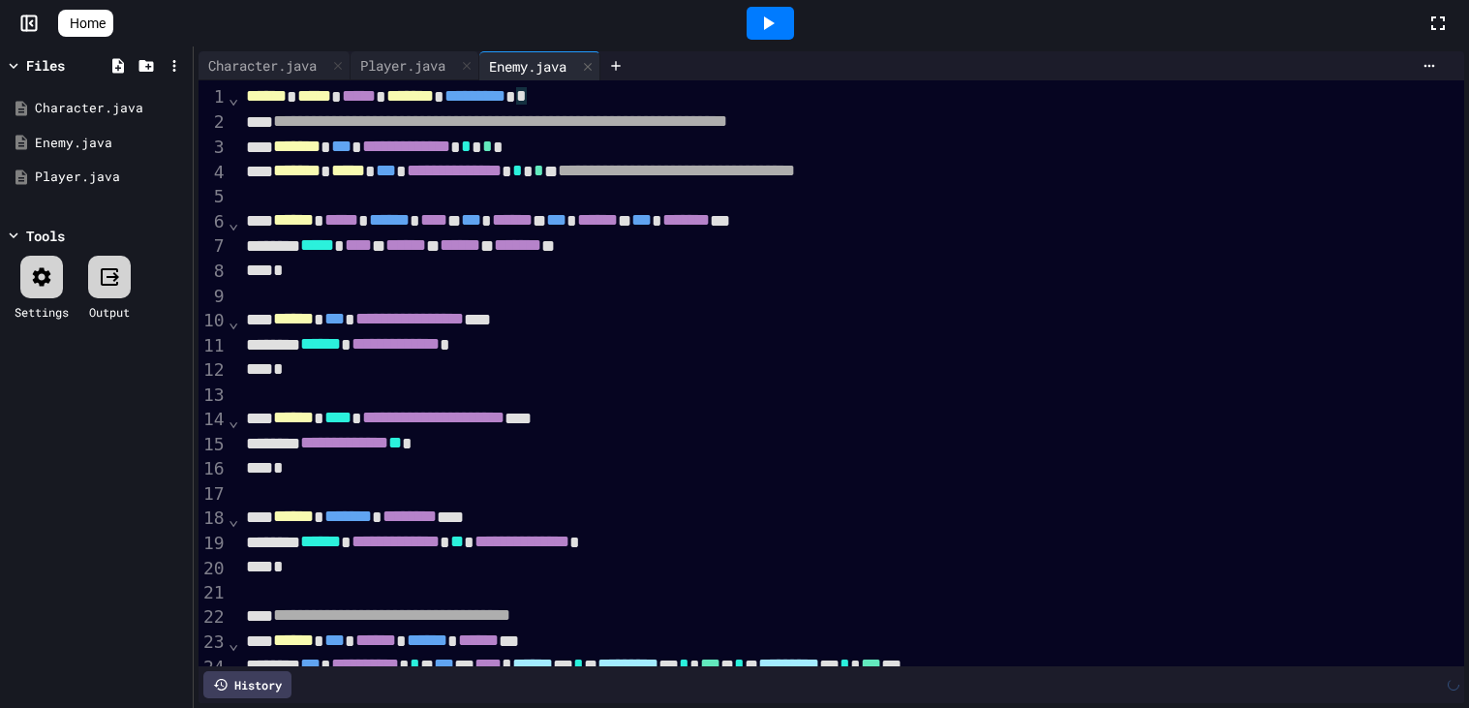
scroll to position [633, 0]
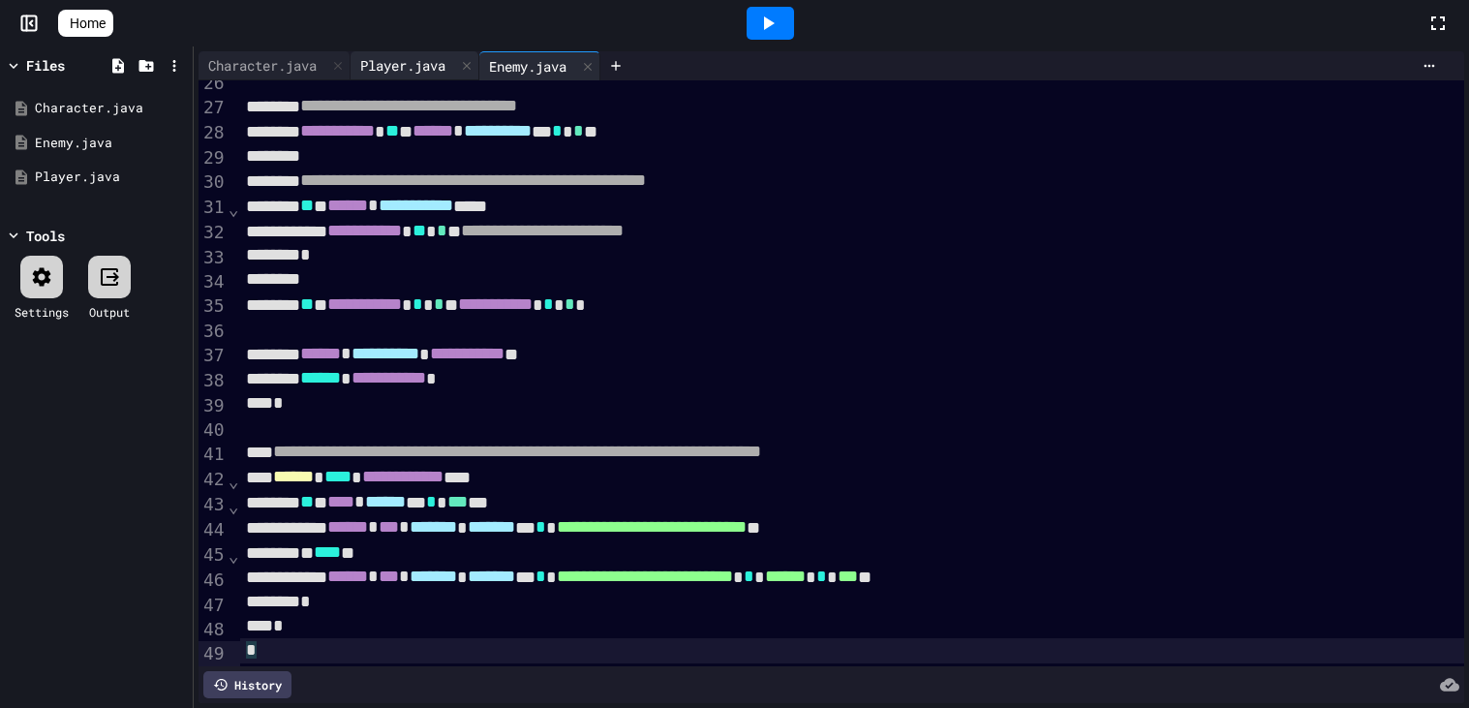
click at [410, 73] on div "Player.java" at bounding box center [403, 65] width 105 height 20
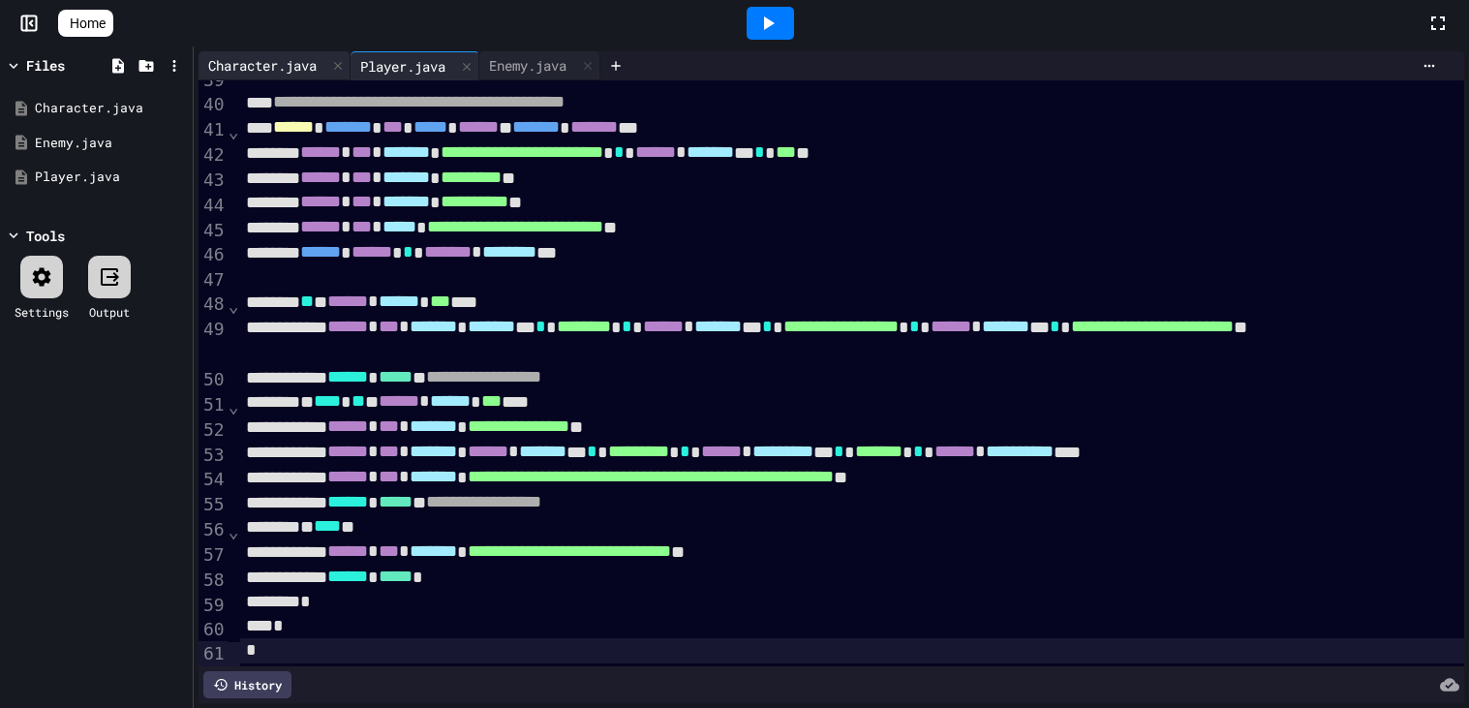
click at [262, 66] on div "Character.java" at bounding box center [262, 65] width 128 height 20
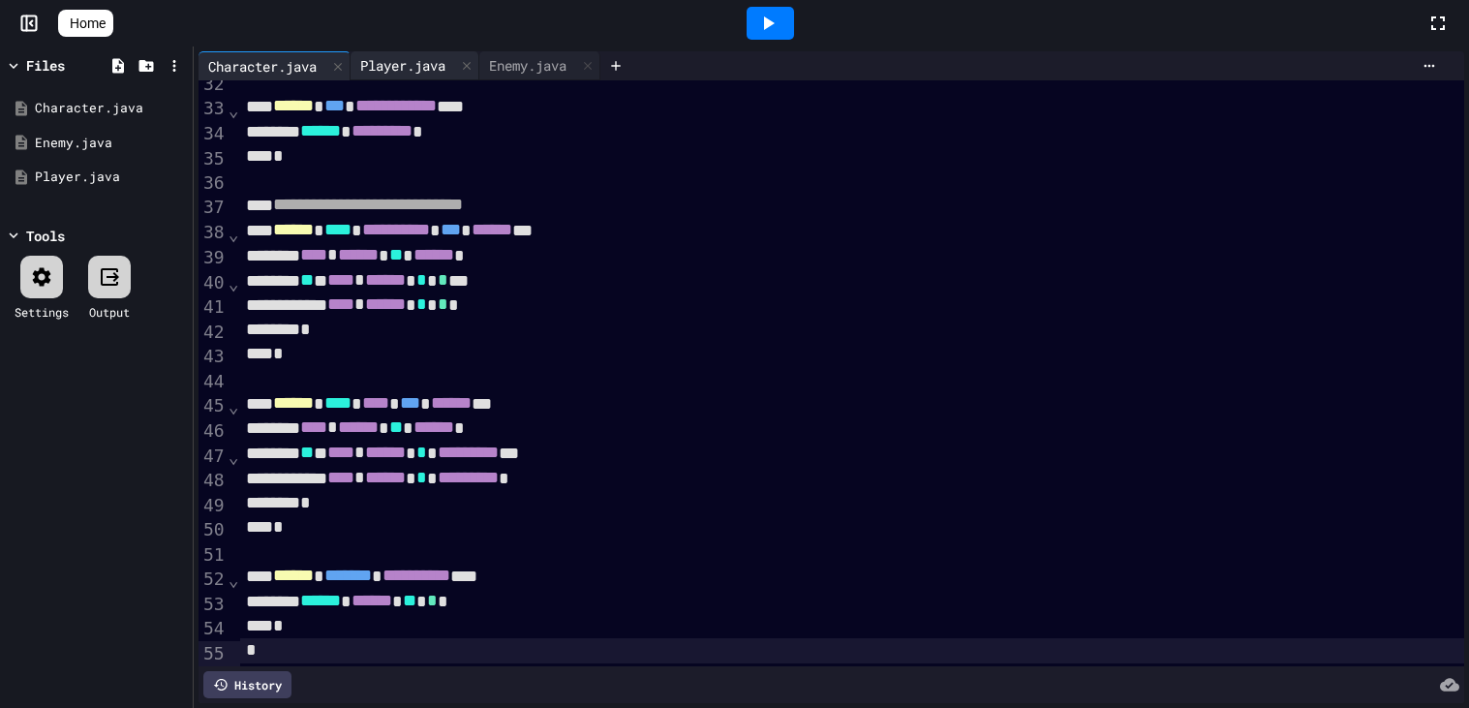
click at [424, 74] on div "Player.java" at bounding box center [403, 65] width 105 height 20
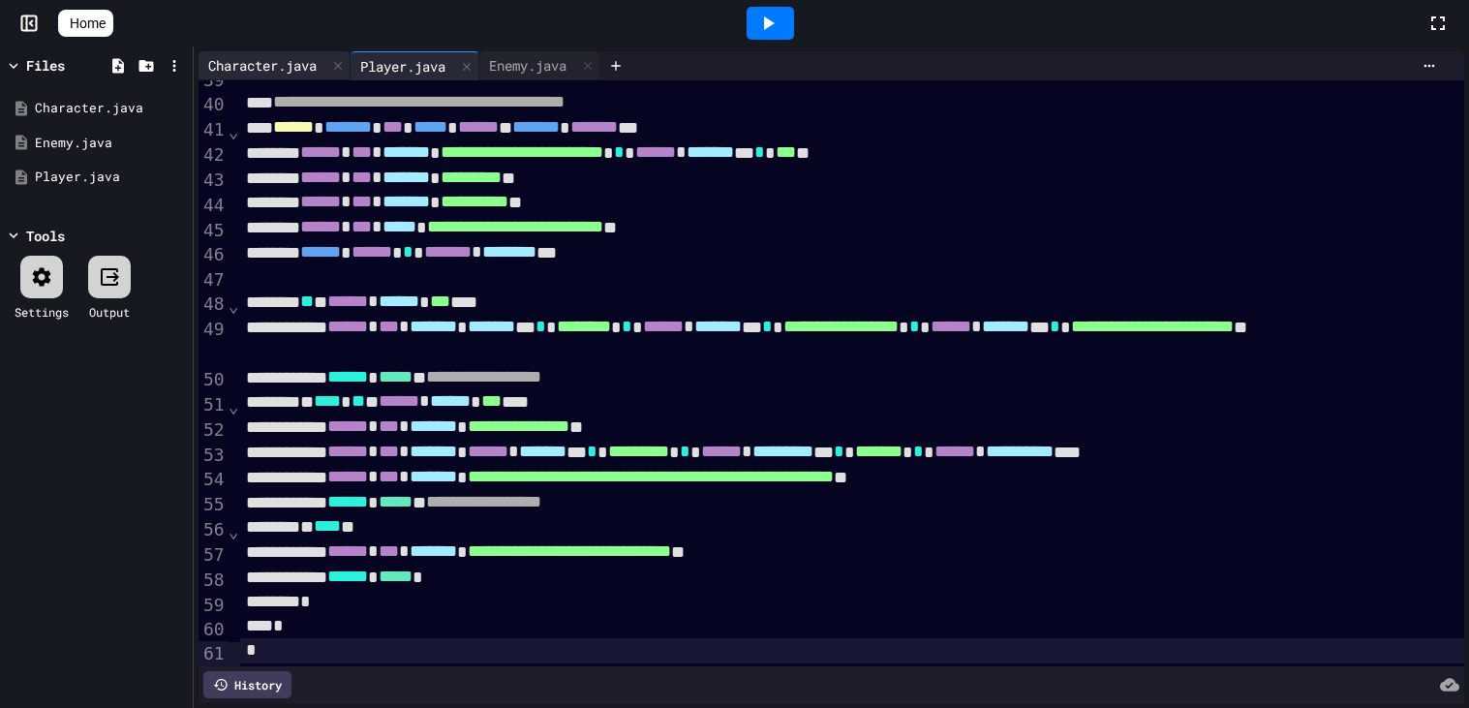
click at [246, 62] on div "Character.java" at bounding box center [262, 65] width 128 height 20
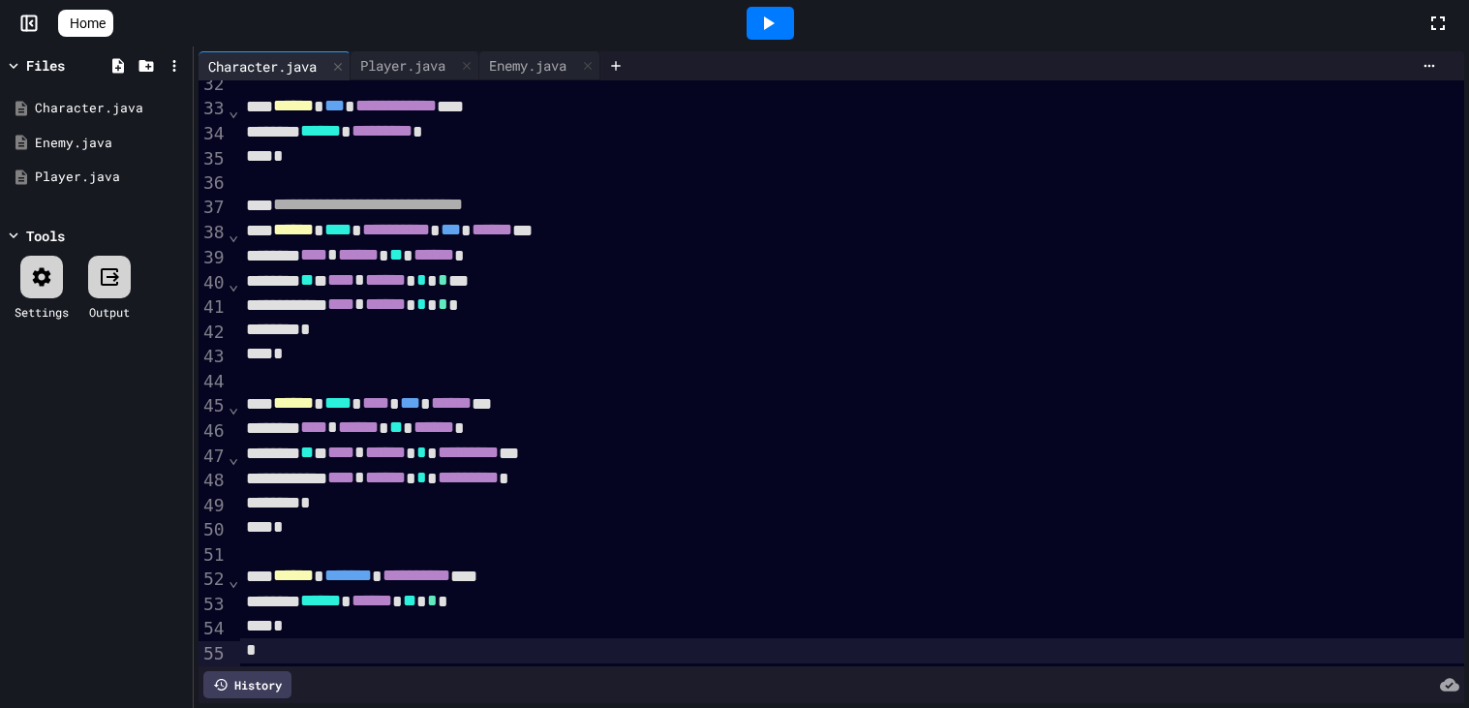
scroll to position [0, 0]
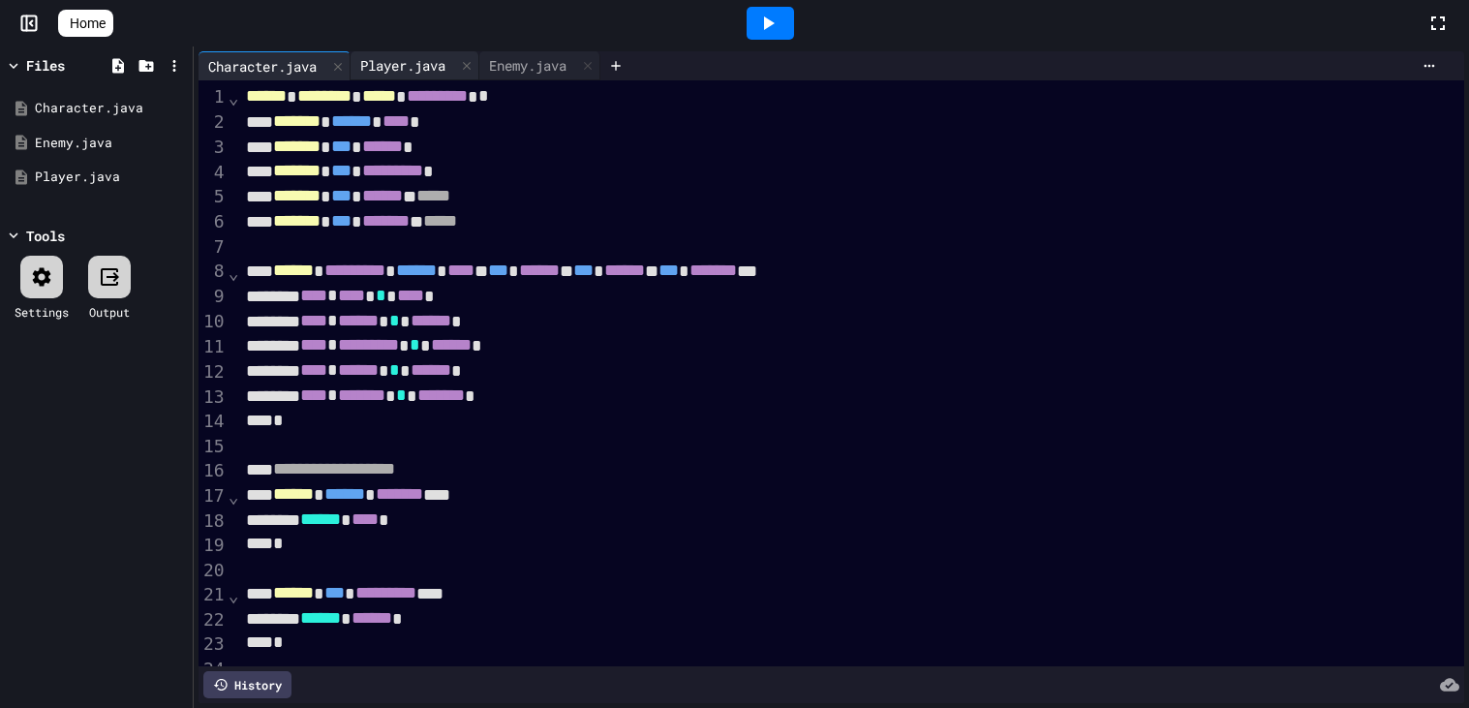
click at [438, 75] on div "Player.java" at bounding box center [403, 65] width 105 height 20
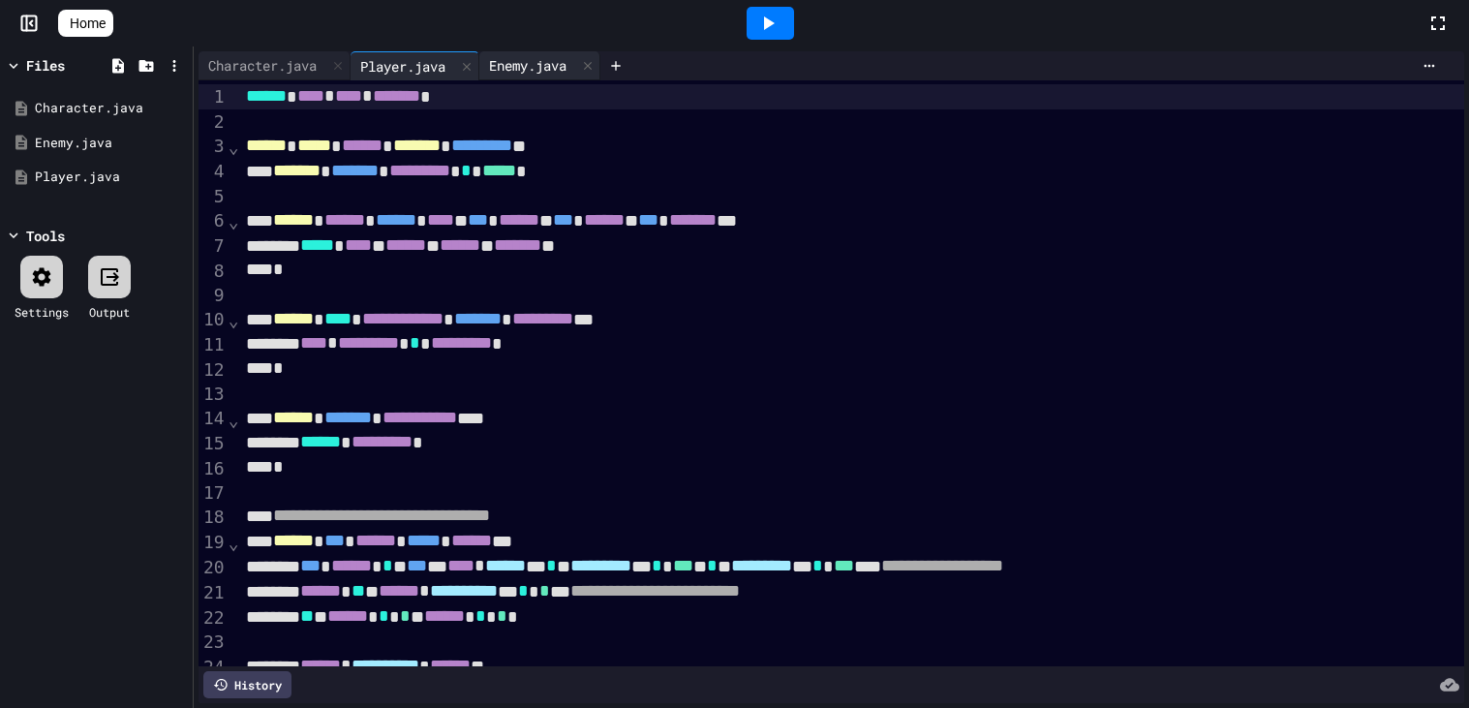
click at [532, 75] on div "Enemy.java" at bounding box center [527, 65] width 97 height 20
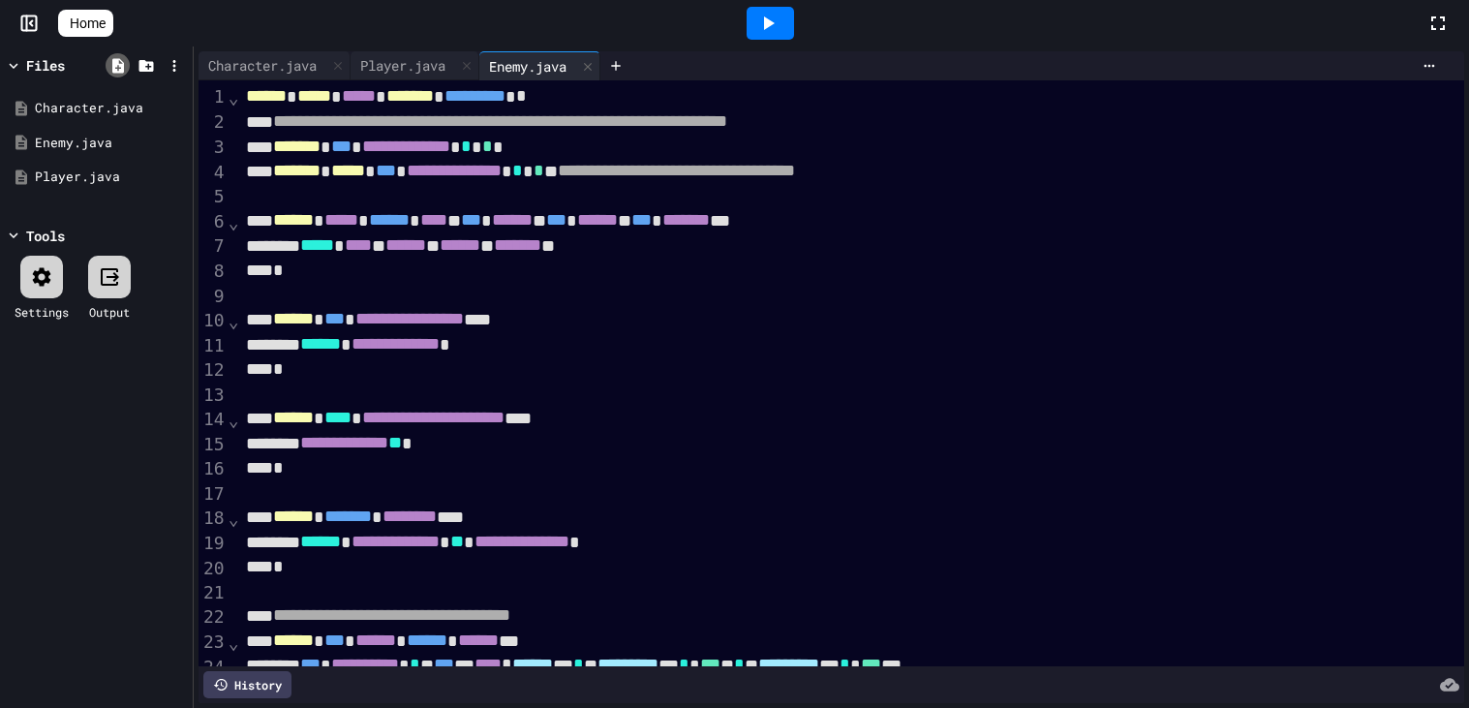
click at [121, 65] on icon at bounding box center [118, 65] width 12 height 15
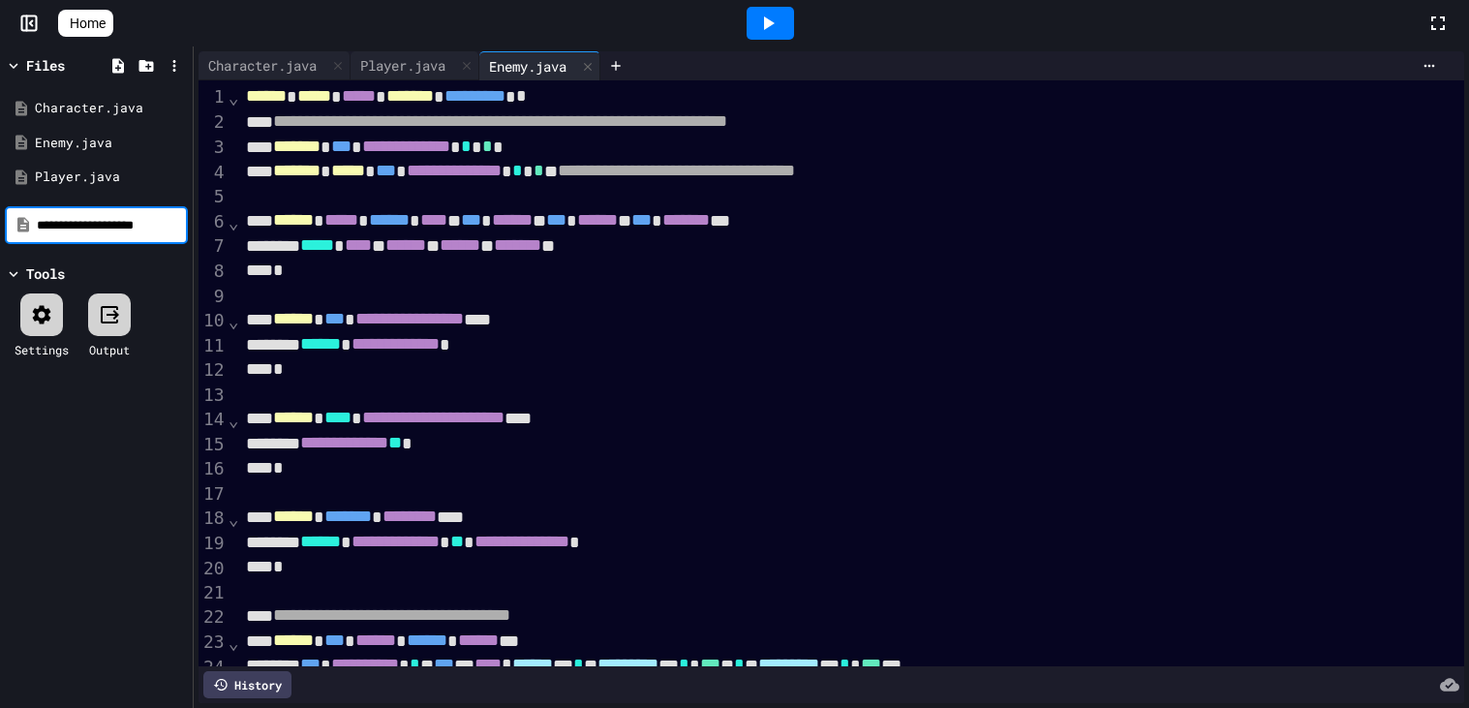
scroll to position [0, 2]
type input "**********"
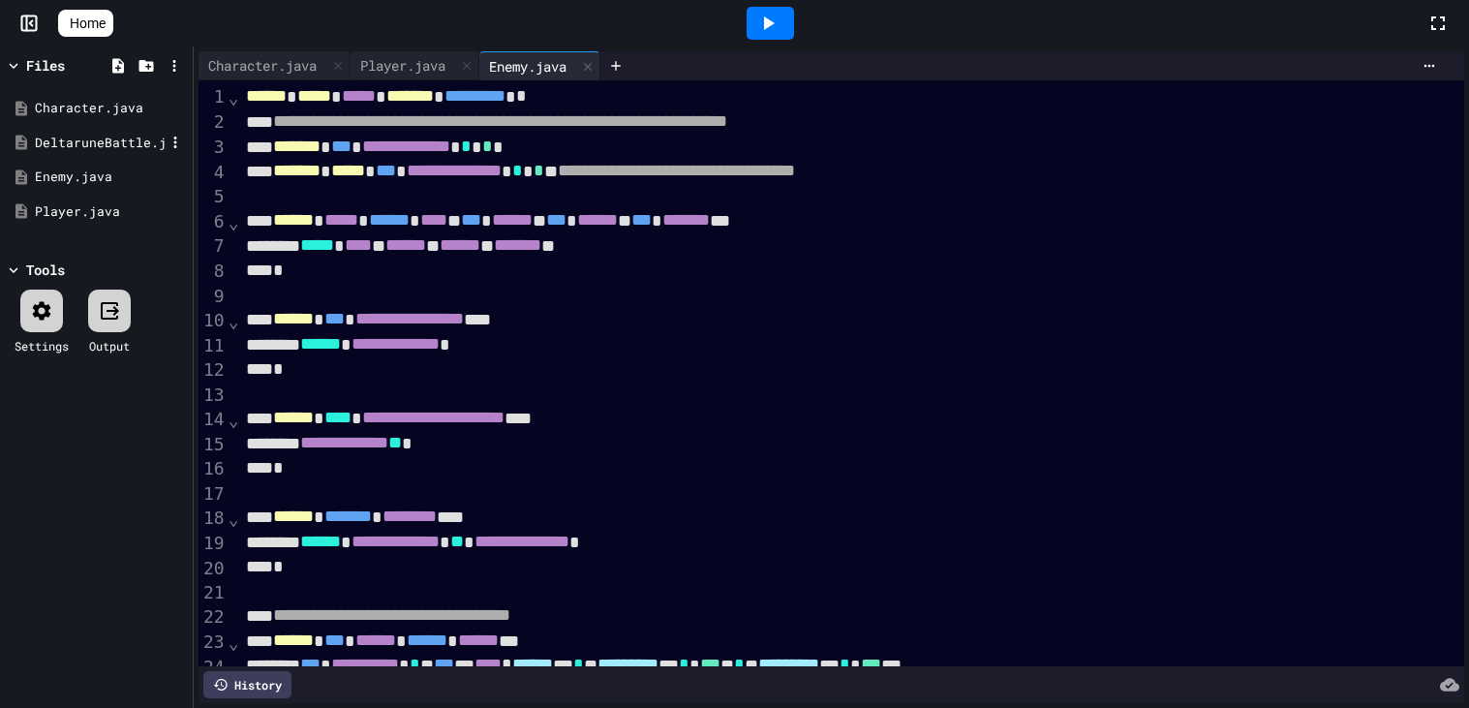
click at [87, 150] on div "DeltaruneBattle.java" at bounding box center [100, 143] width 130 height 19
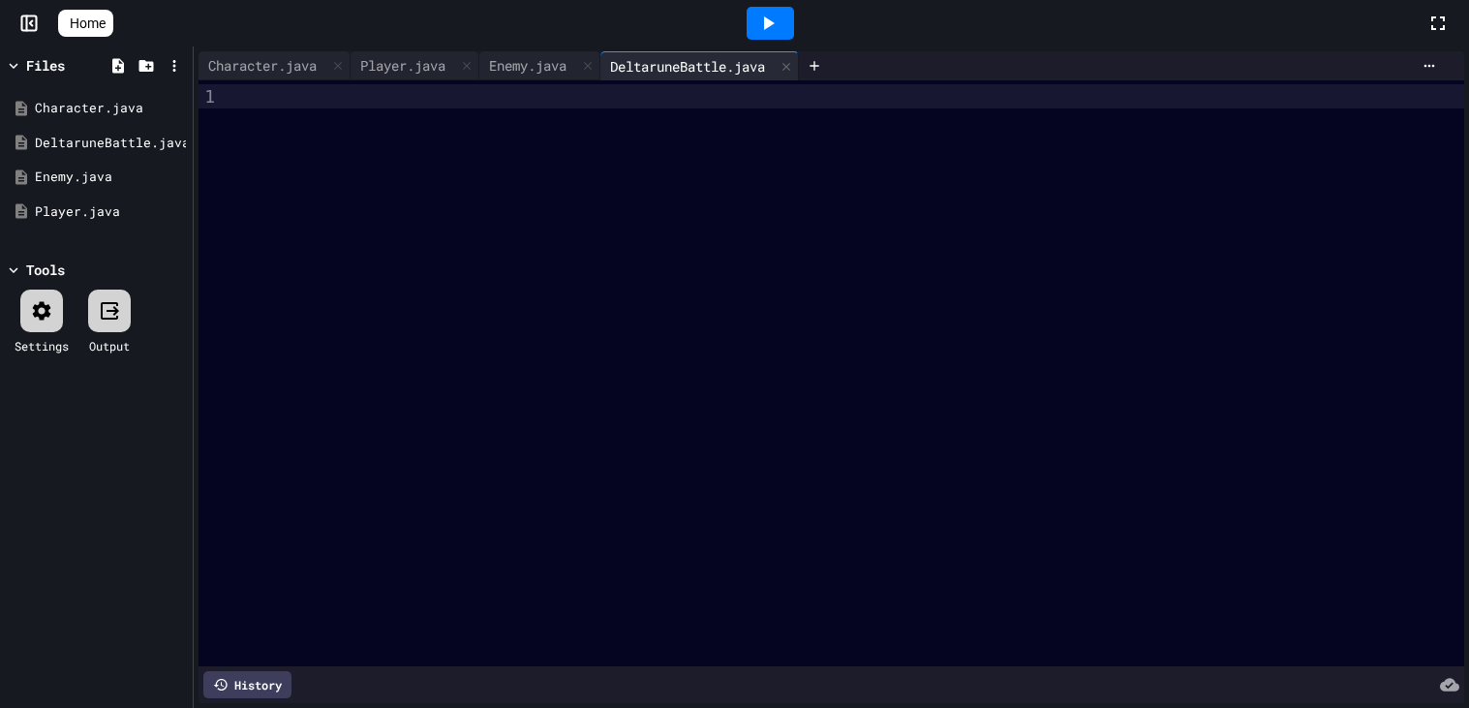
click at [512, 98] on div at bounding box center [847, 96] width 1234 height 24
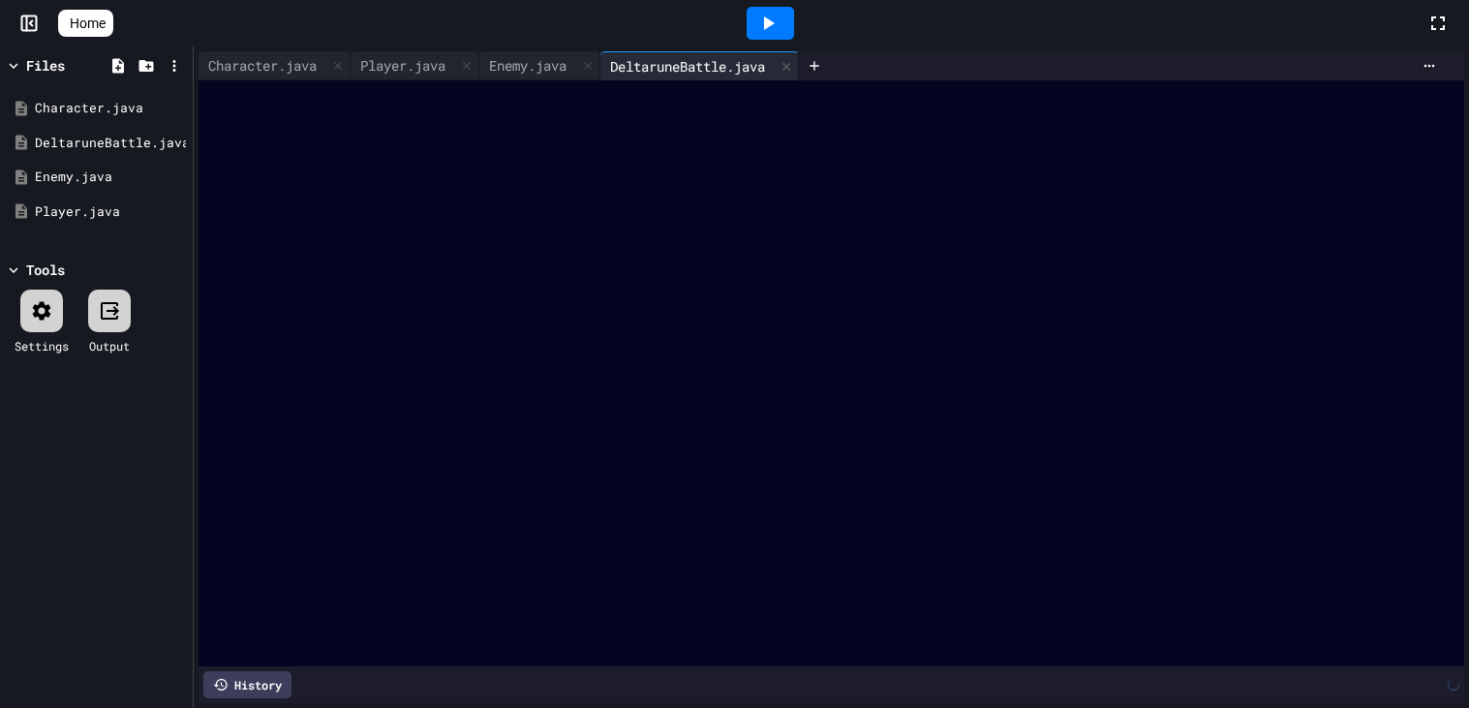
scroll to position [2612, 0]
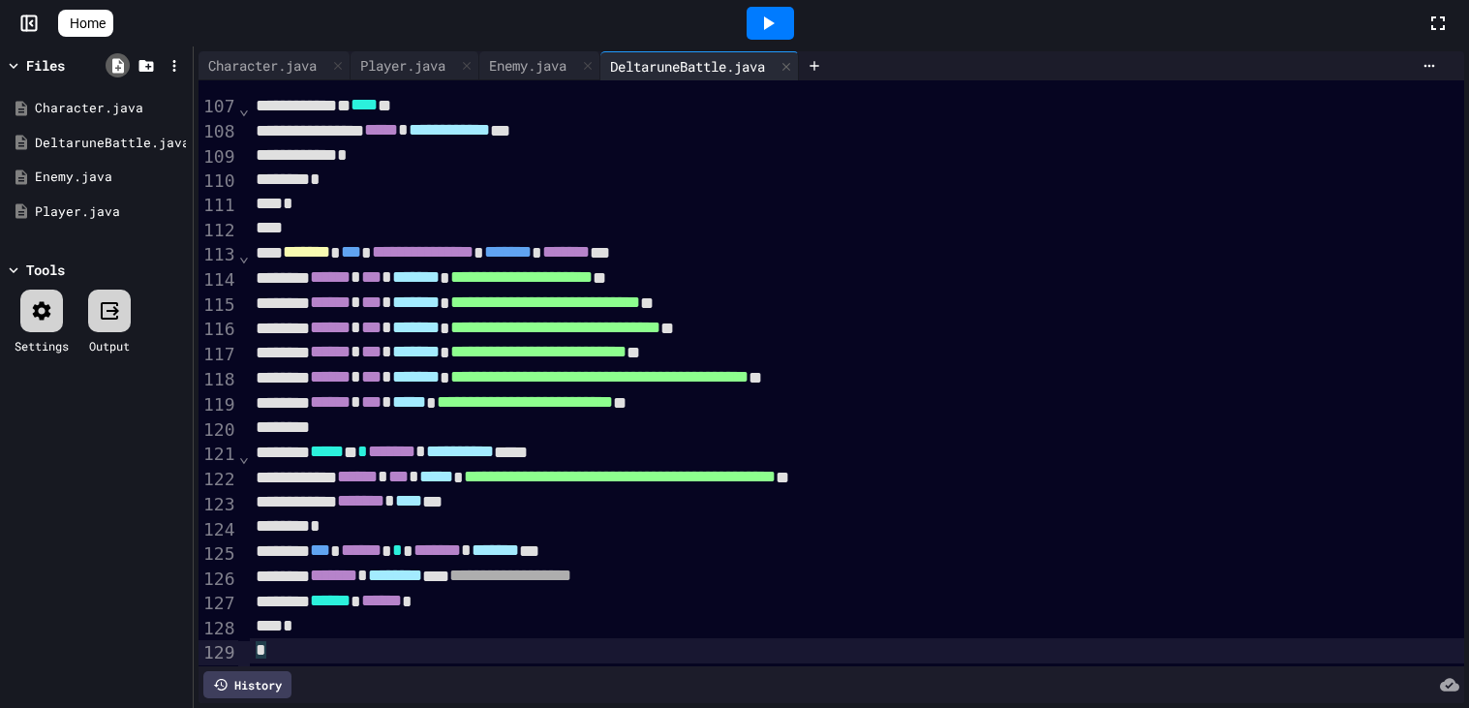
click at [122, 63] on icon at bounding box center [117, 65] width 17 height 17
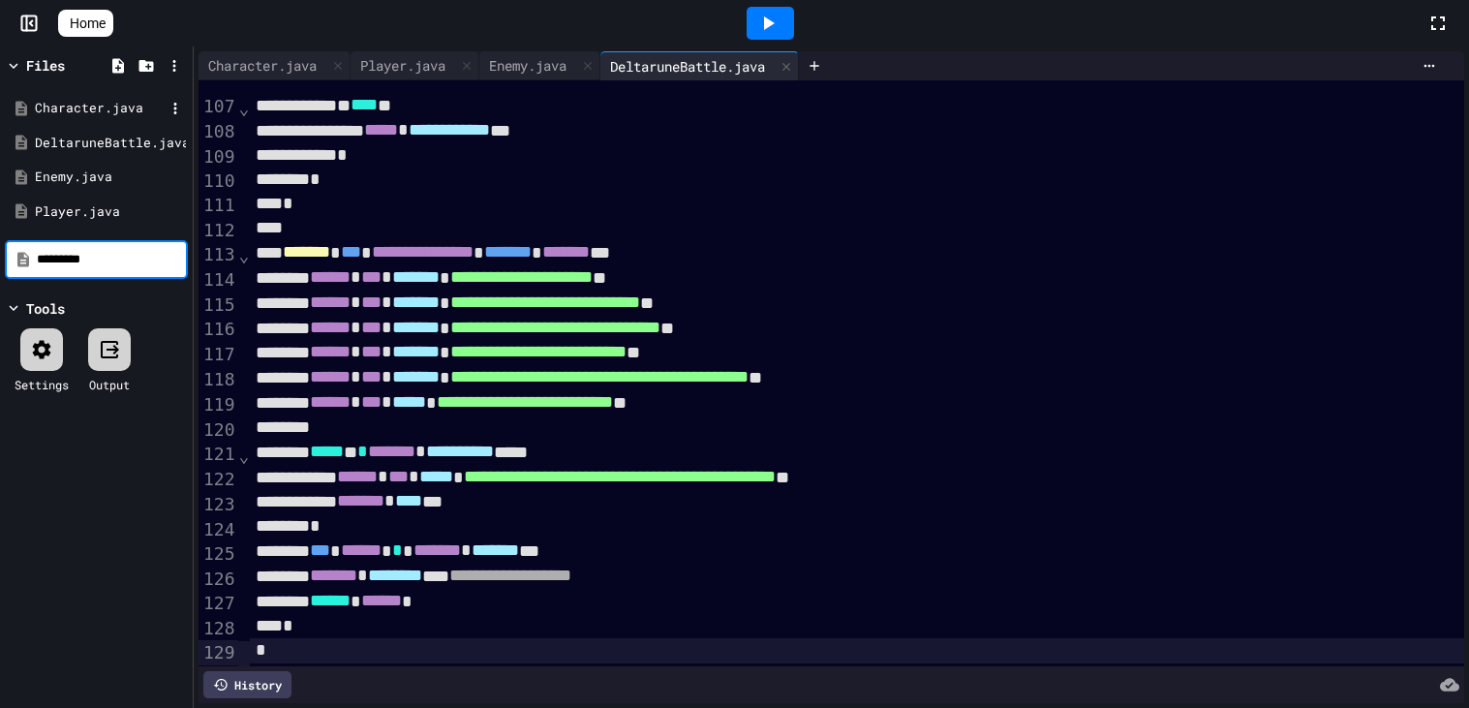
type input "*********"
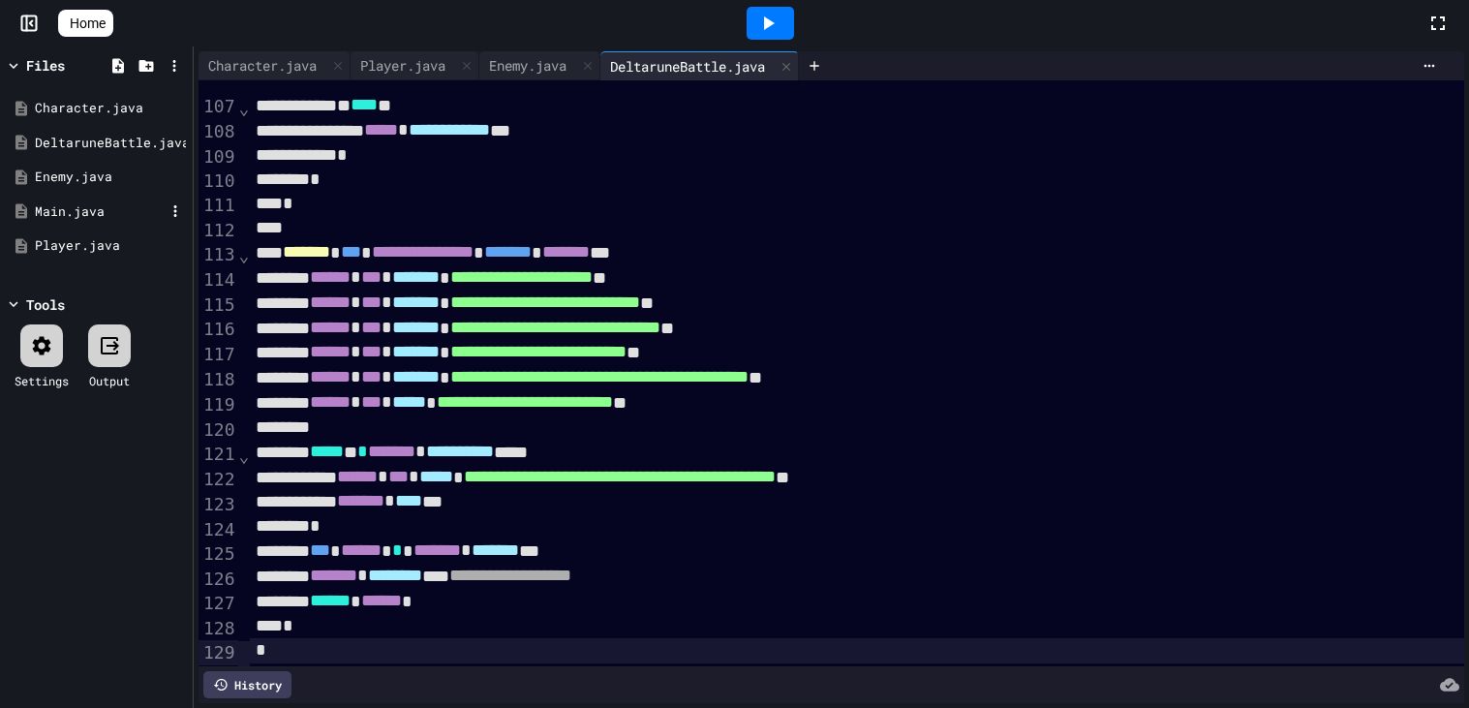
click at [96, 218] on div "Main.java" at bounding box center [100, 211] width 130 height 19
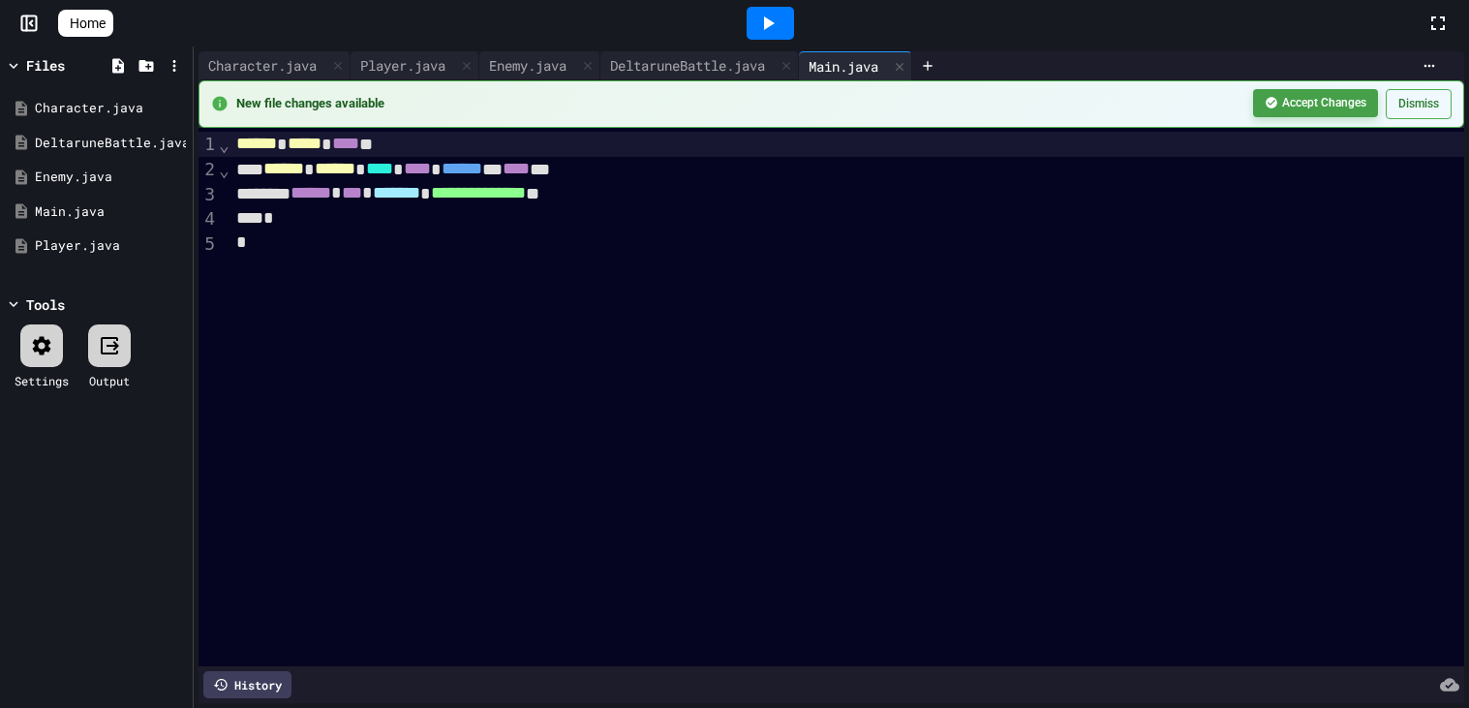
click at [1327, 98] on button "Accept Changes" at bounding box center [1315, 103] width 125 height 28
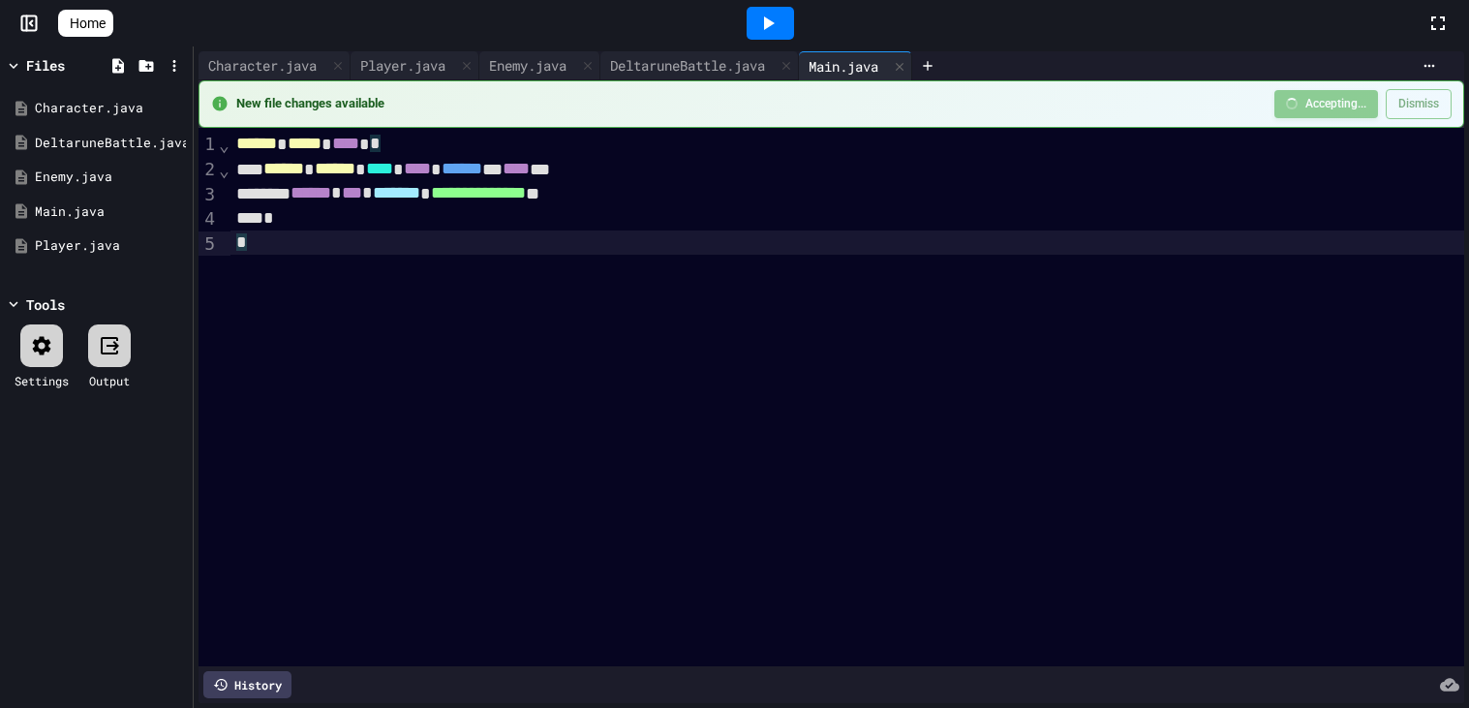
click at [940, 270] on div "**********" at bounding box center [847, 397] width 1234 height 538
click at [943, 272] on div "**********" at bounding box center [847, 397] width 1234 height 538
click at [888, 253] on div "*" at bounding box center [847, 243] width 1234 height 24
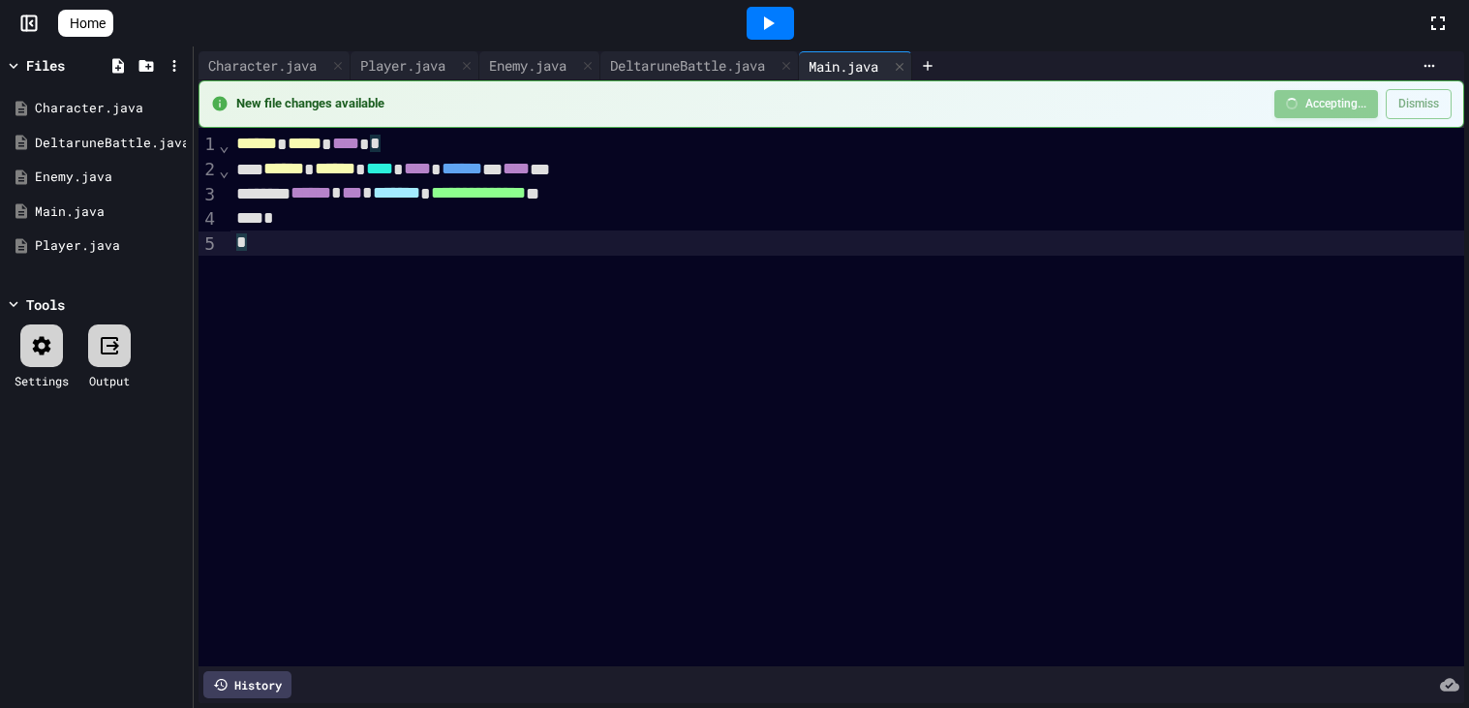
click at [888, 253] on div "*" at bounding box center [847, 242] width 1234 height 25
click at [888, 253] on div "*" at bounding box center [847, 243] width 1234 height 24
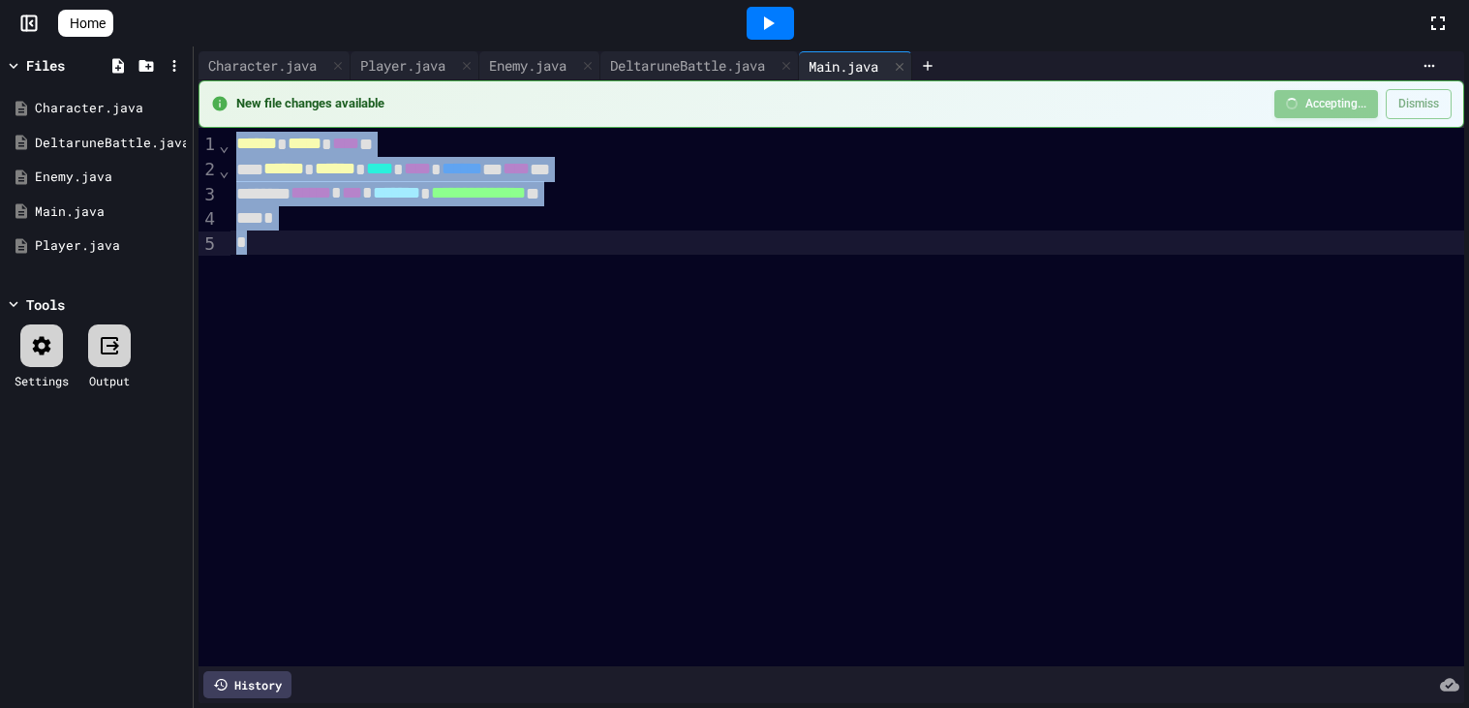
drag, startPoint x: 236, startPoint y: 143, endPoint x: 479, endPoint y: 326, distance: 304.2
click at [479, 326] on div "**********" at bounding box center [847, 397] width 1234 height 538
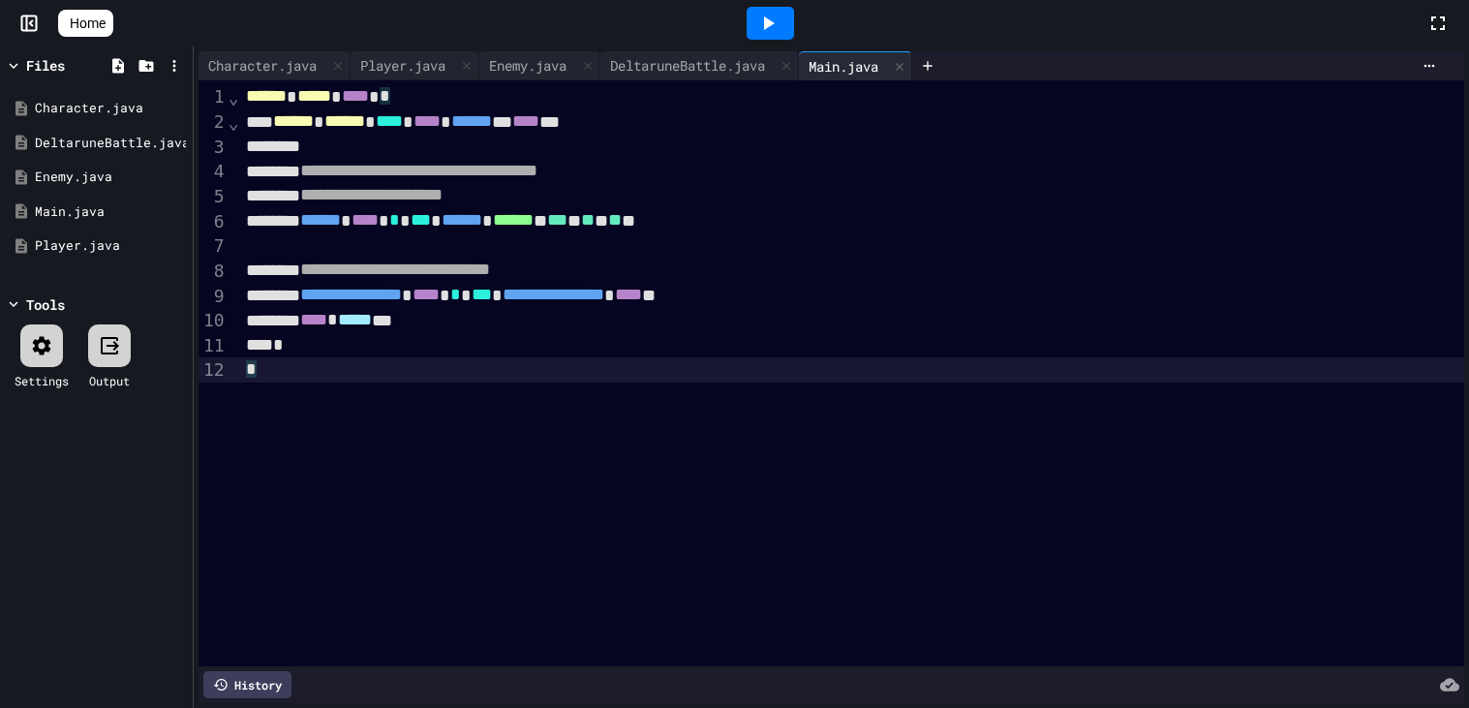
click at [50, 337] on icon at bounding box center [41, 345] width 23 height 23
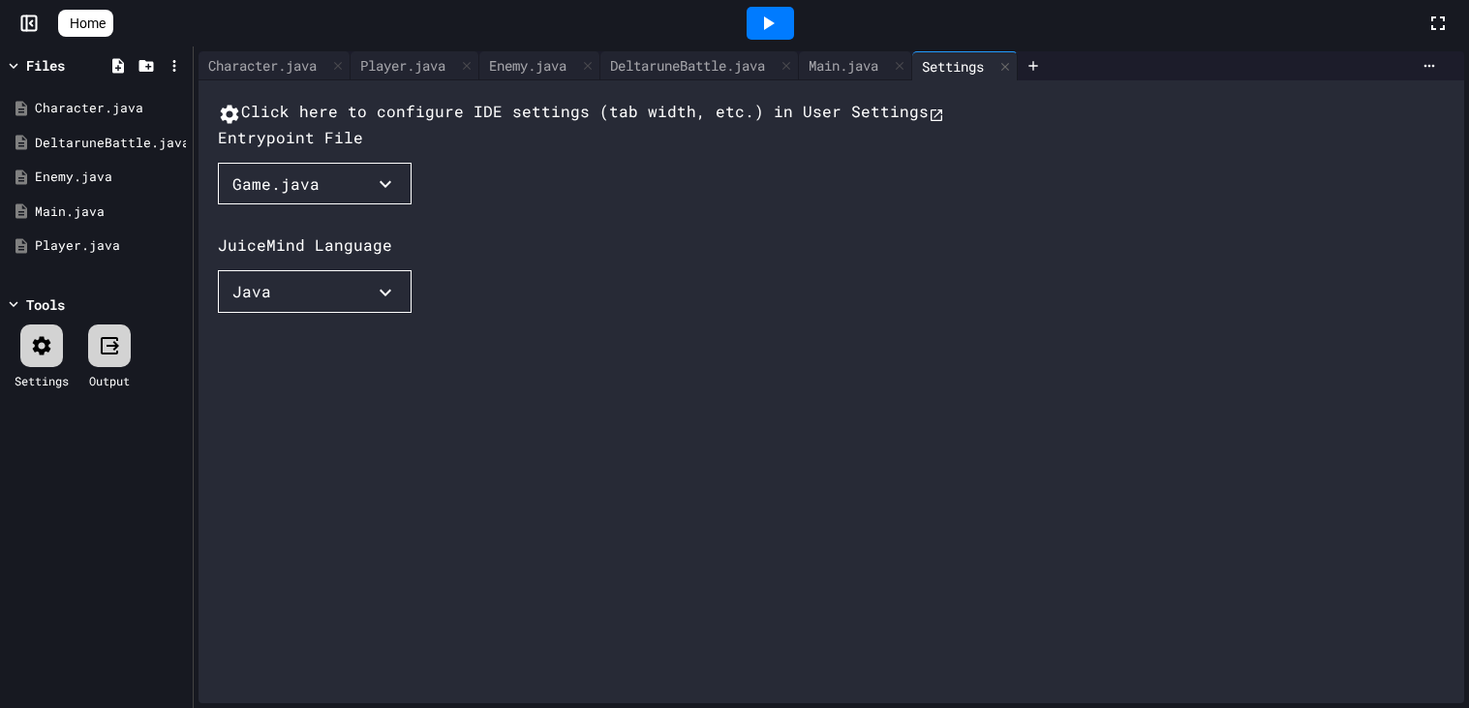
click at [354, 205] on button "Game.java" at bounding box center [315, 184] width 194 height 43
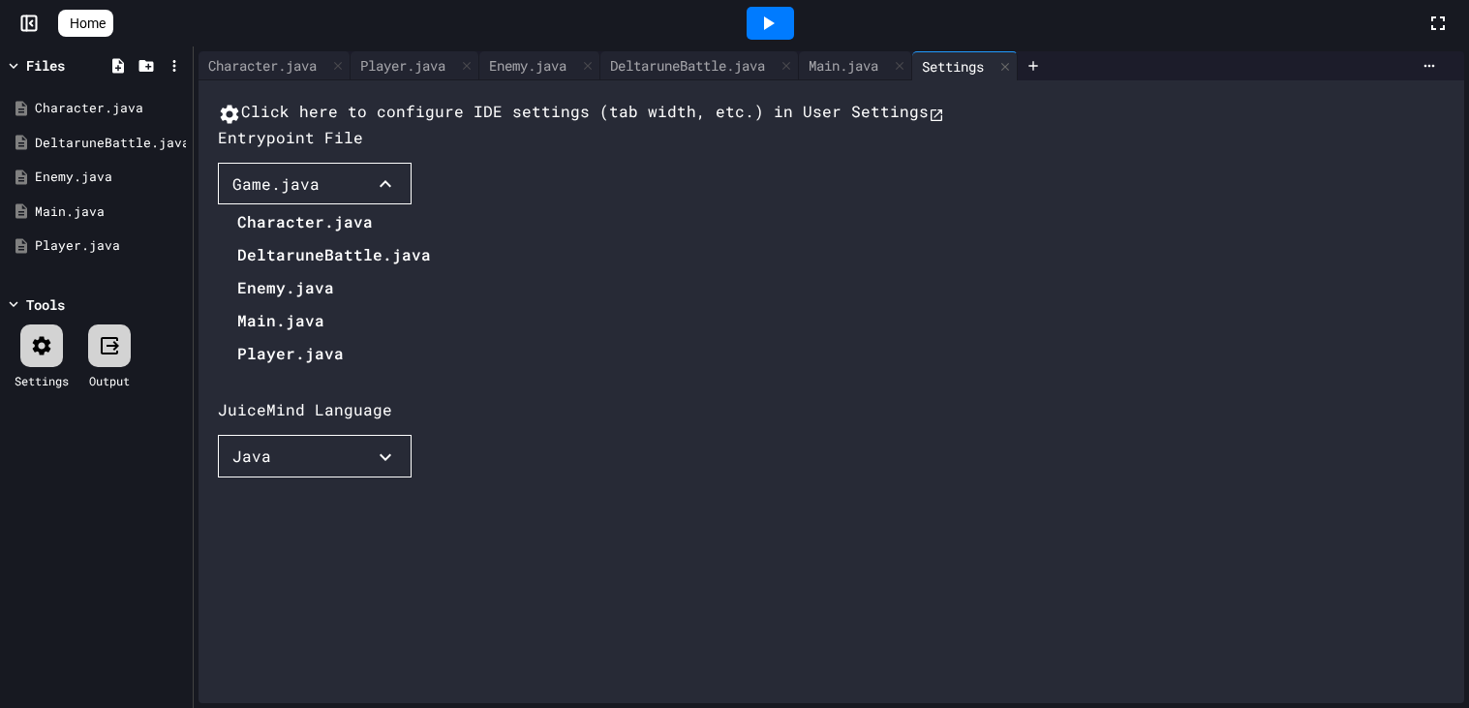
click at [291, 336] on li "Main.java" at bounding box center [334, 320] width 194 height 31
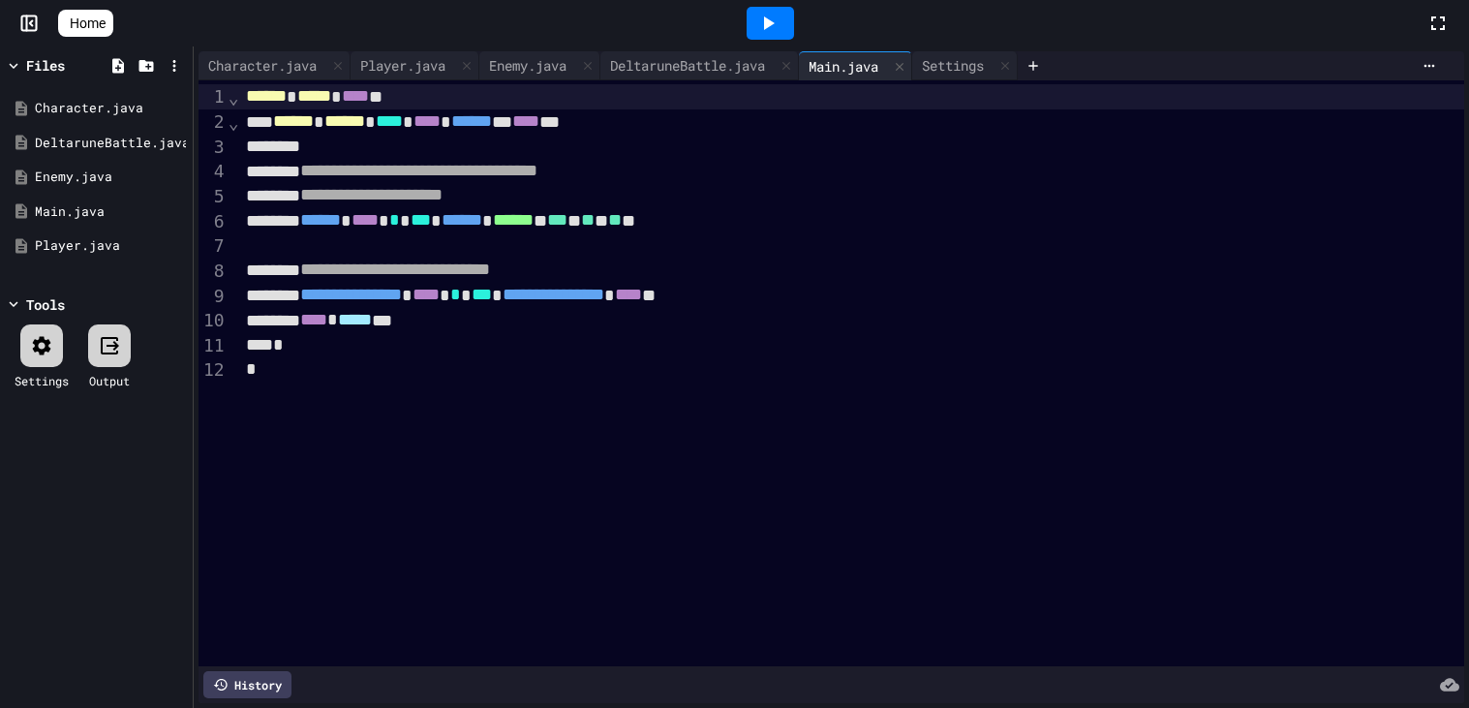
click at [761, 25] on div at bounding box center [770, 23] width 47 height 33
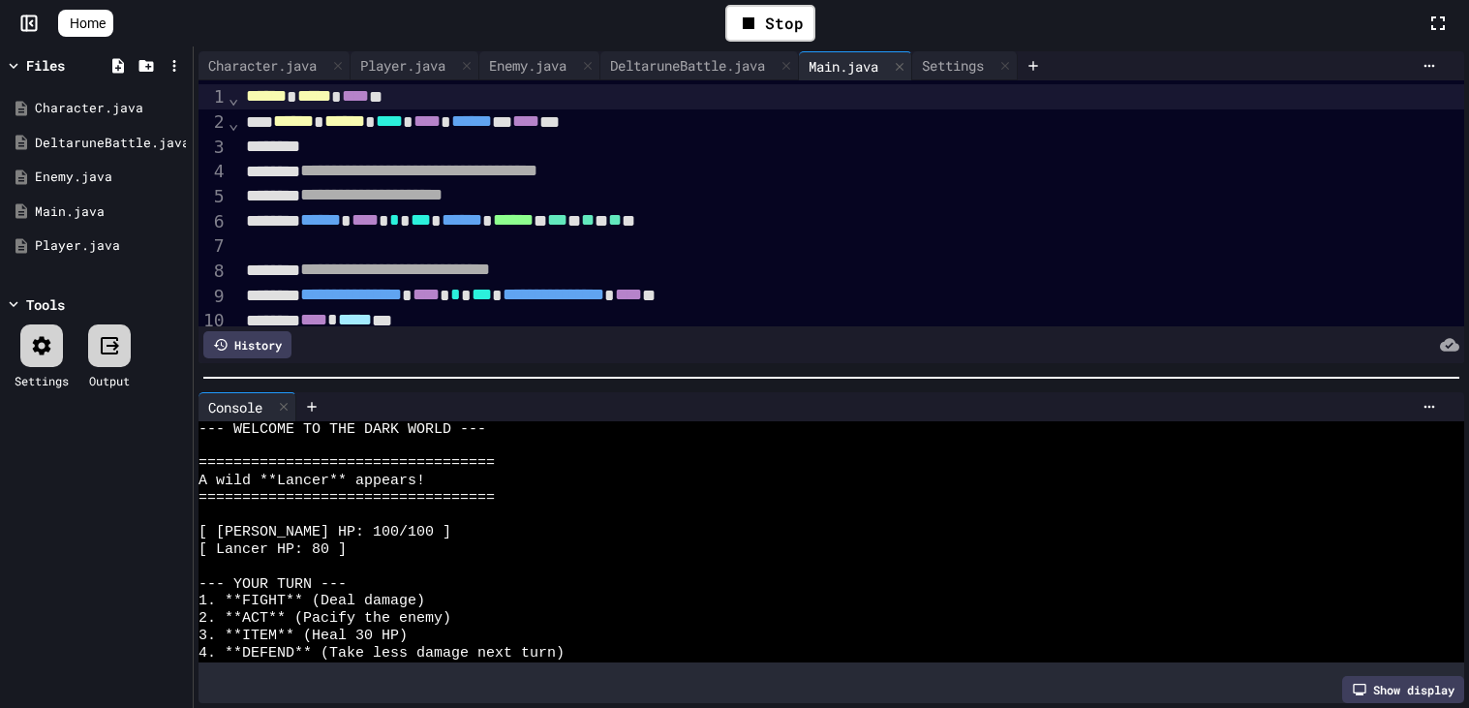
scroll to position [16, 0]
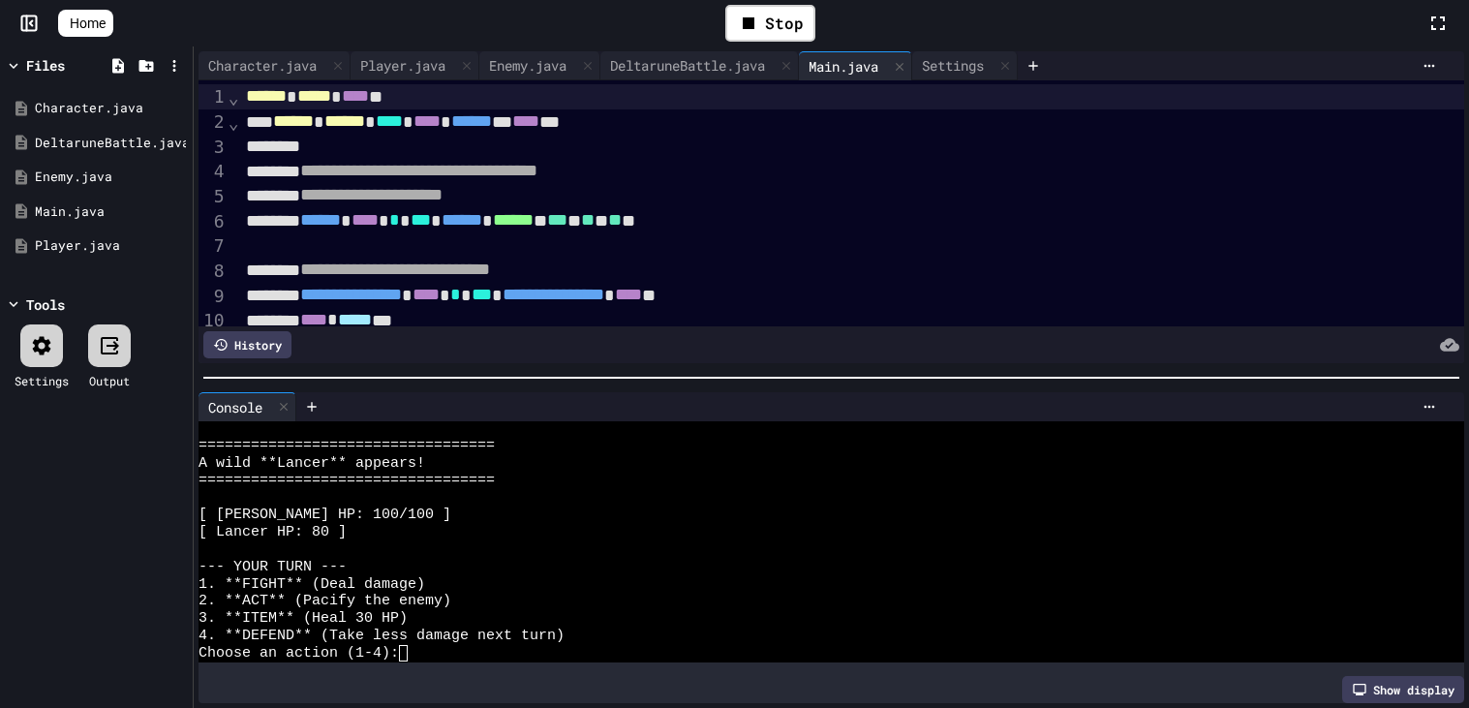
click at [435, 653] on div "Choose an action (1-4):" at bounding box center [821, 653] width 1246 height 17
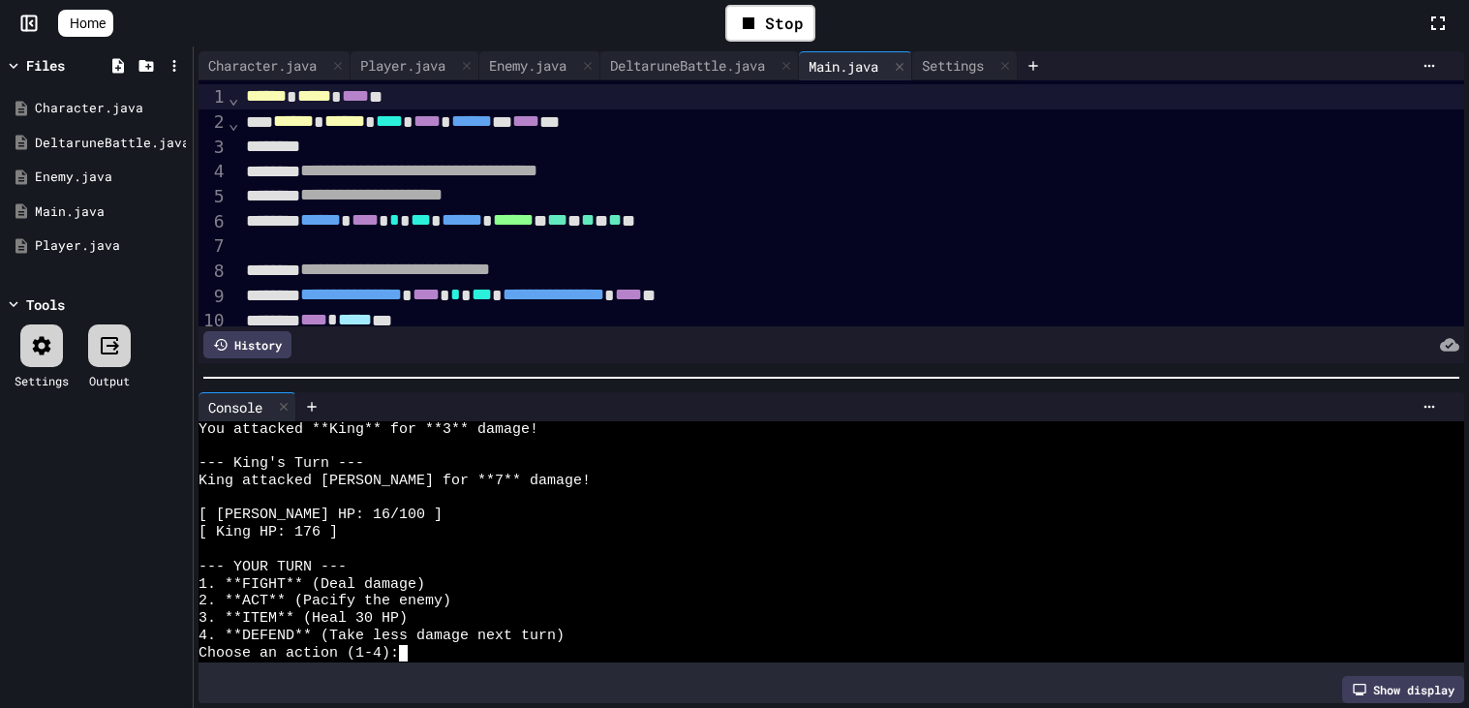
scroll to position [5574, 0]
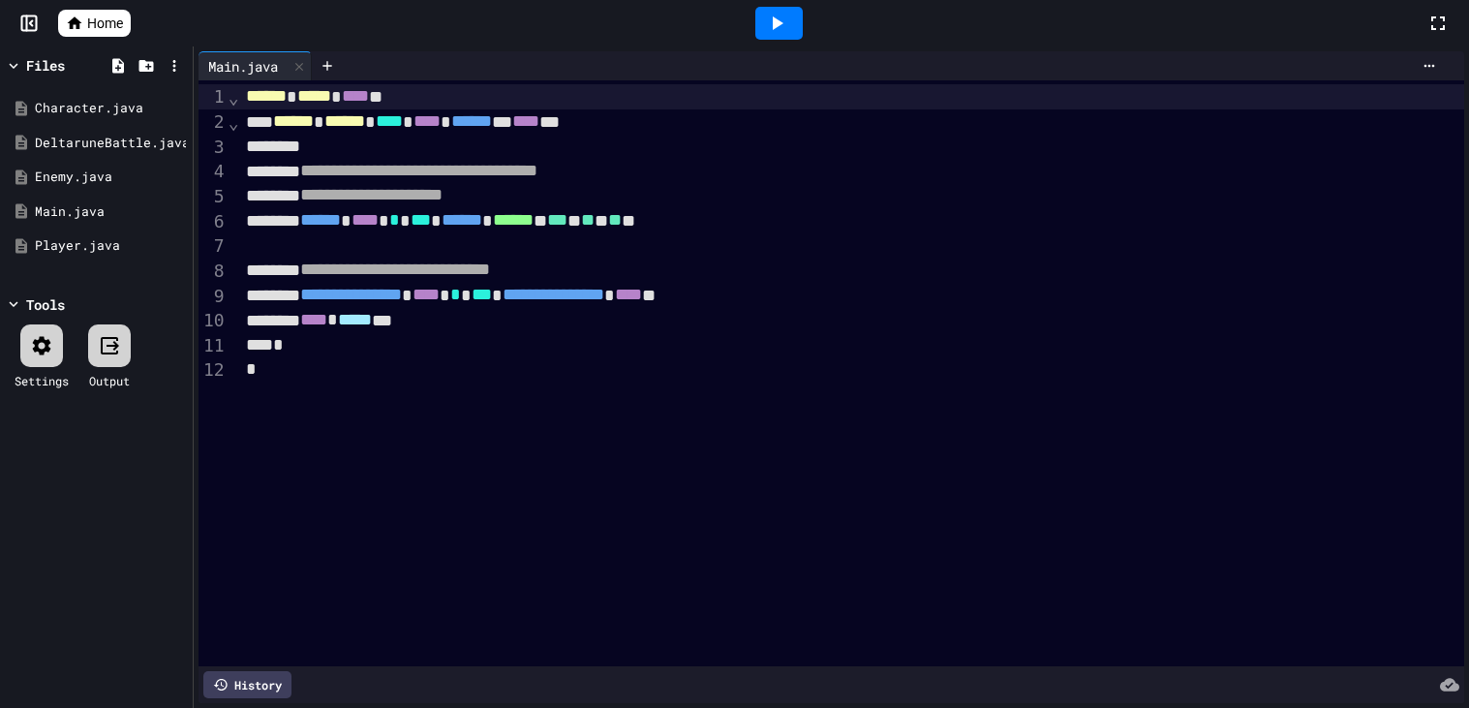
click at [32, 29] on rect at bounding box center [29, 23] width 15 height 15
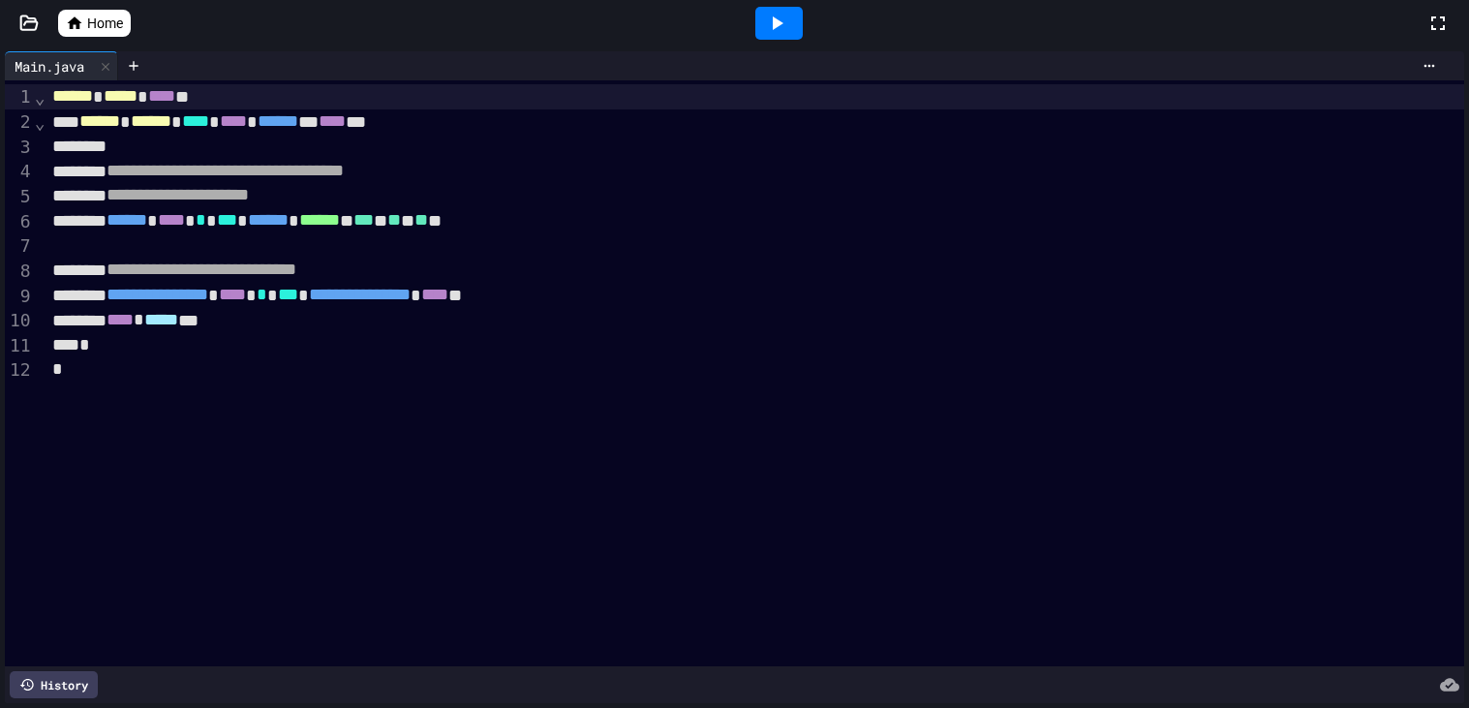
click at [23, 34] on div "Home" at bounding box center [734, 23] width 1469 height 46
click at [38, 29] on icon at bounding box center [28, 23] width 19 height 19
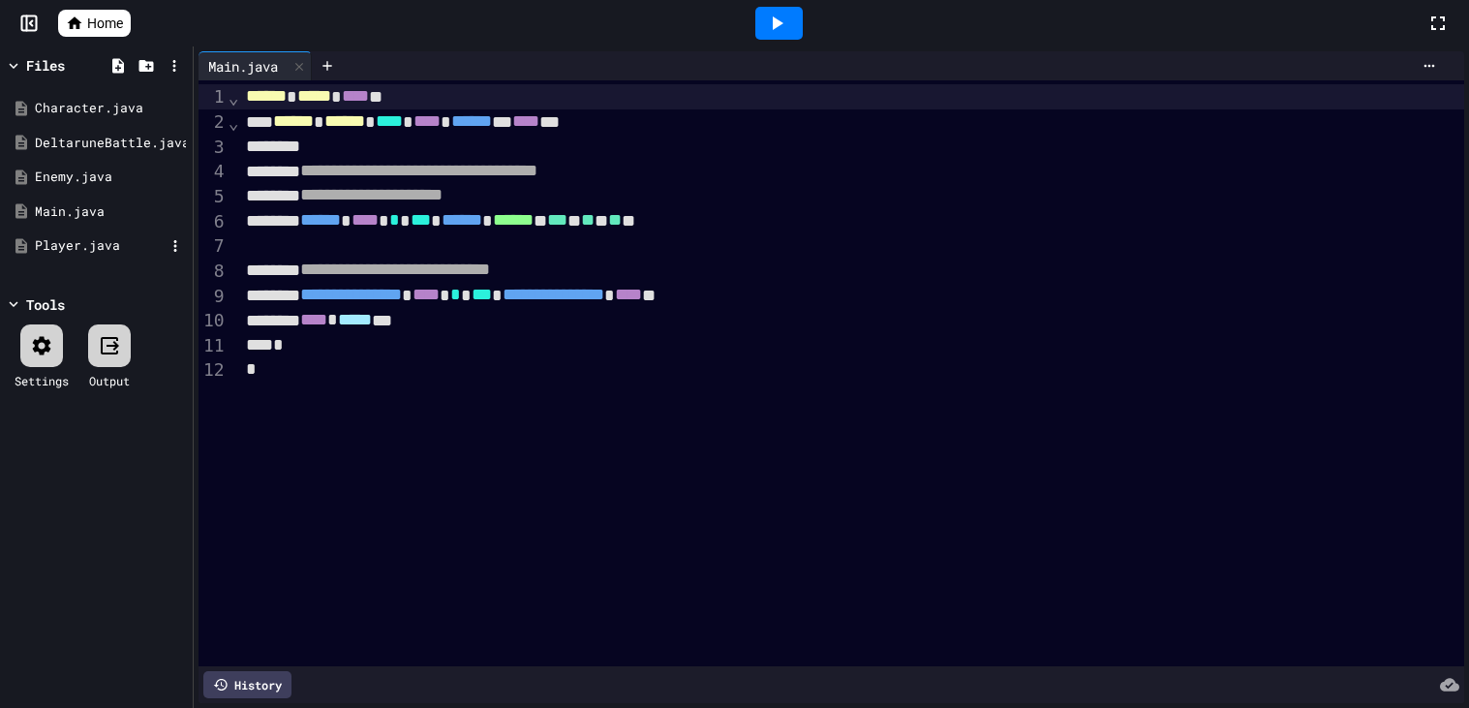
click at [172, 259] on div "Player.java" at bounding box center [96, 246] width 183 height 35
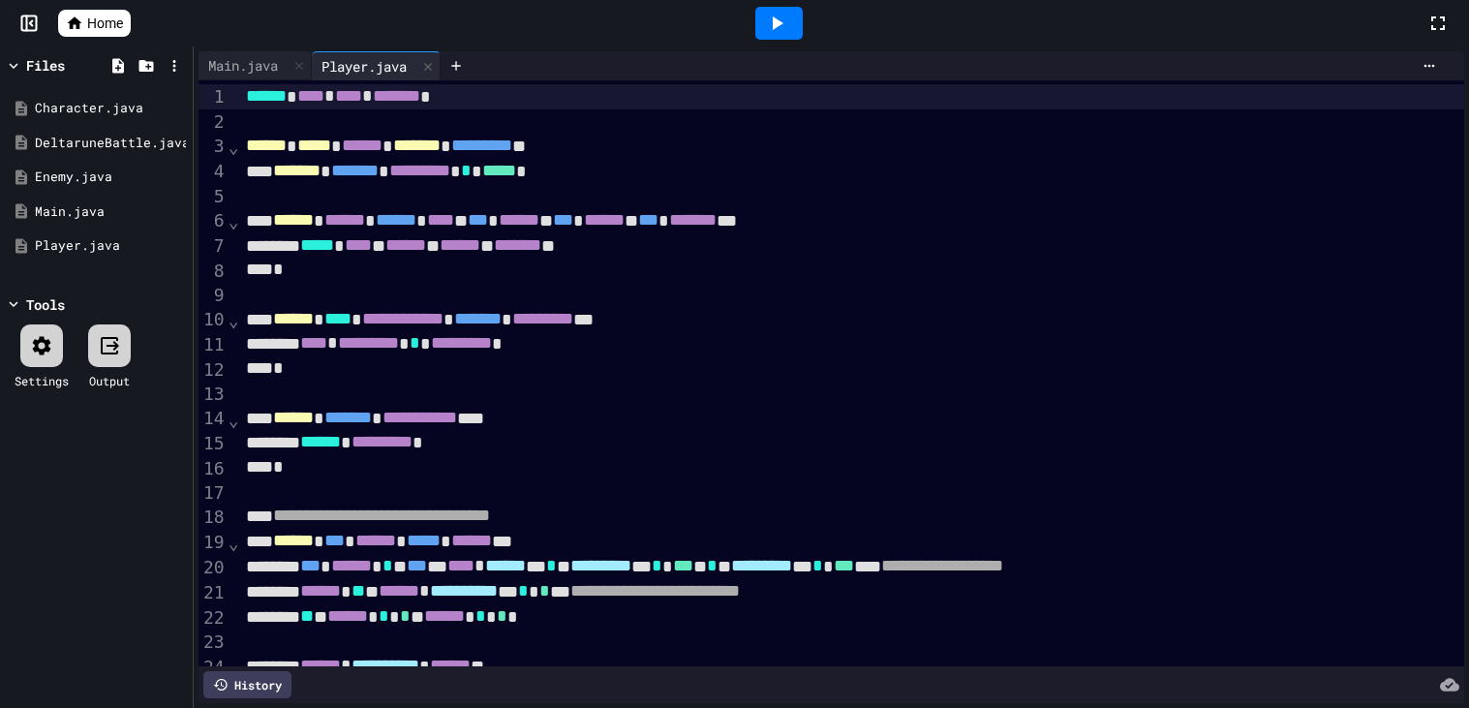
click at [28, 362] on div at bounding box center [41, 345] width 43 height 43
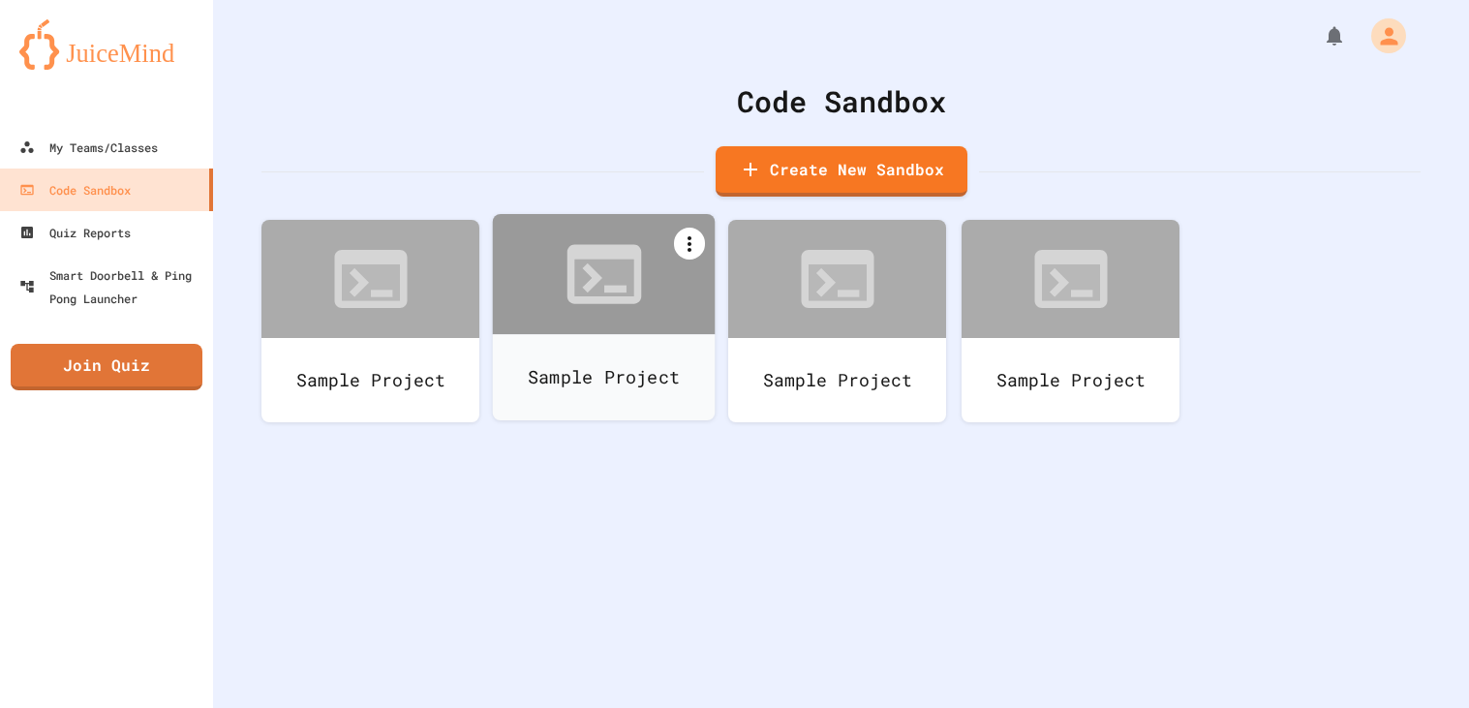
click at [700, 240] on icon at bounding box center [689, 243] width 23 height 23
click at [724, 328] on li "Delete" at bounding box center [733, 318] width 119 height 35
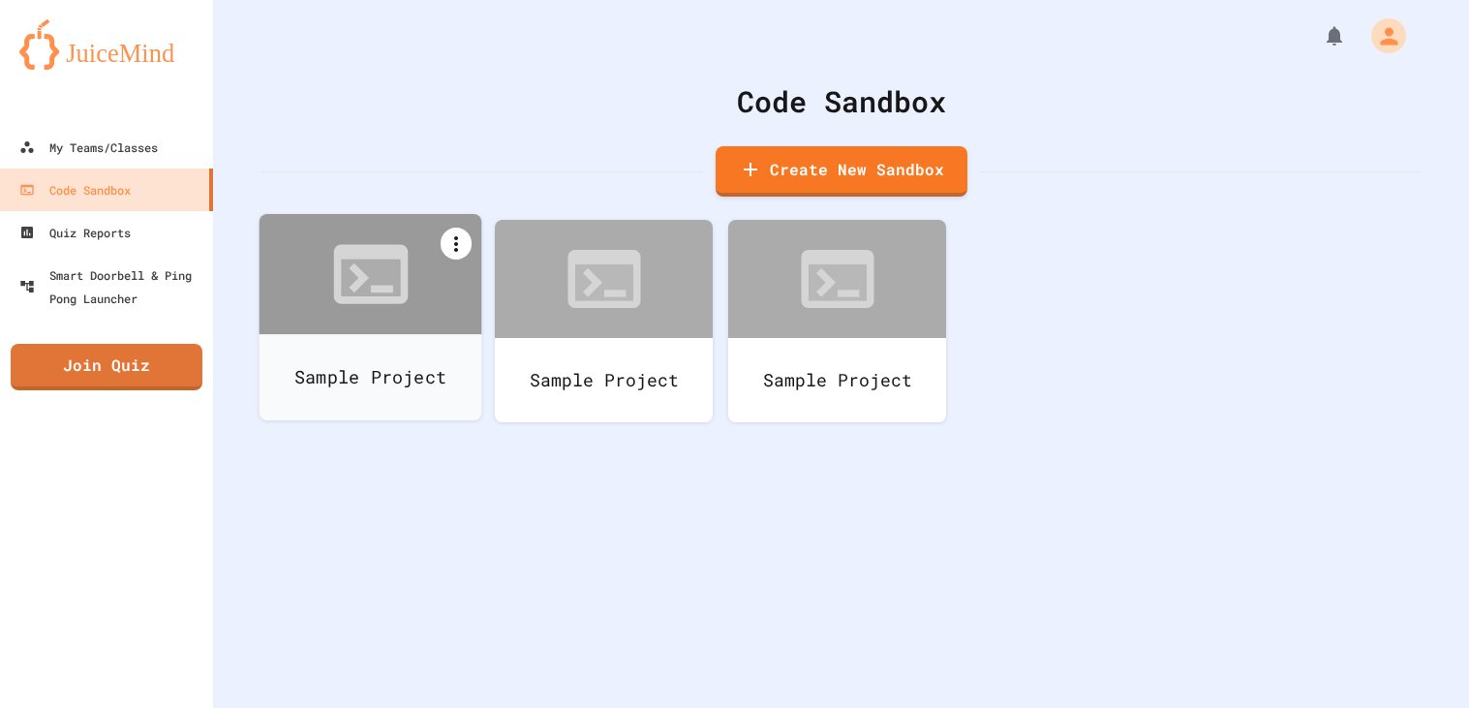
click at [461, 236] on icon at bounding box center [455, 243] width 23 height 23
click at [478, 323] on icon at bounding box center [467, 318] width 23 height 23
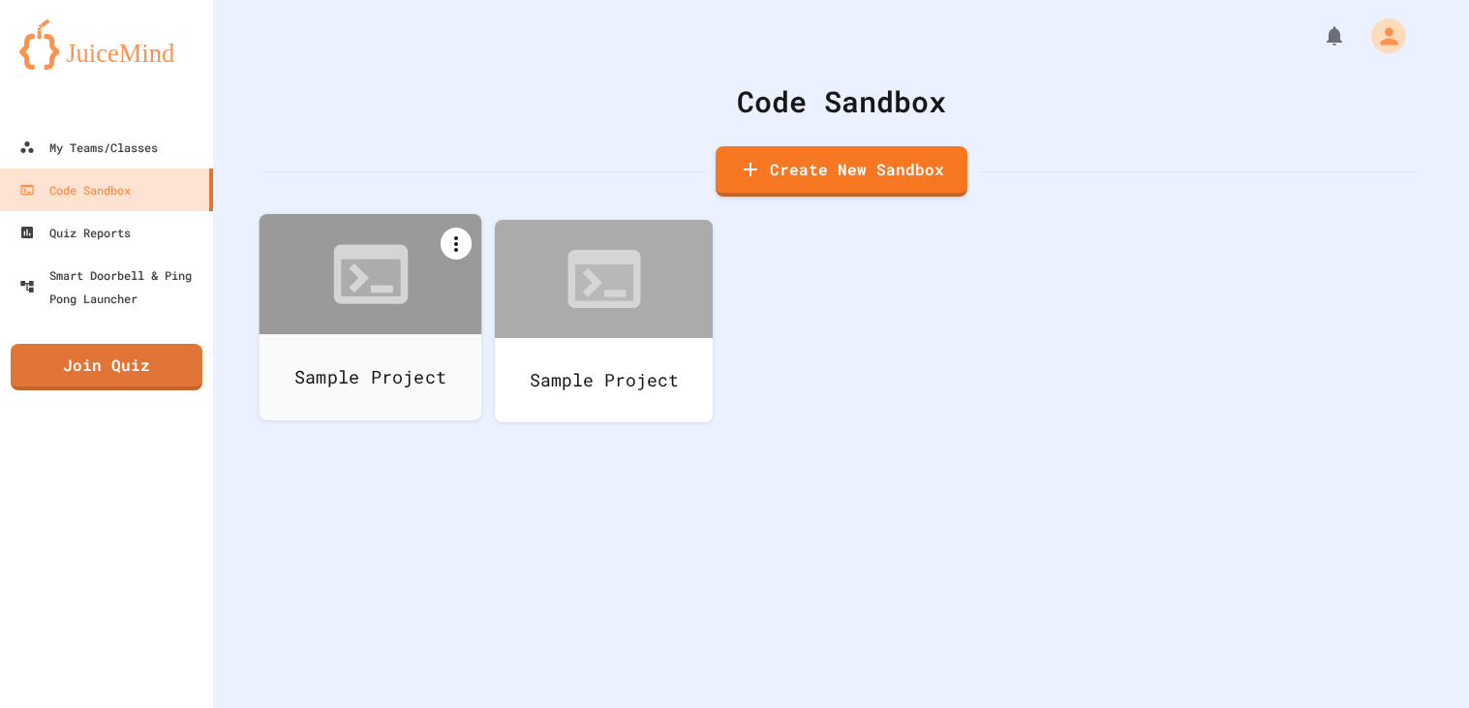
click at [458, 237] on icon at bounding box center [455, 243] width 23 height 23
click at [476, 308] on icon at bounding box center [467, 318] width 23 height 23
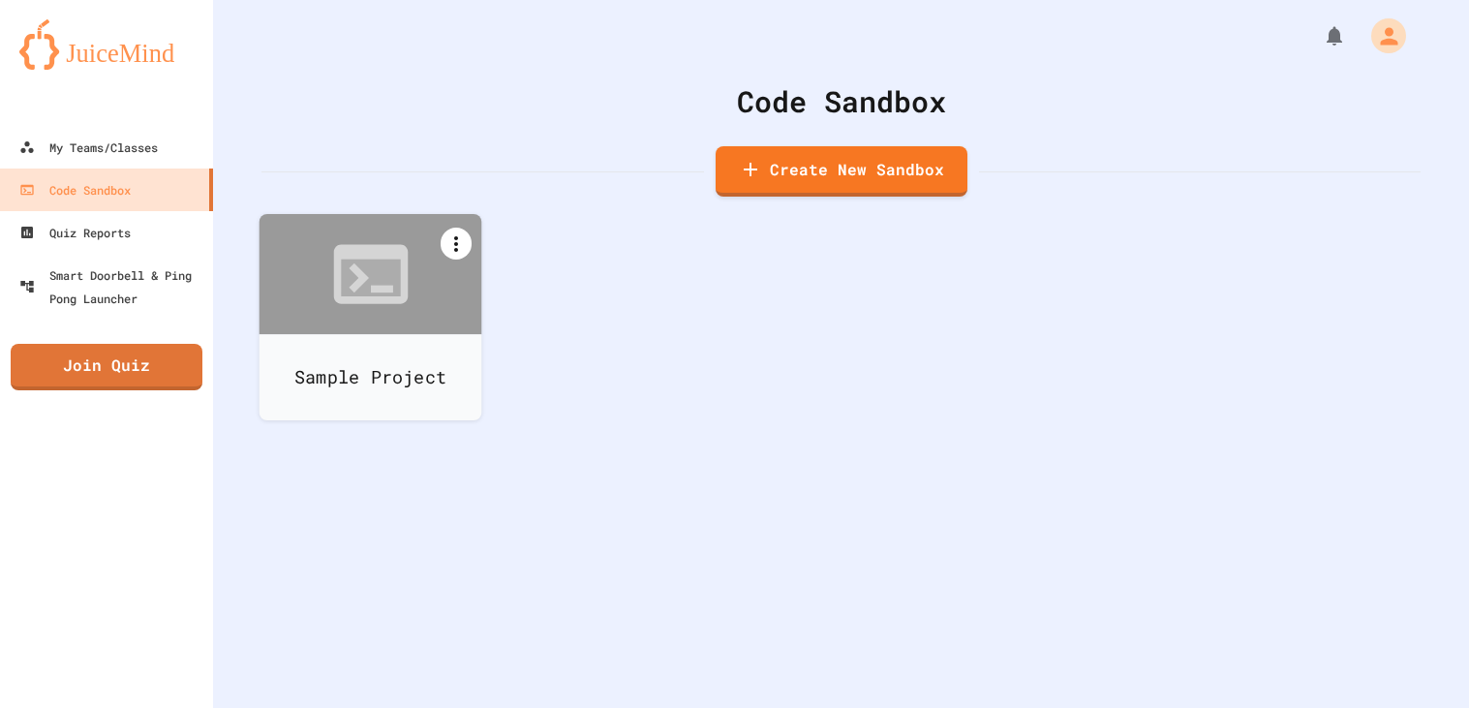
click at [462, 238] on icon at bounding box center [455, 243] width 23 height 23
click at [475, 309] on icon at bounding box center [467, 318] width 23 height 23
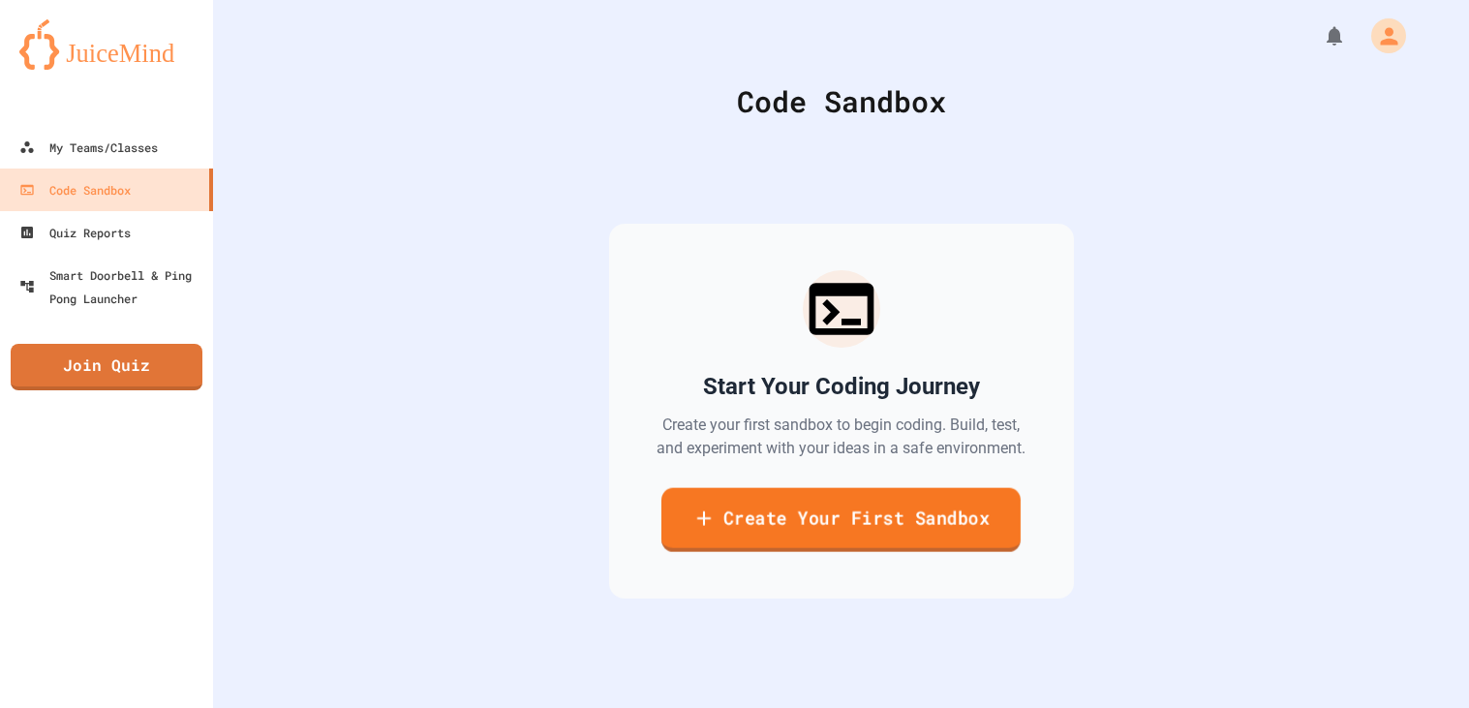
click at [722, 519] on link "Create Your First Sandbox" at bounding box center [840, 520] width 359 height 64
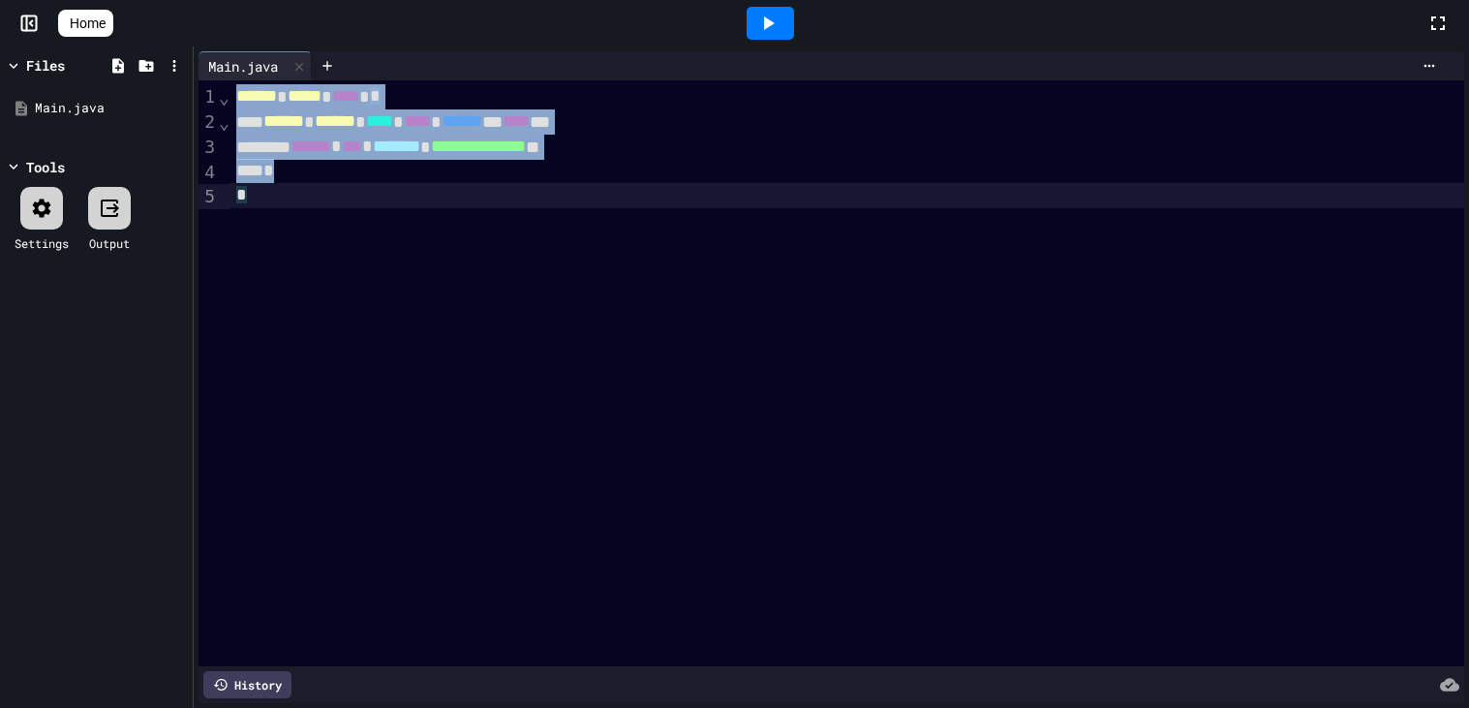
drag, startPoint x: 755, startPoint y: 244, endPoint x: 166, endPoint y: -42, distance: 655.2
click at [166, 0] on html "**********" at bounding box center [734, 354] width 1469 height 708
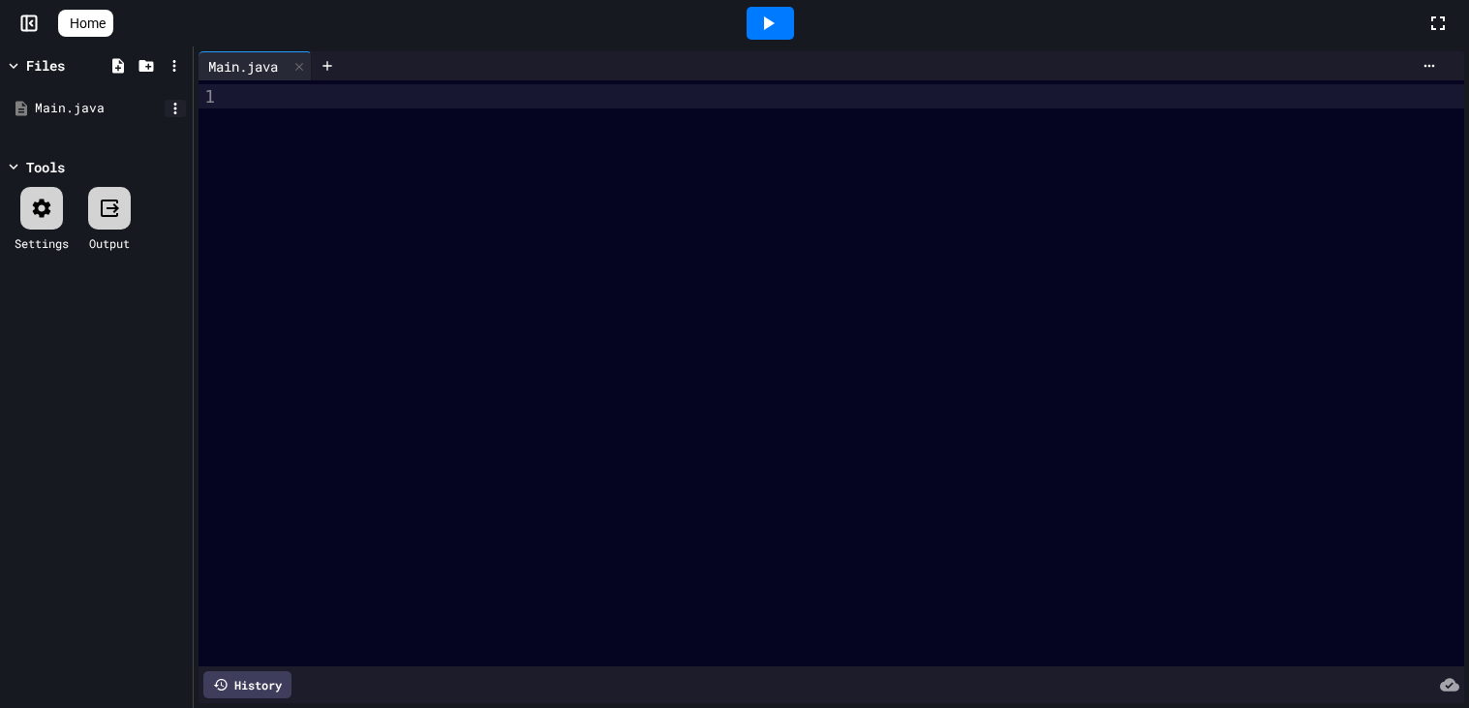
click at [177, 111] on icon at bounding box center [175, 108] width 17 height 17
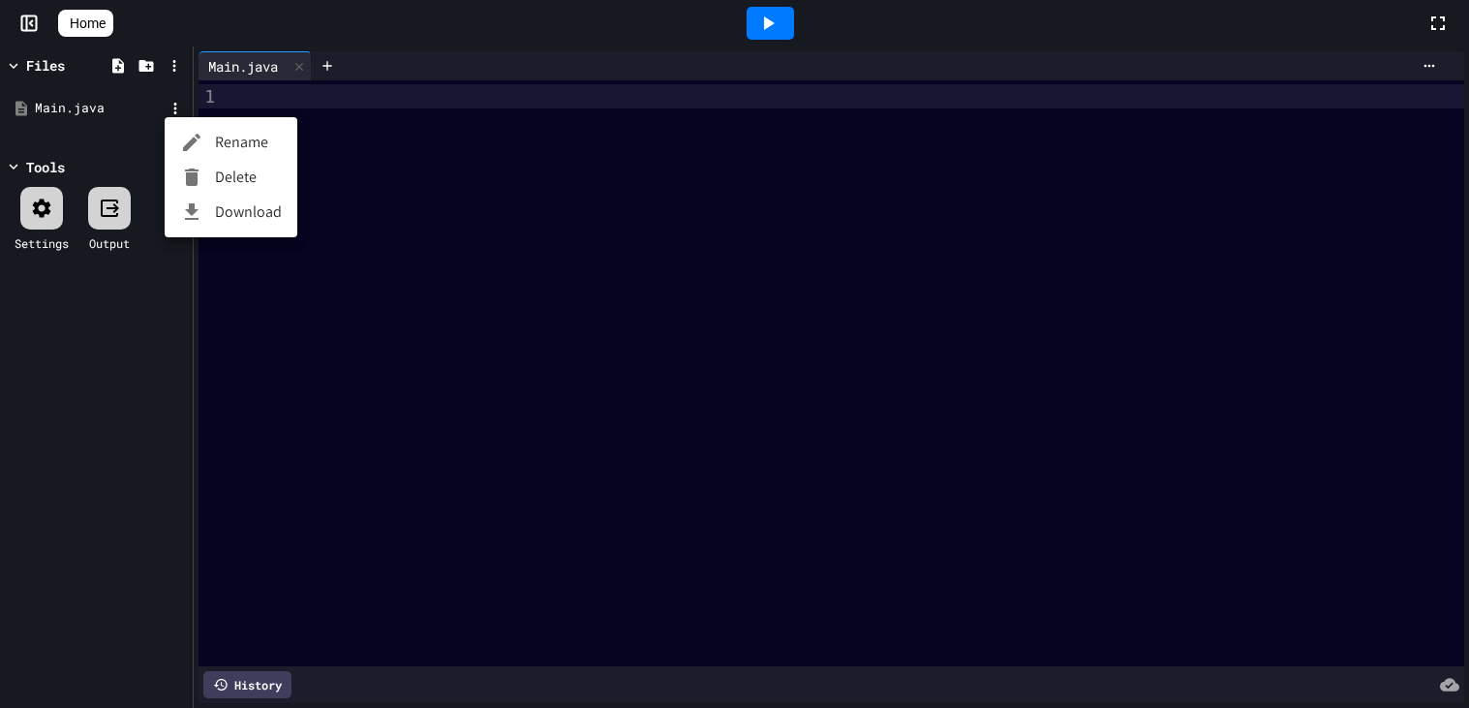
click at [215, 146] on li "Rename" at bounding box center [231, 142] width 133 height 35
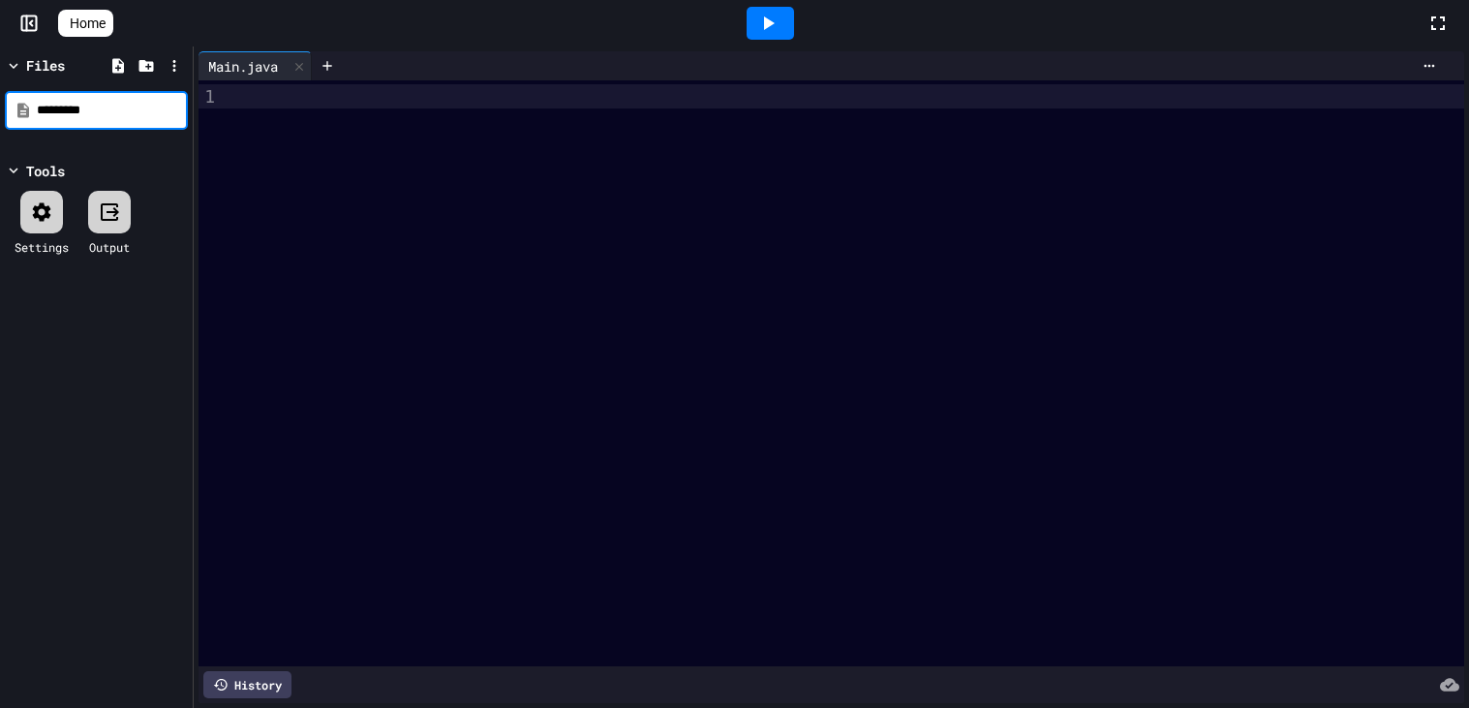
drag, startPoint x: 153, startPoint y: 115, endPoint x: 0, endPoint y: 116, distance: 153.0
click at [0, 116] on div "Files ********* Tools Settings Output" at bounding box center [96, 376] width 193 height 661
type input "**********"
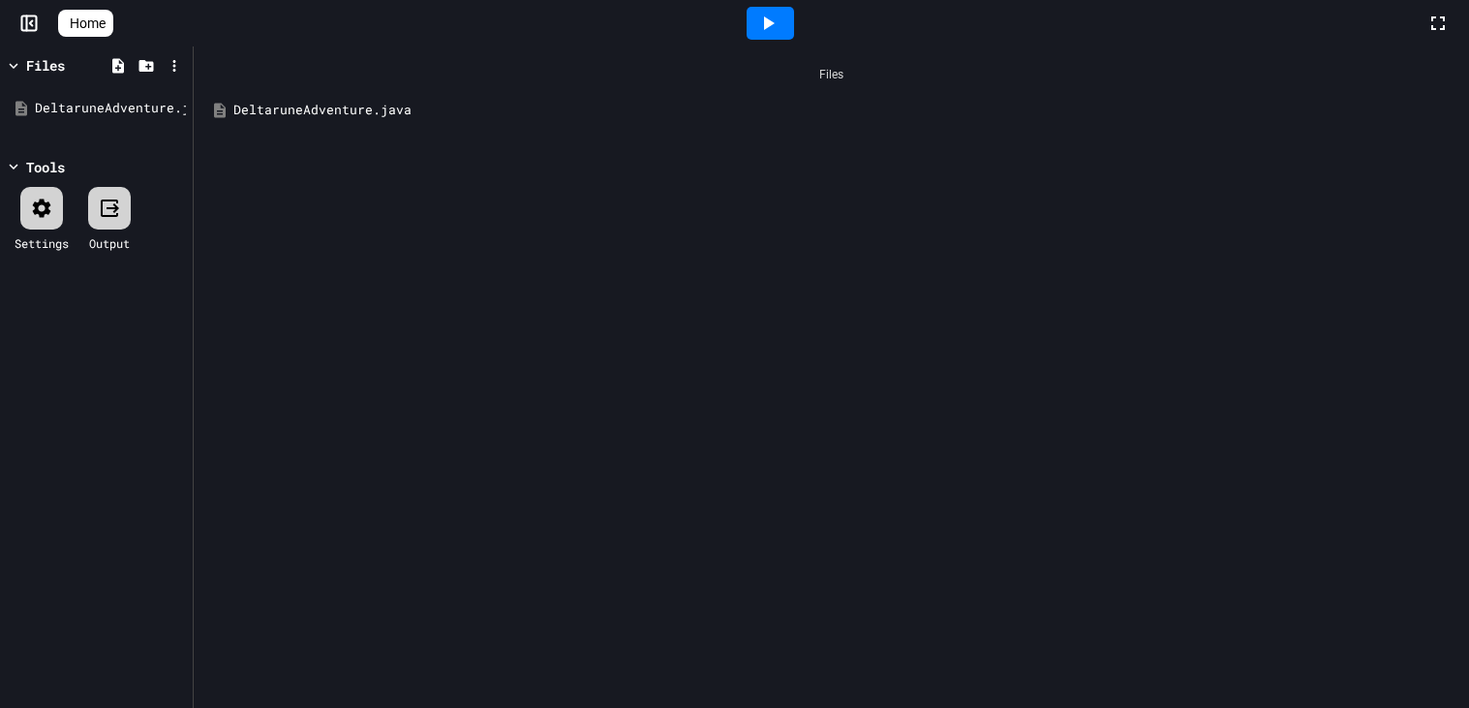
click at [296, 117] on div "DeltaruneAdventure.java" at bounding box center [845, 110] width 1224 height 19
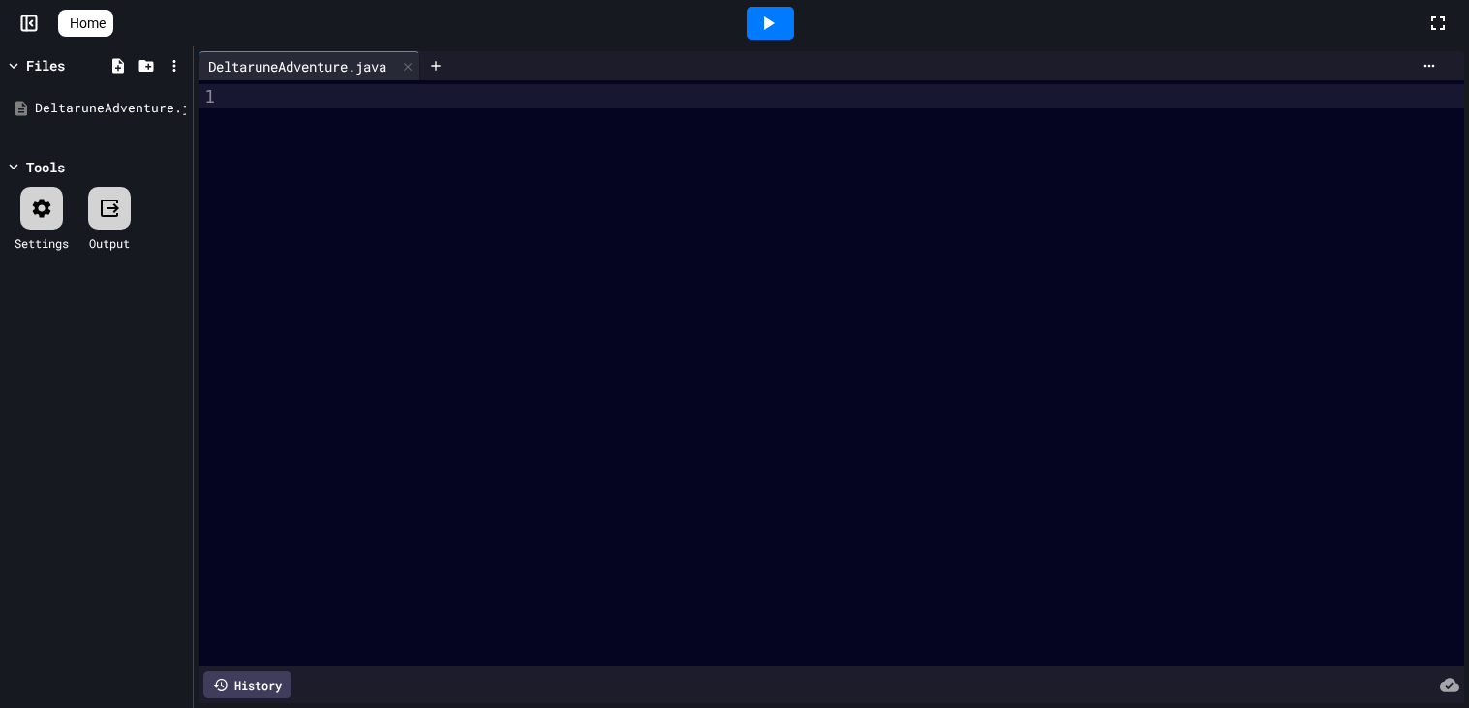
click at [403, 265] on div at bounding box center [847, 373] width 1234 height 586
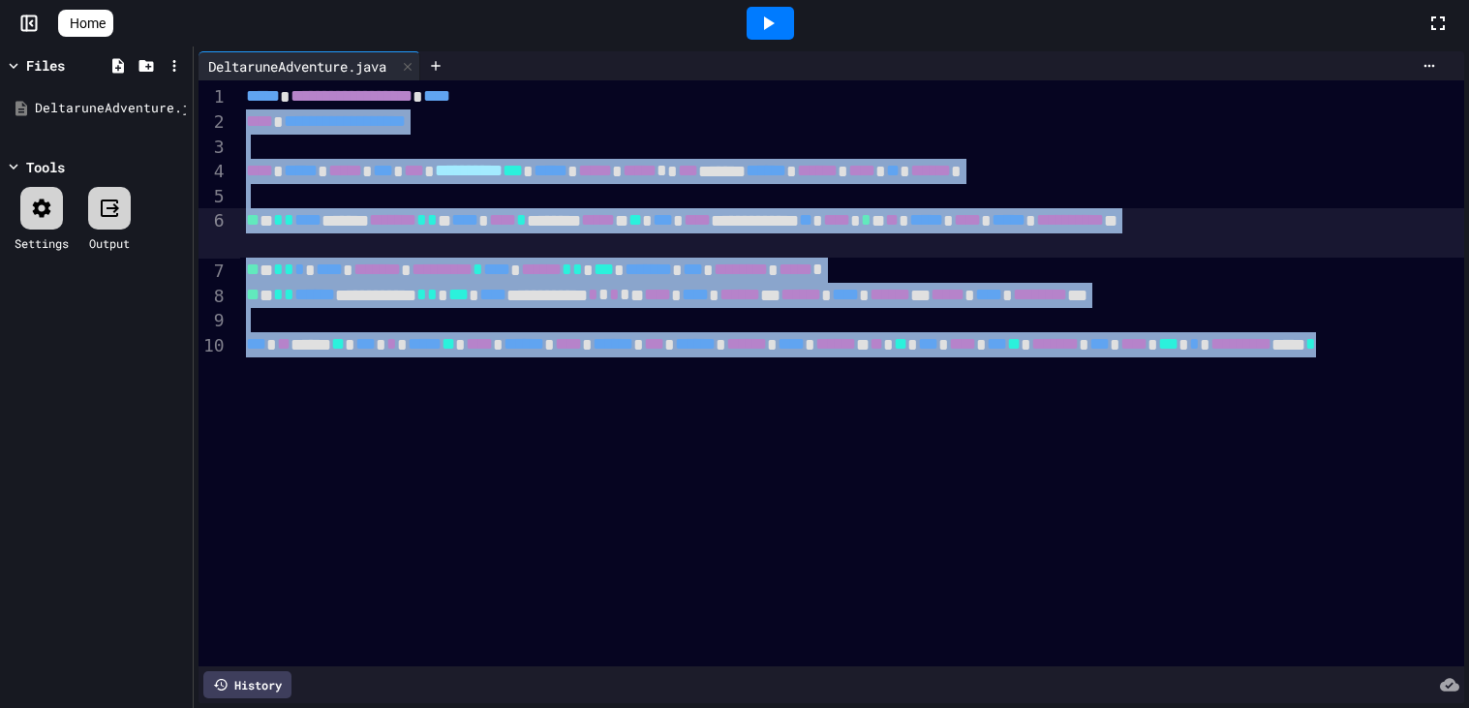
drag, startPoint x: 666, startPoint y: 467, endPoint x: 220, endPoint y: 95, distance: 580.9
click at [220, 95] on div "**********" at bounding box center [831, 373] width 1266 height 586
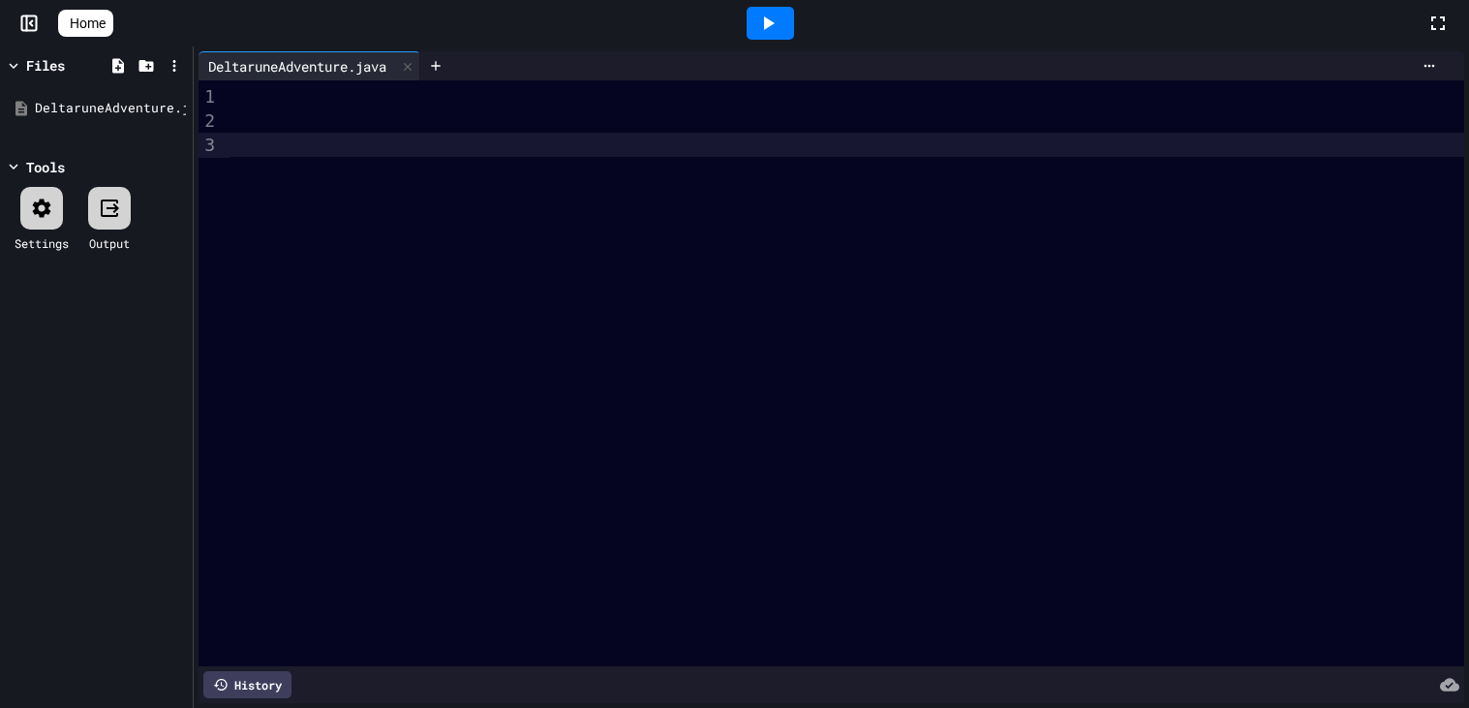
click at [320, 150] on div at bounding box center [847, 145] width 1234 height 24
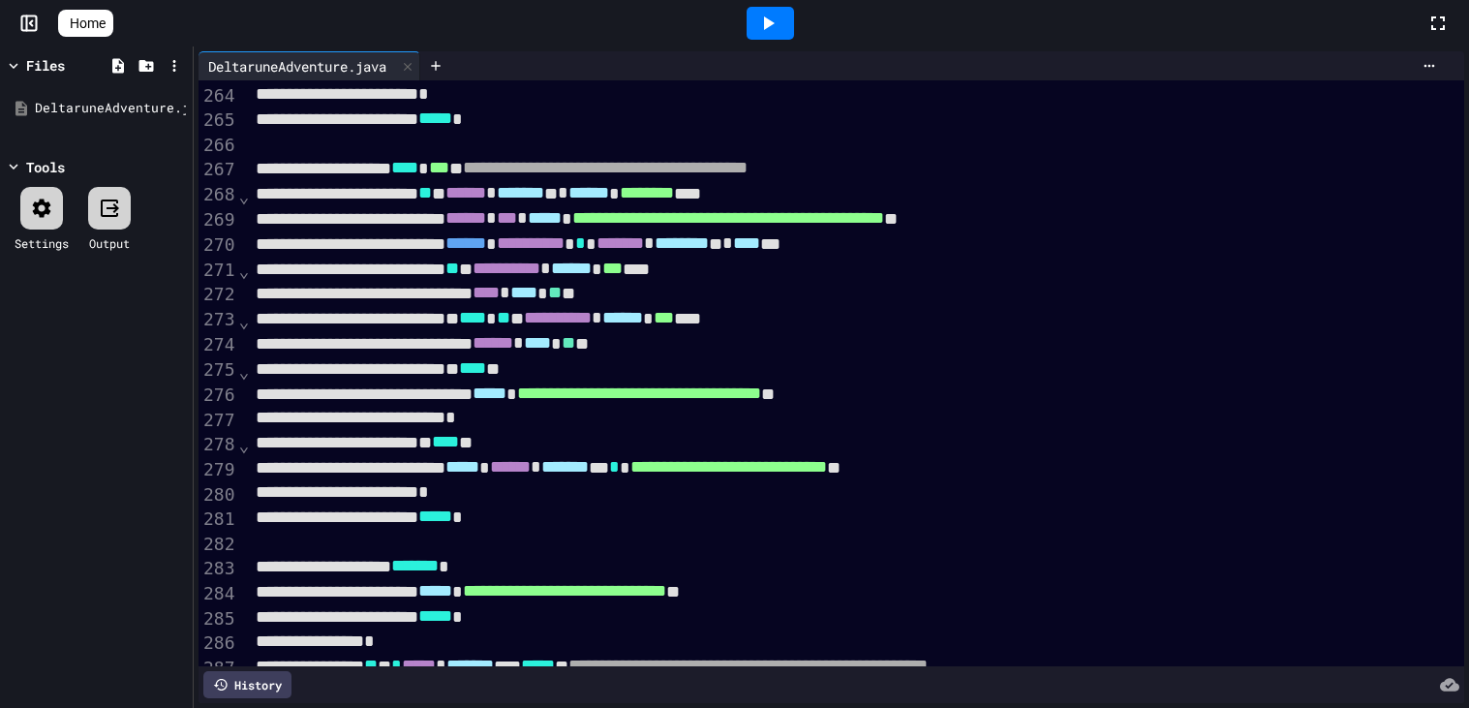
scroll to position [6405, 0]
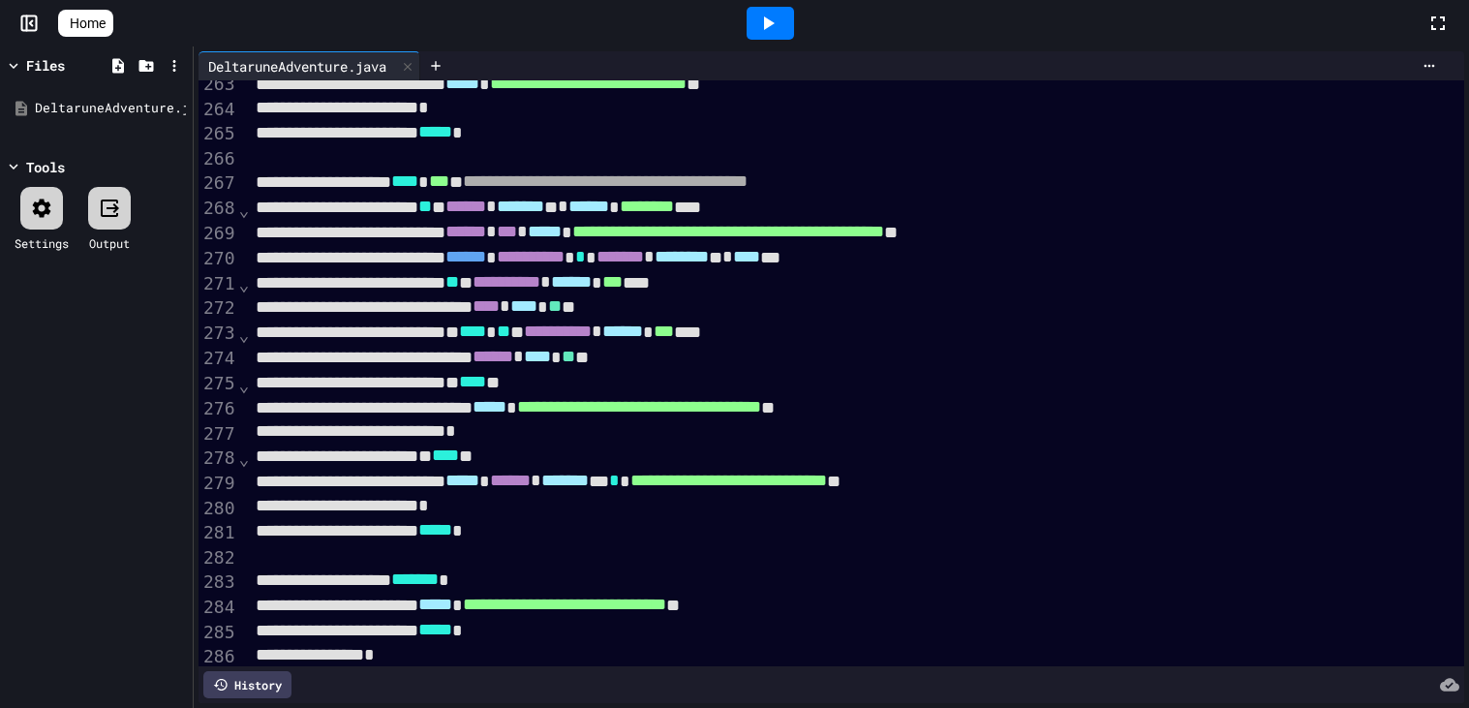
click at [45, 215] on icon at bounding box center [42, 207] width 18 height 18
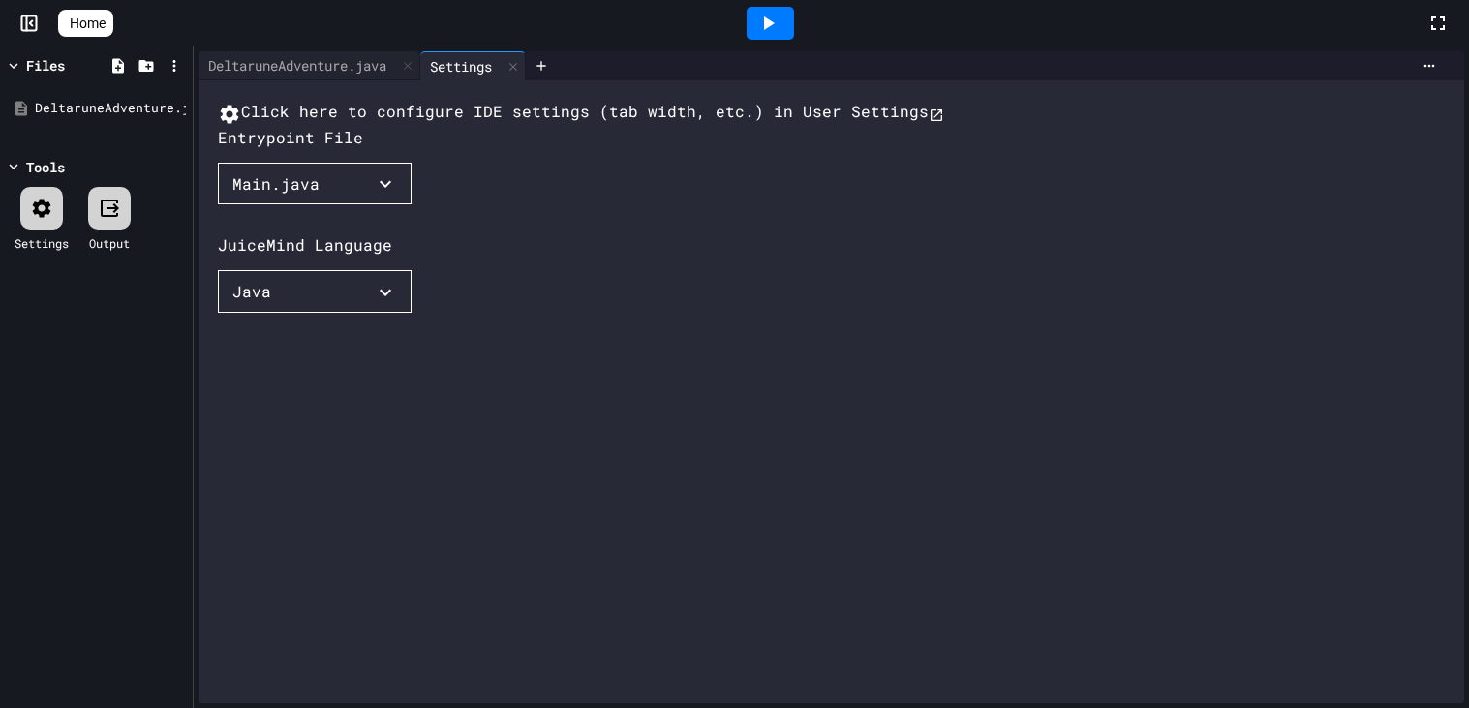
click at [359, 205] on button "Main.java" at bounding box center [315, 184] width 194 height 43
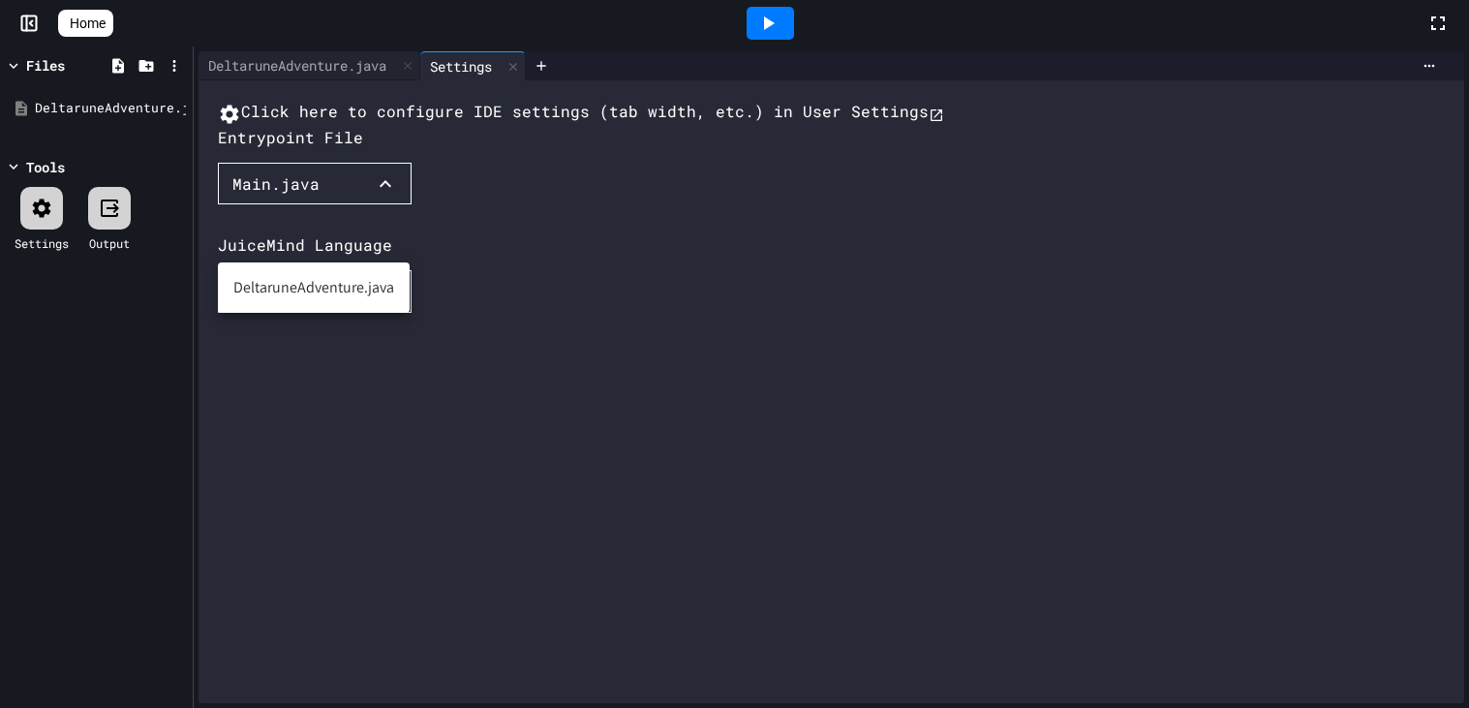
click at [326, 284] on li "DeltaruneAdventure.java" at bounding box center [314, 287] width 192 height 35
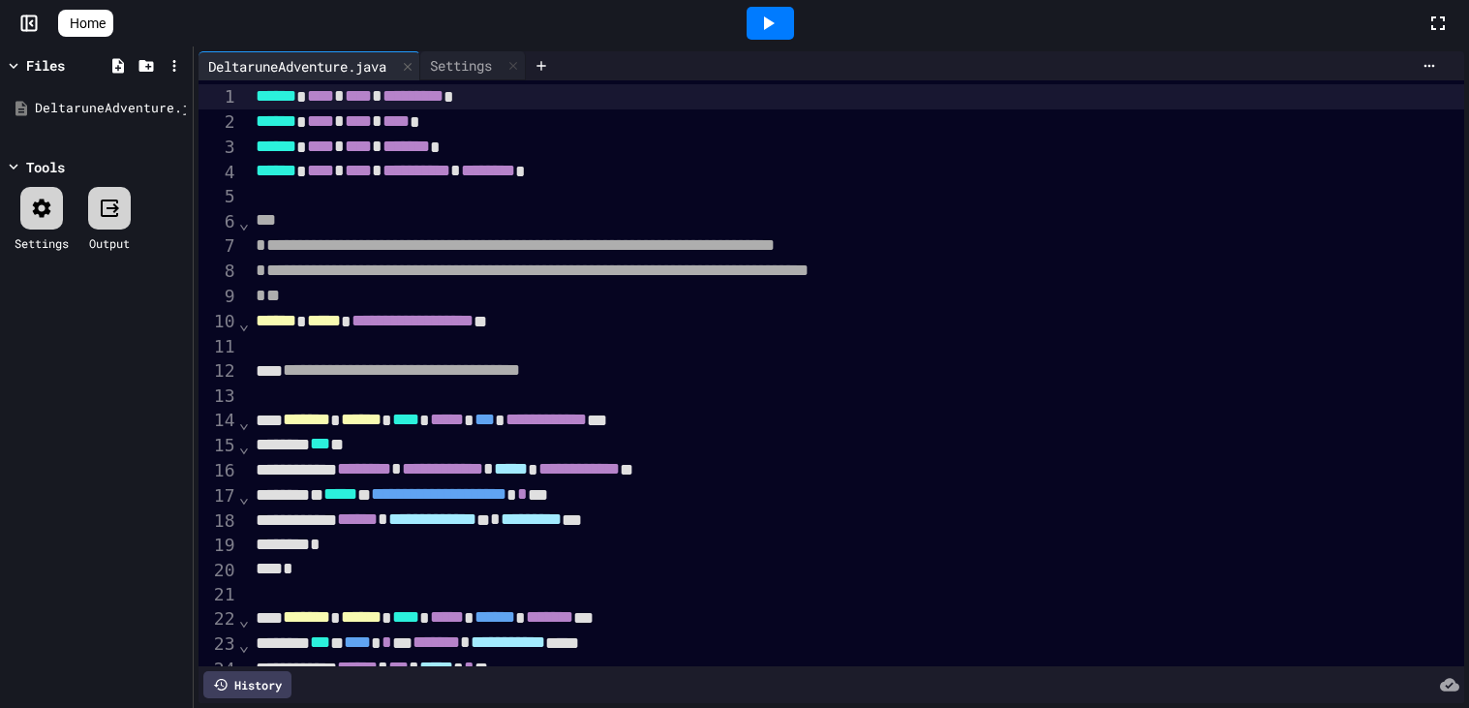
click at [788, 24] on div at bounding box center [770, 23] width 47 height 33
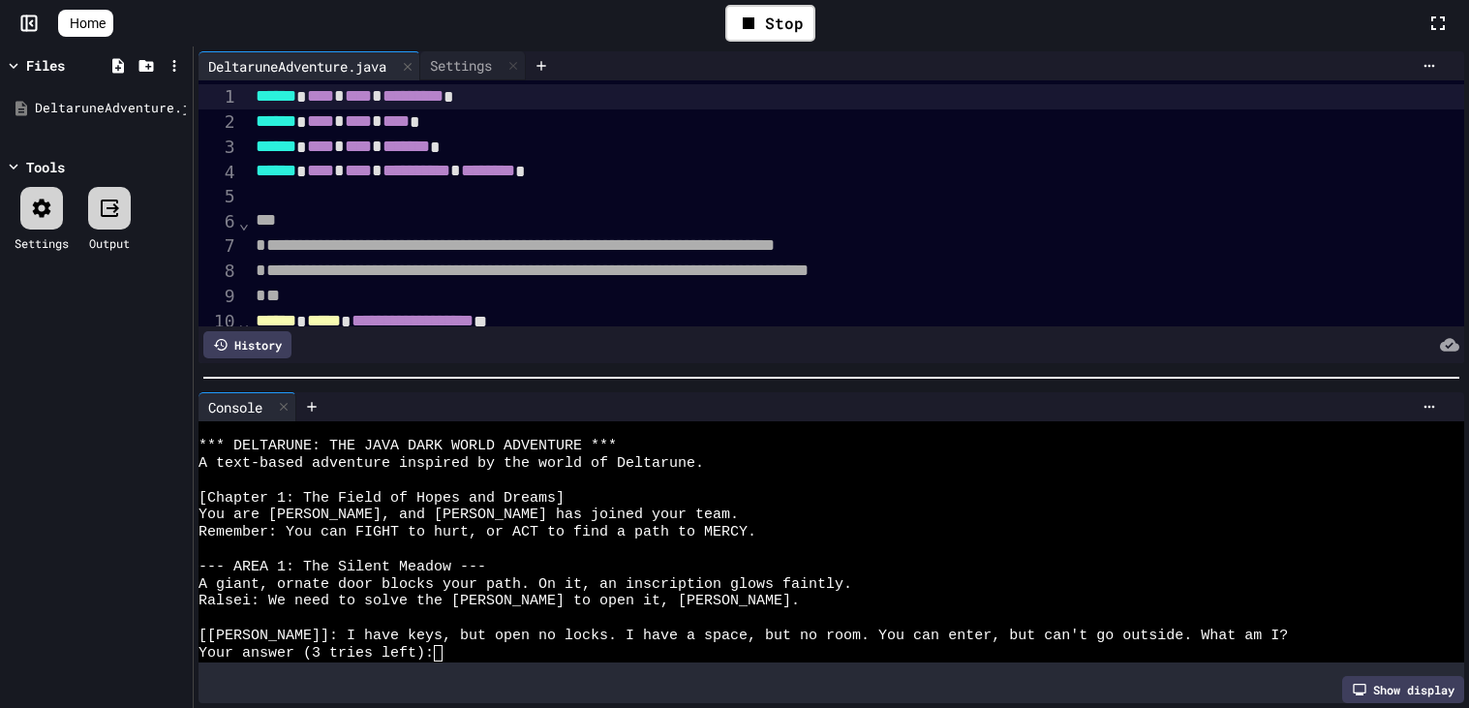
scroll to position [16, 0]
type textarea "*"
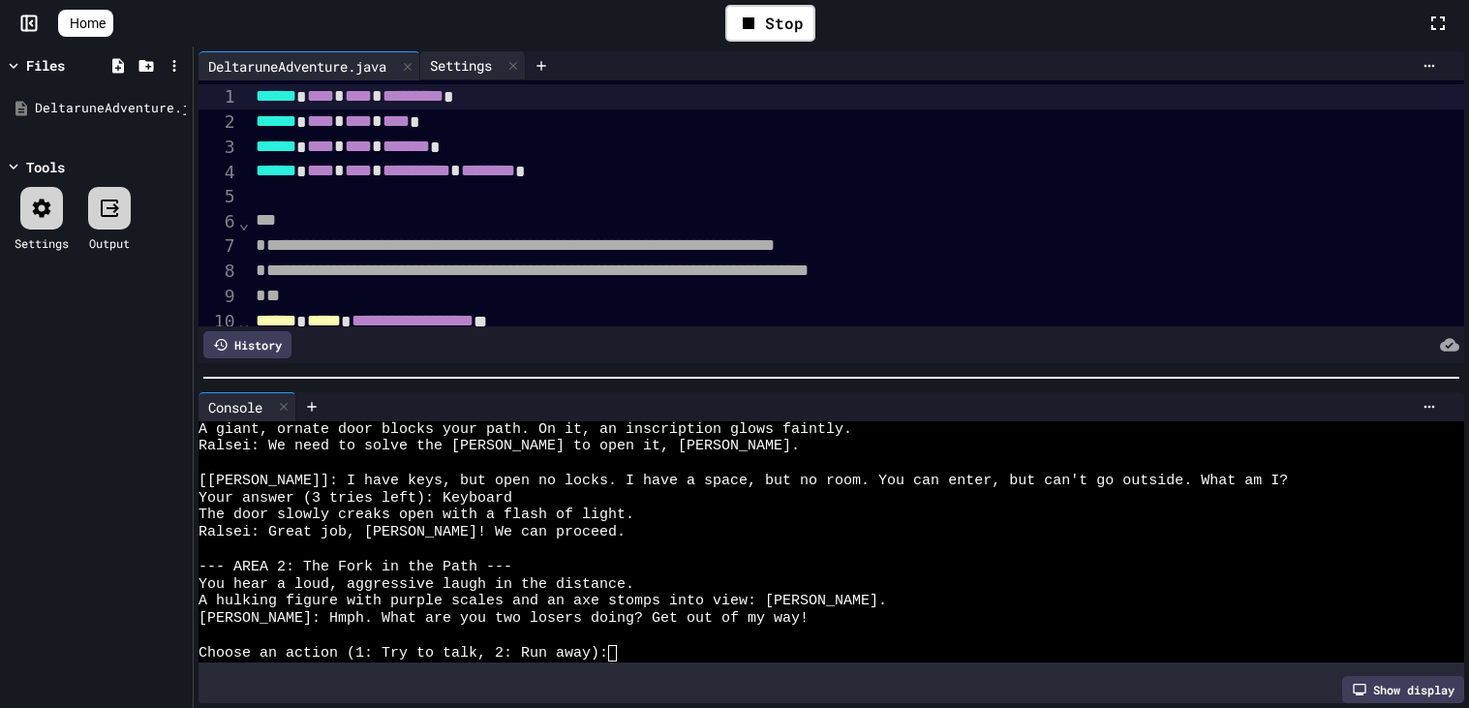
scroll to position [171, 0]
